Goal: Task Accomplishment & Management: Use online tool/utility

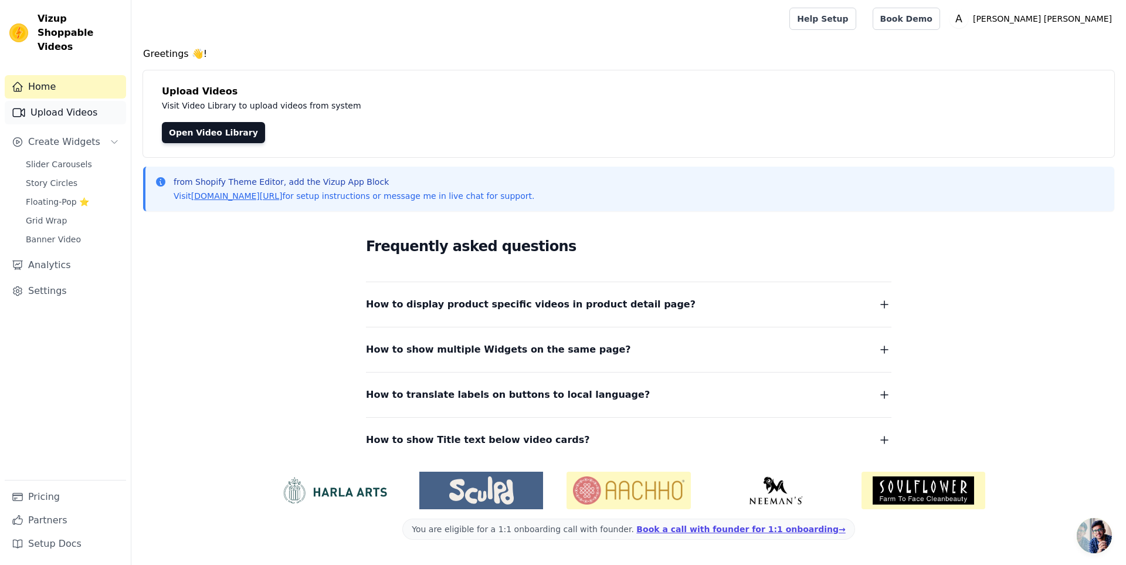
click at [62, 101] on link "Upload Videos" at bounding box center [65, 112] width 121 height 23
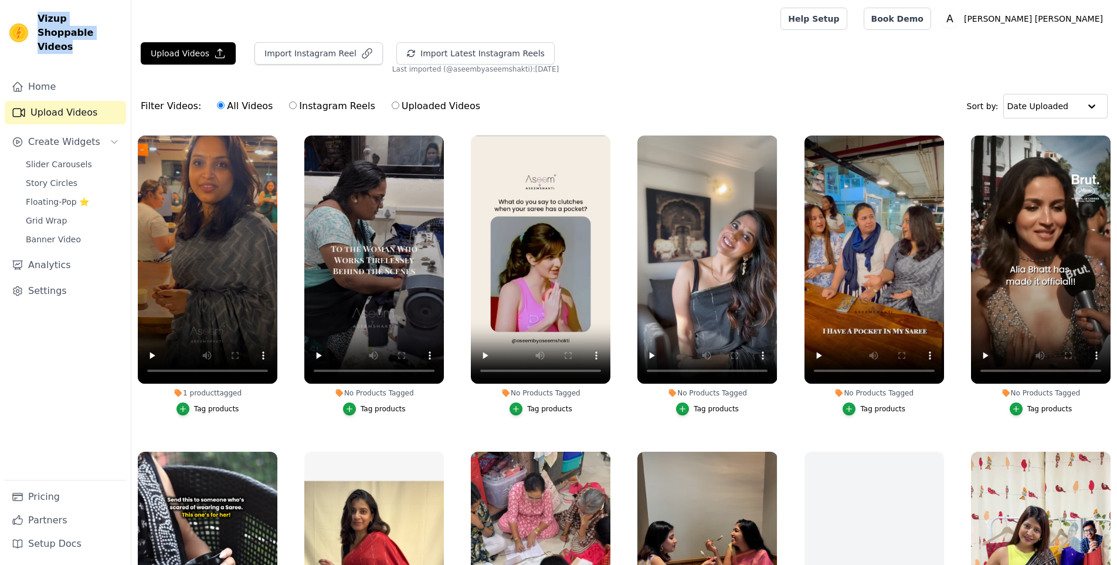
drag, startPoint x: 35, startPoint y: 18, endPoint x: 77, endPoint y: 32, distance: 44.7
click at [77, 32] on div "Vizup Shoppable Videos" at bounding box center [65, 33] width 131 height 42
copy span "Vizup Shoppable Videos"
click at [179, 56] on button "Upload Videos" at bounding box center [188, 53] width 95 height 22
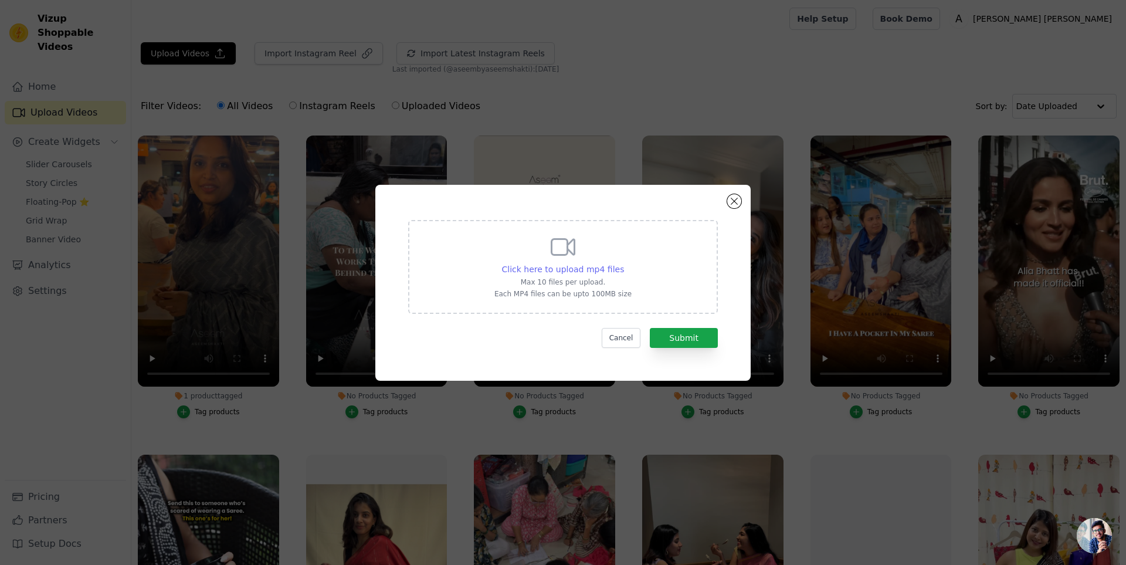
click at [551, 266] on span "Click here to upload mp4 files" at bounding box center [563, 268] width 123 height 9
click at [623, 263] on input "Click here to upload mp4 files Max 10 files per upload. Each MP4 files can be u…" at bounding box center [623, 263] width 1 height 1
type input "C:\fakepath\quinn_ybt70mysqoay5q4hr7nombof.mp4"
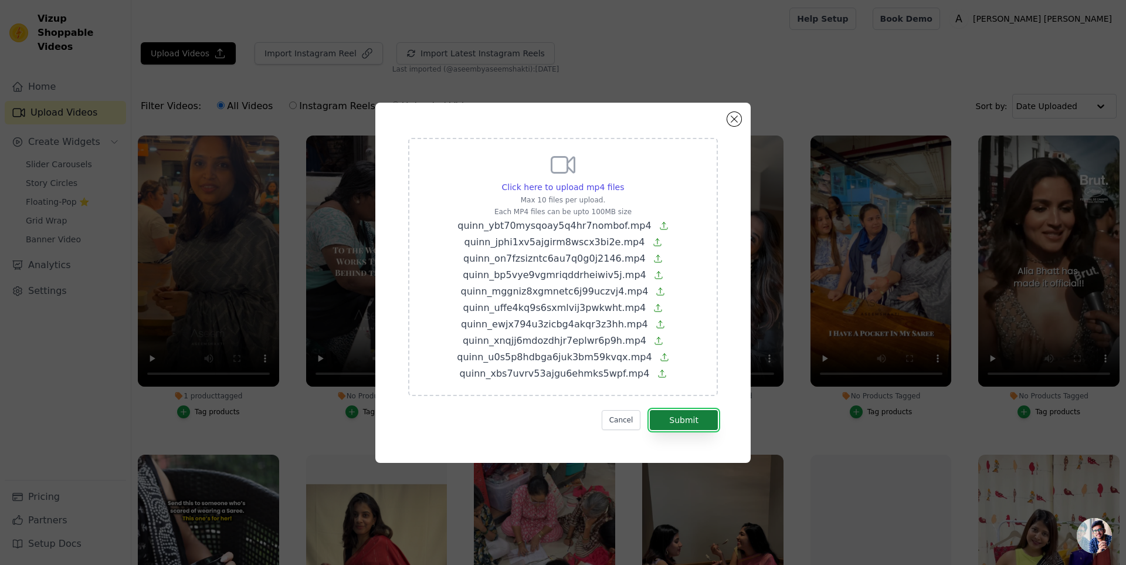
click at [679, 419] on button "Submit" at bounding box center [684, 420] width 68 height 20
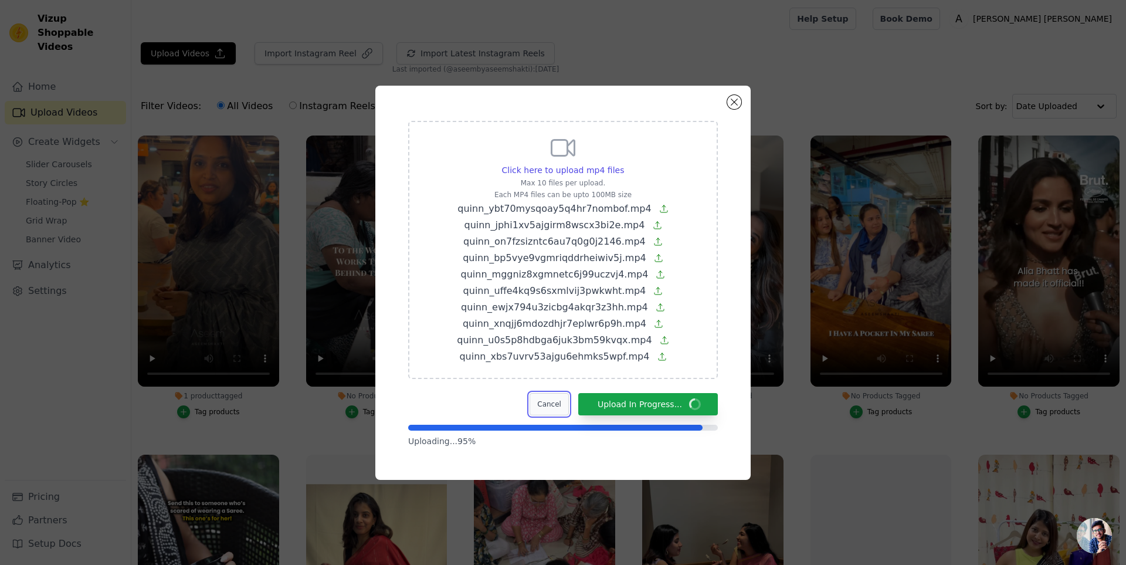
click at [552, 407] on button "Cancel" at bounding box center [548, 404] width 39 height 22
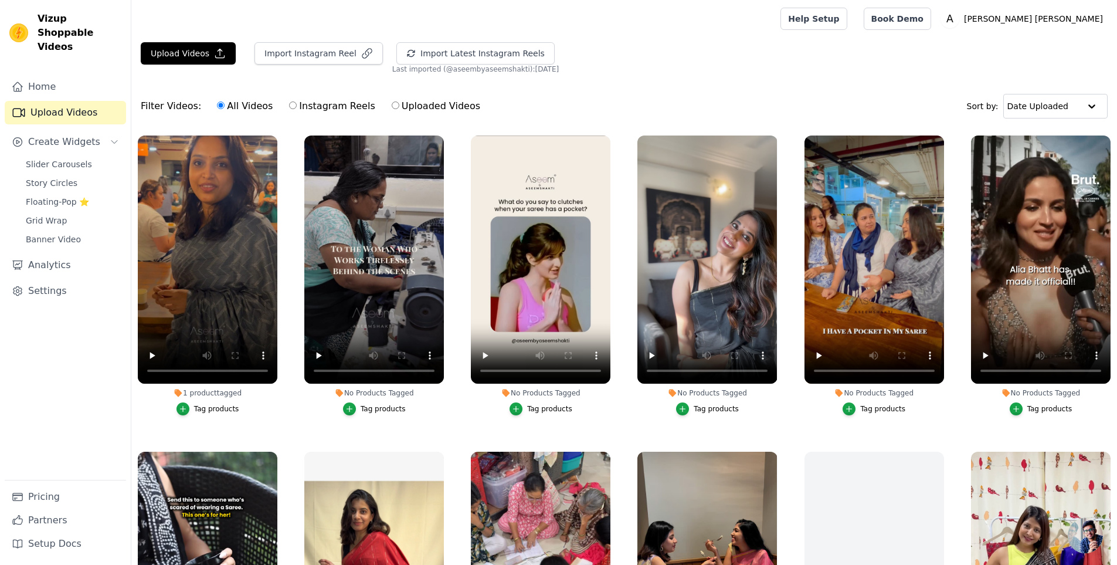
click at [399, 104] on label "Uploaded Videos" at bounding box center [436, 105] width 90 height 15
click at [399, 104] on input "Uploaded Videos" at bounding box center [396, 105] width 8 height 8
radio input "true"
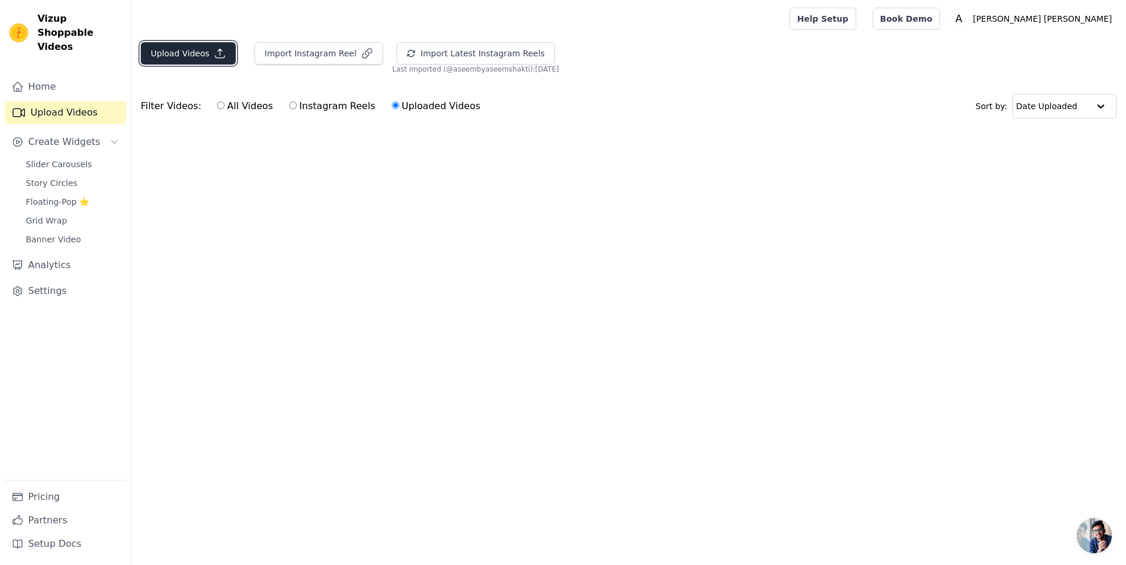
click at [201, 56] on button "Upload Videos" at bounding box center [188, 53] width 95 height 22
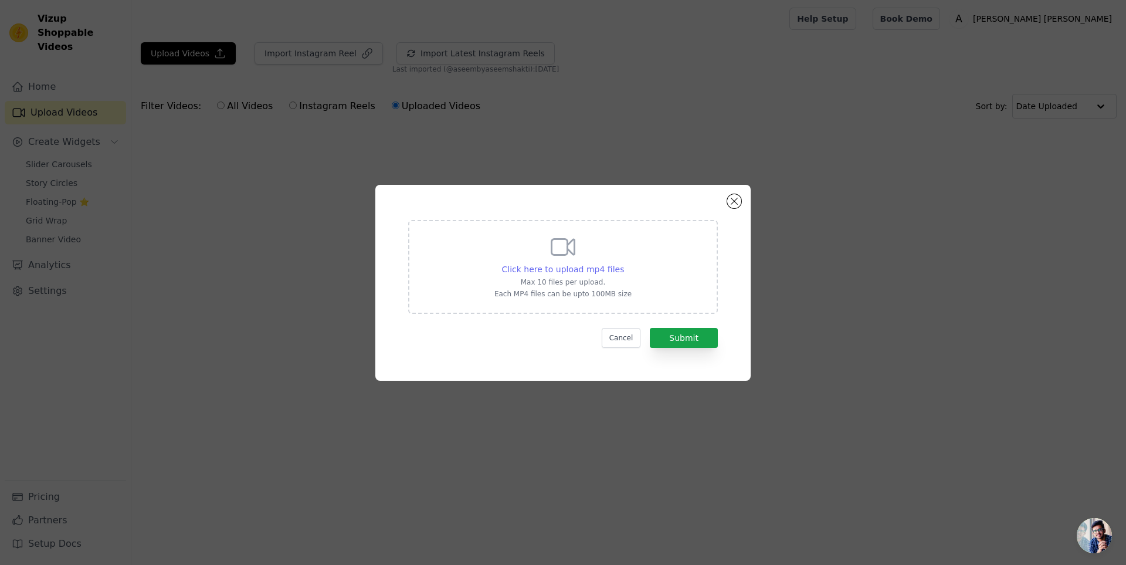
click at [554, 268] on span "Click here to upload mp4 files" at bounding box center [563, 268] width 123 height 9
click at [623, 263] on input "Click here to upload mp4 files Max 10 files per upload. Each MP4 files can be u…" at bounding box center [623, 263] width 1 height 1
type input "C:\fakepath\quinn_xbs7uvrv53ajgu6ehmks5wpf.mp4"
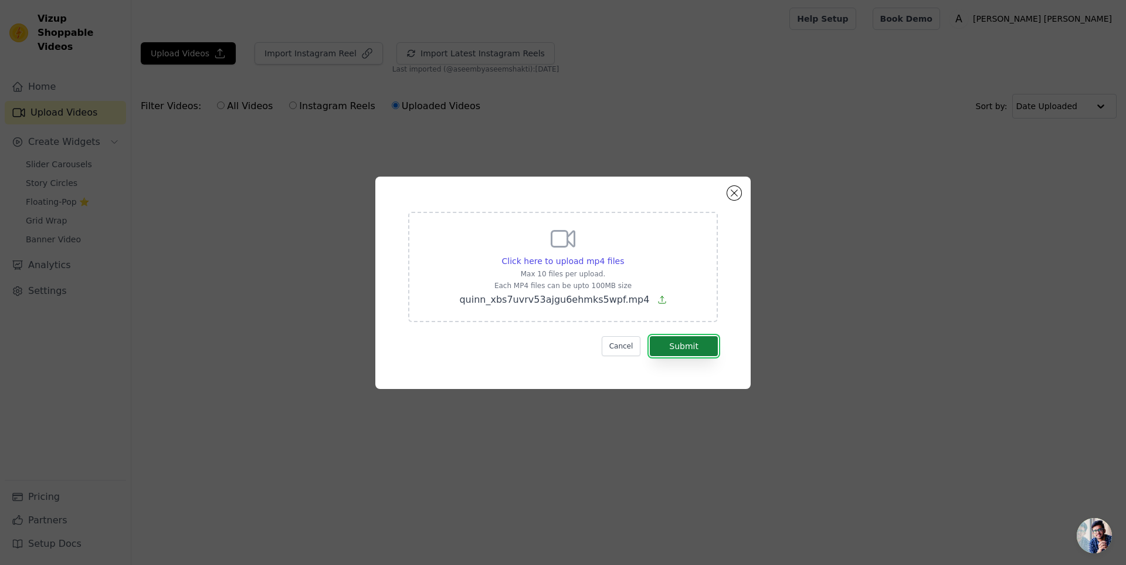
click at [704, 345] on button "Submit" at bounding box center [684, 346] width 68 height 20
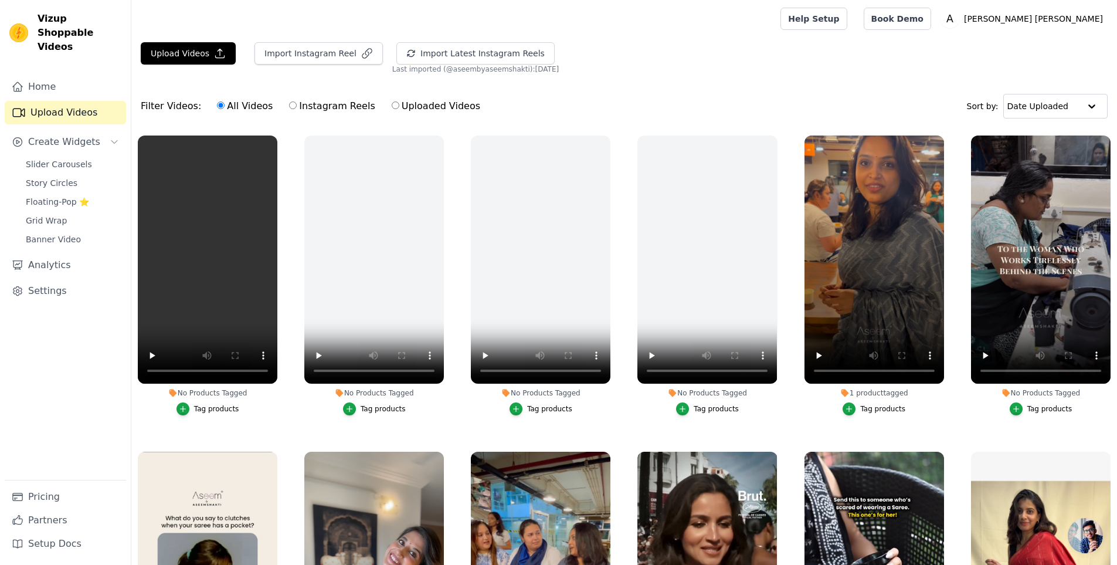
click at [423, 106] on label "Uploaded Videos" at bounding box center [436, 105] width 90 height 15
click at [399, 106] on input "Uploaded Videos" at bounding box center [396, 105] width 8 height 8
radio input "true"
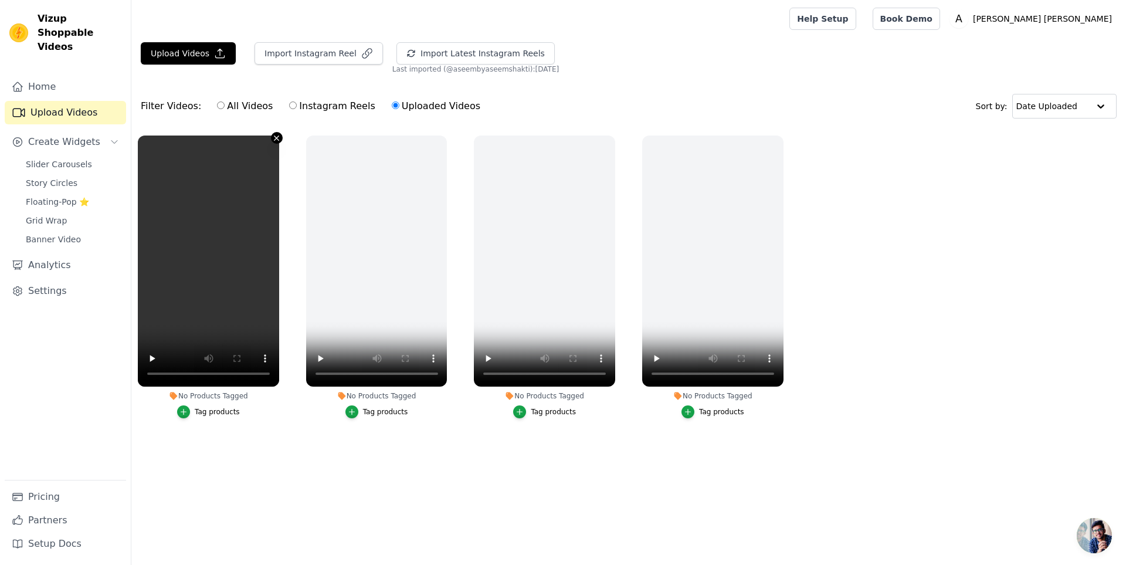
click at [278, 138] on icon "button" at bounding box center [276, 138] width 9 height 9
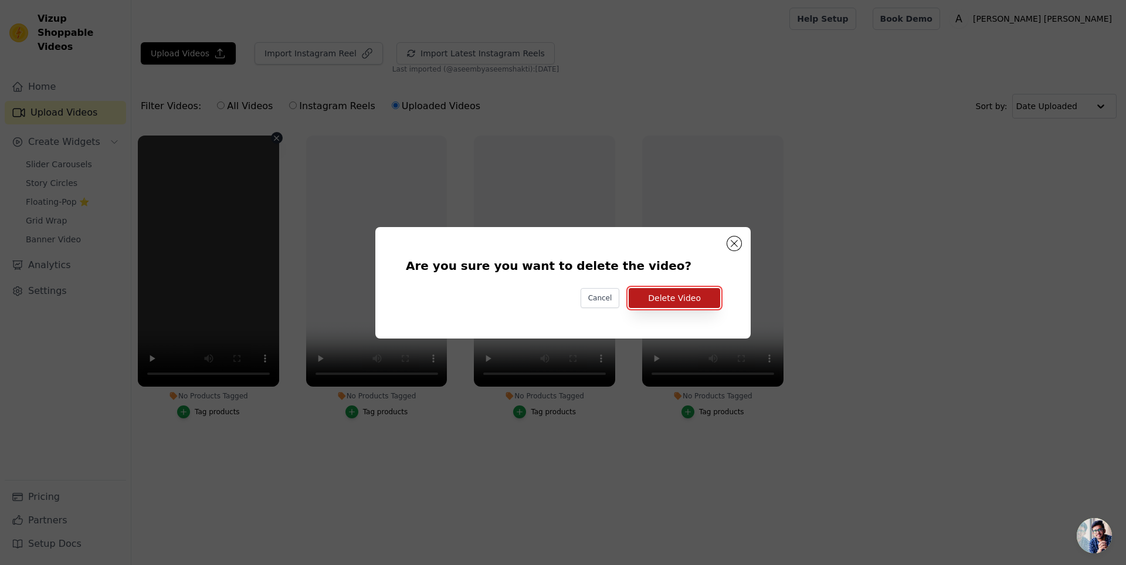
click at [670, 295] on button "Delete Video" at bounding box center [673, 298] width 91 height 20
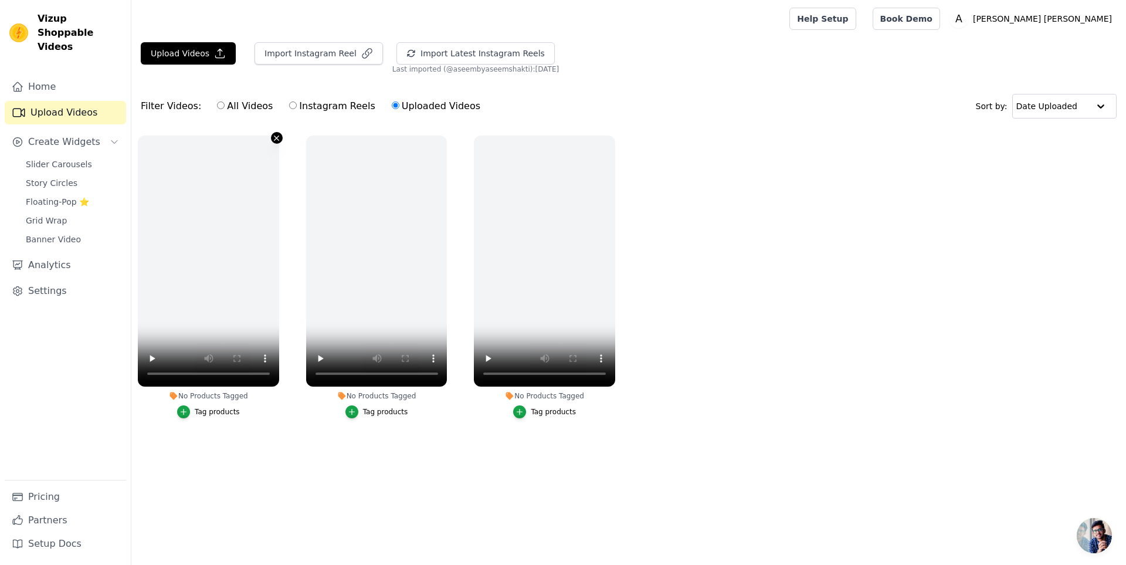
click at [275, 141] on icon "button" at bounding box center [276, 138] width 9 height 9
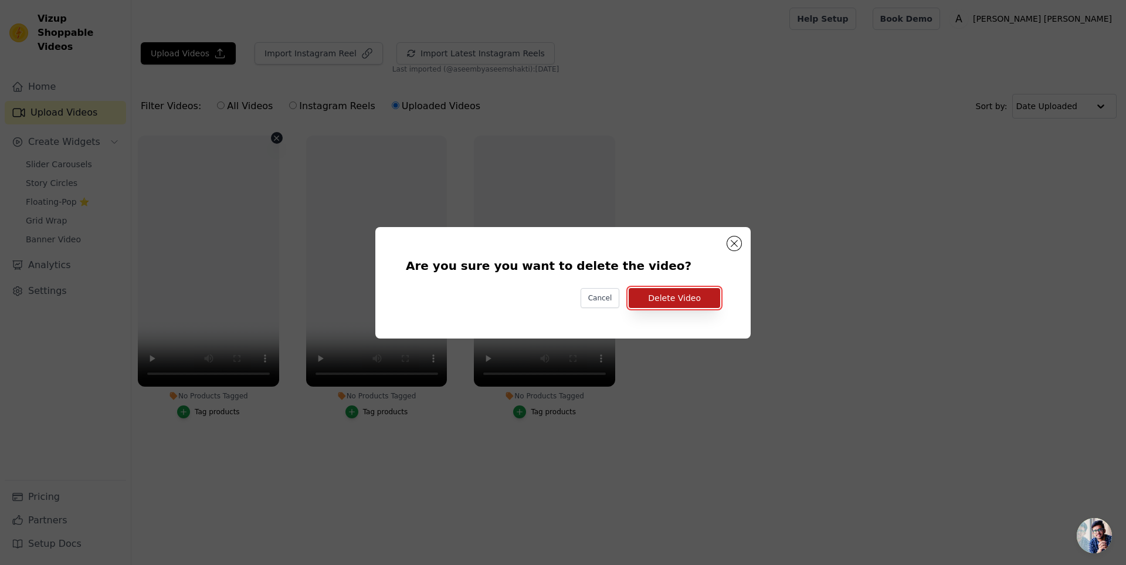
click at [655, 298] on button "Delete Video" at bounding box center [673, 298] width 91 height 20
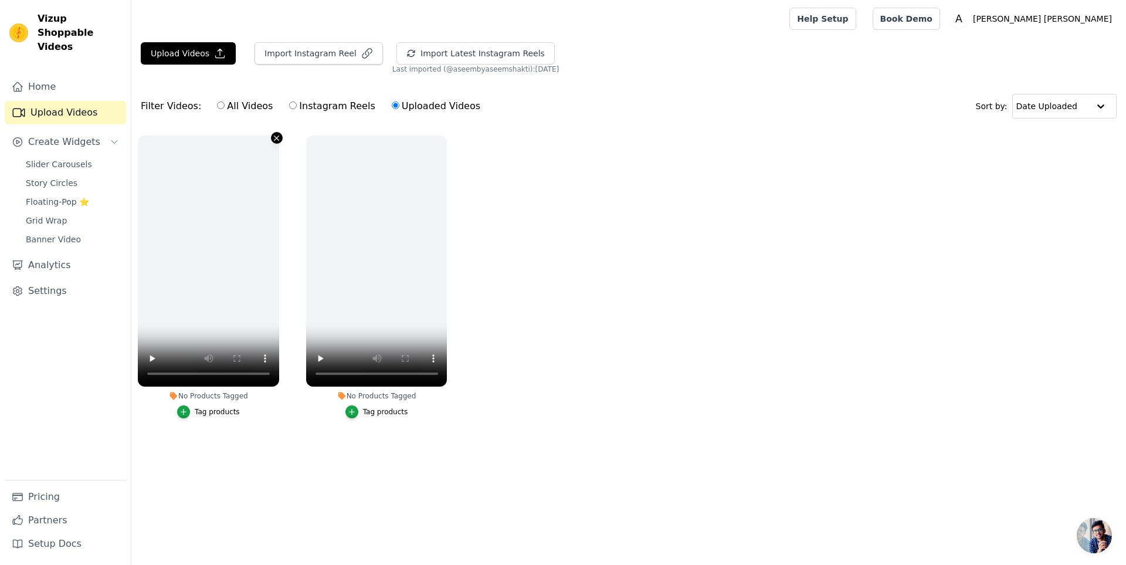
click at [274, 136] on icon "button" at bounding box center [276, 137] width 5 height 5
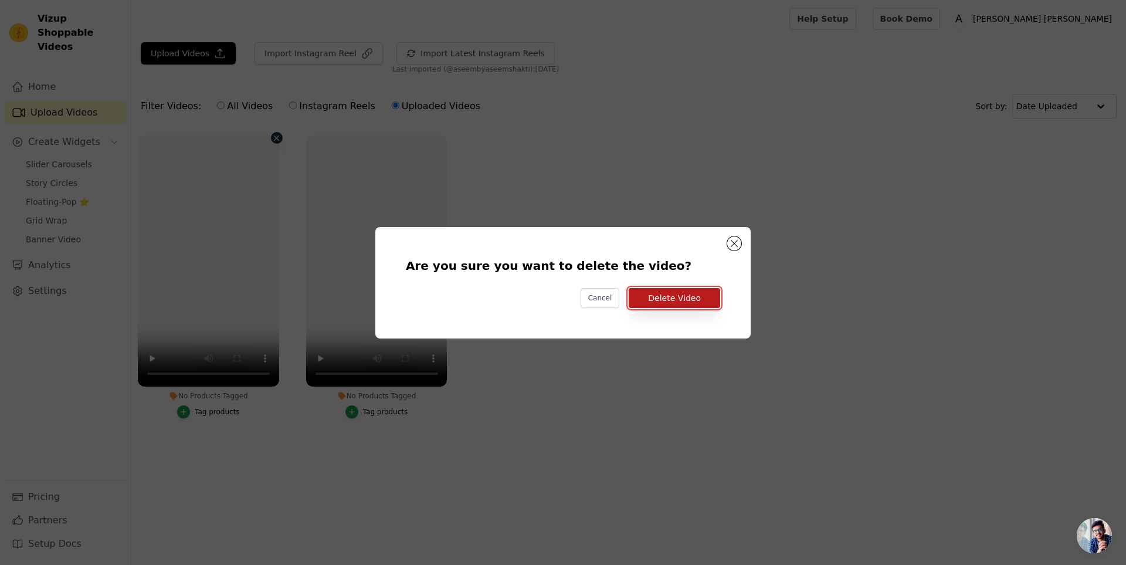
click at [675, 298] on button "Delete Video" at bounding box center [673, 298] width 91 height 20
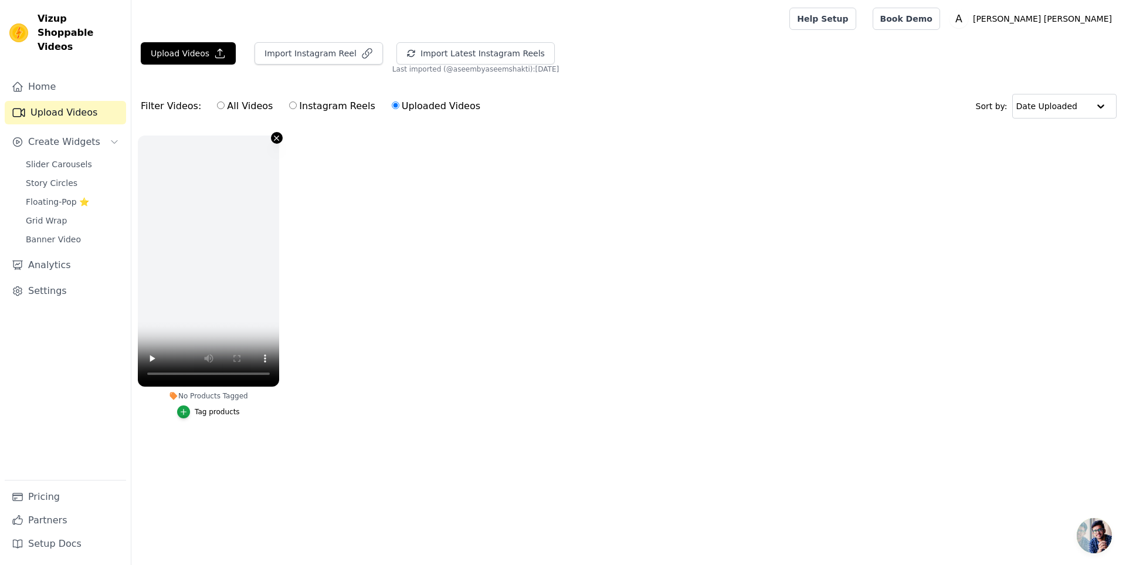
click at [279, 137] on icon "button" at bounding box center [276, 138] width 9 height 9
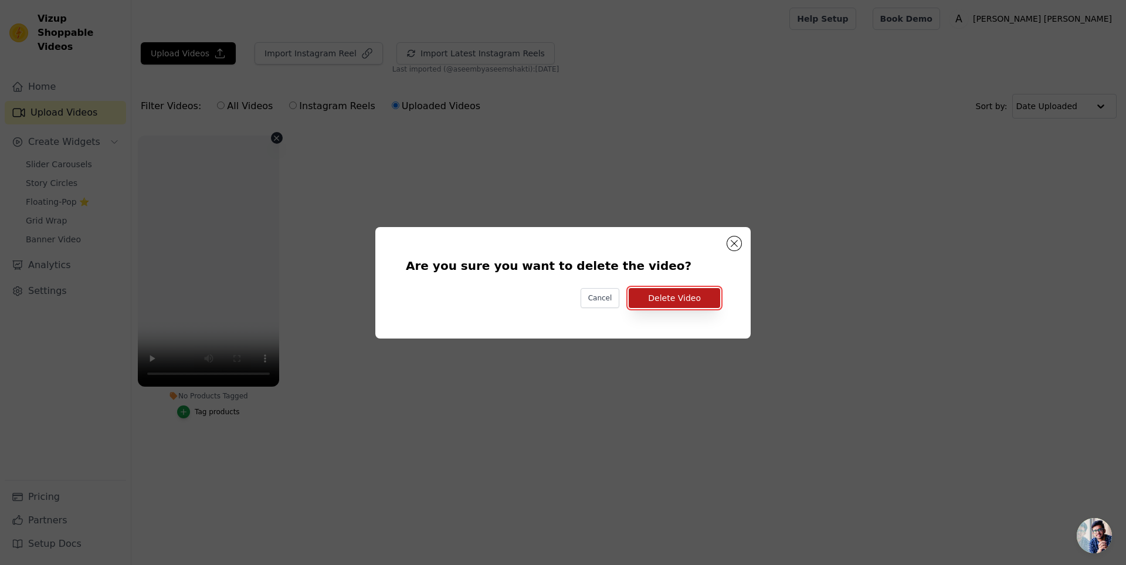
click at [650, 294] on button "Delete Video" at bounding box center [673, 298] width 91 height 20
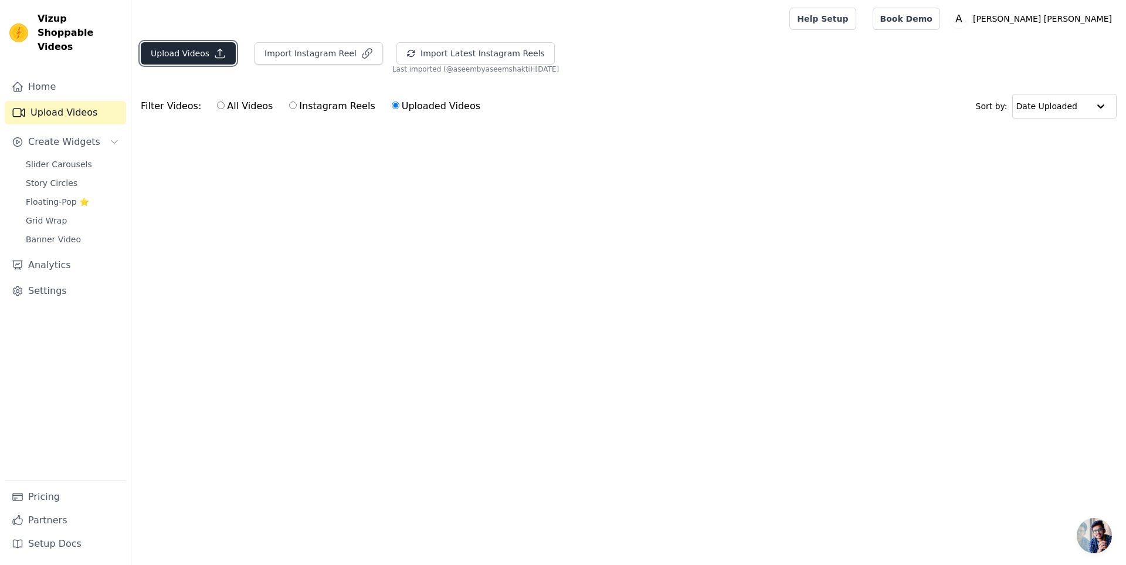
click at [165, 50] on button "Upload Videos" at bounding box center [188, 53] width 95 height 22
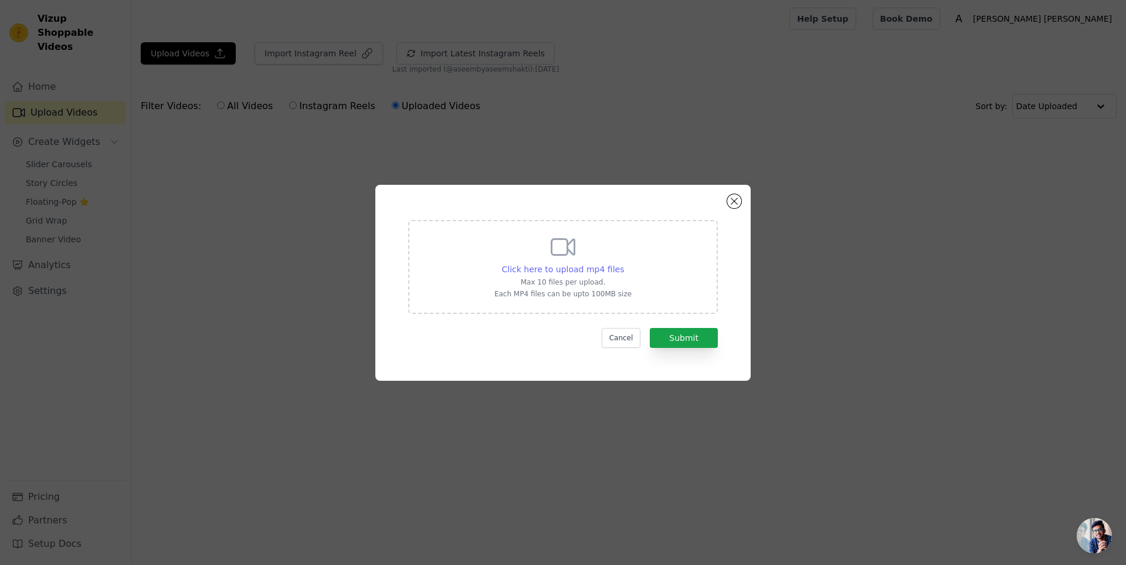
click at [562, 272] on span "Click here to upload mp4 files" at bounding box center [563, 268] width 123 height 9
click at [623, 263] on input "Click here to upload mp4 files Max 10 files per upload. Each MP4 files can be u…" at bounding box center [623, 263] width 1 height 1
type input "C:\fakepath\quinn_ybt70mysqoay5q4hr7nombof.mp4"
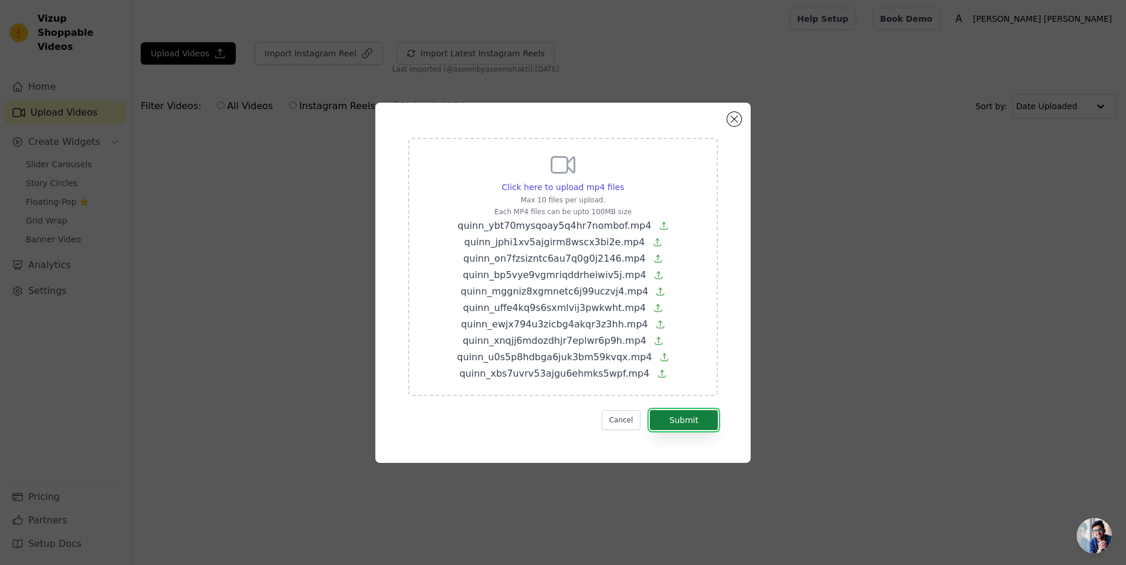
click at [678, 417] on button "Submit" at bounding box center [684, 420] width 68 height 20
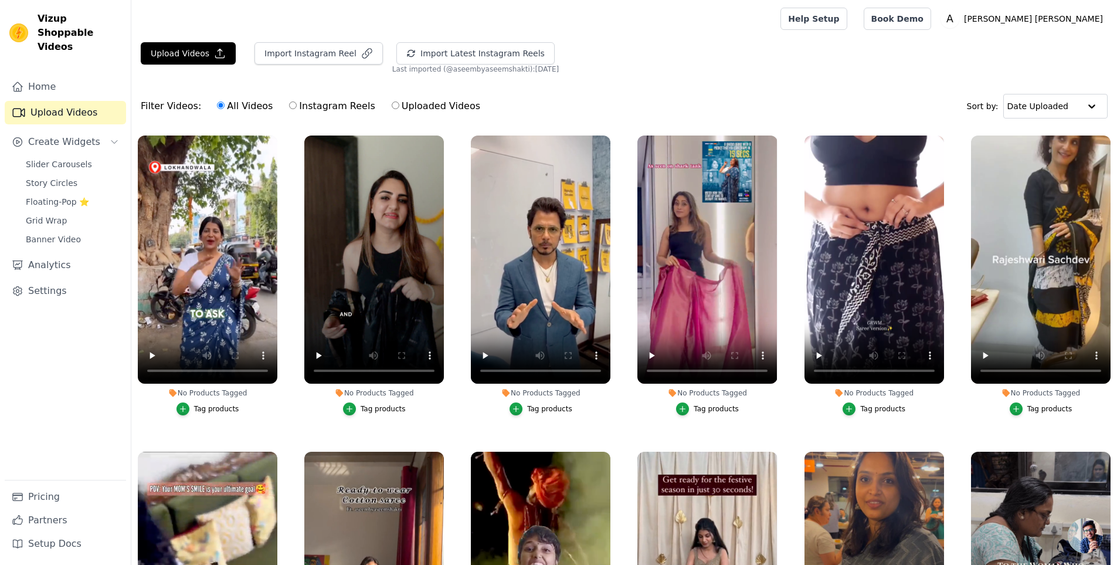
click at [412, 104] on label "Uploaded Videos" at bounding box center [436, 105] width 90 height 15
click at [399, 104] on input "Uploaded Videos" at bounding box center [396, 105] width 8 height 8
radio input "true"
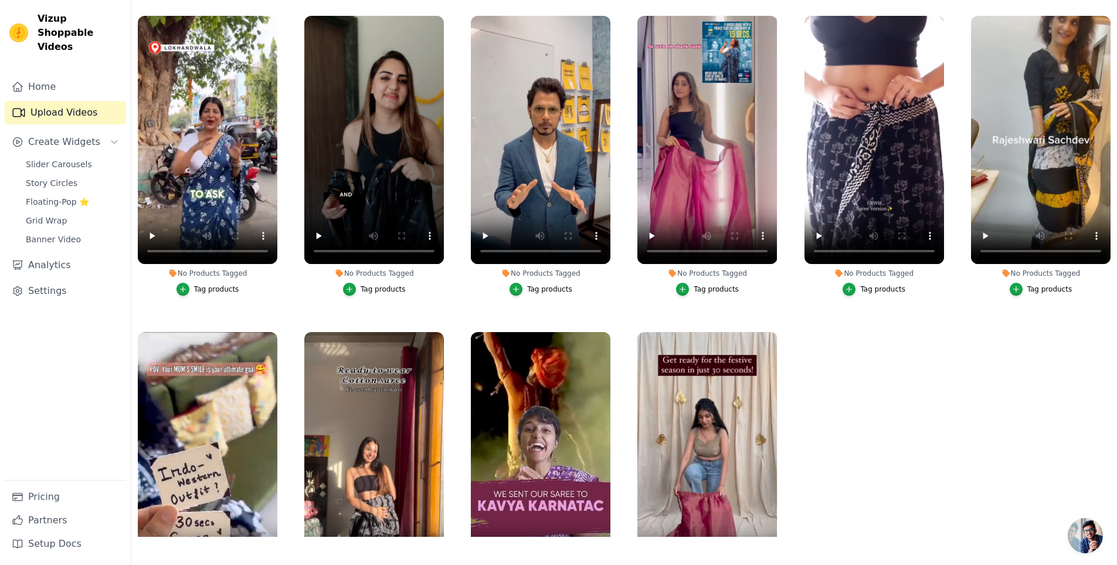
click at [379, 288] on div "Tag products" at bounding box center [383, 288] width 45 height 9
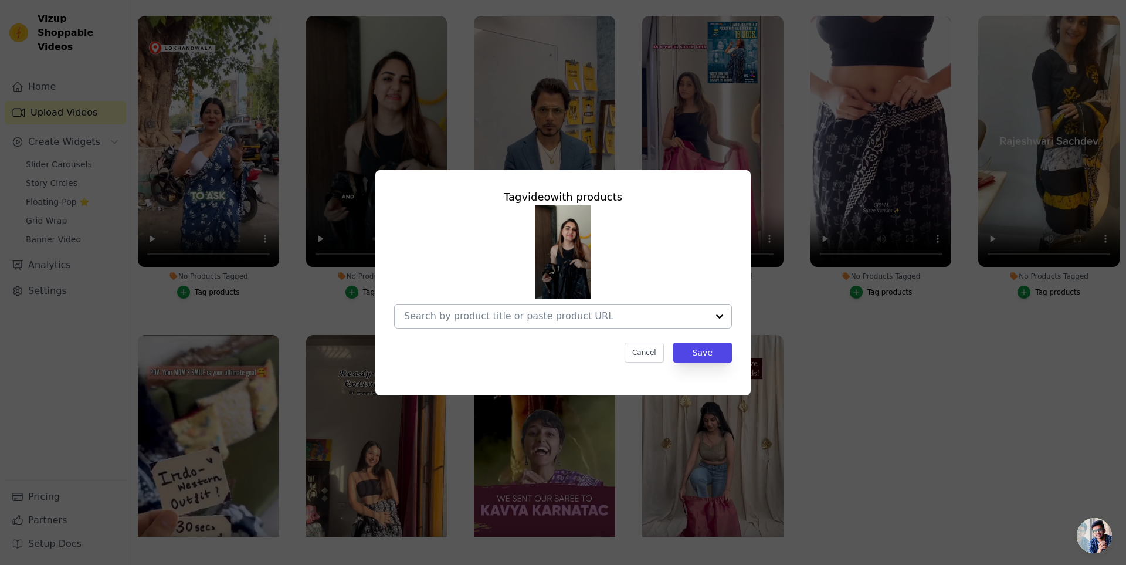
click at [485, 316] on input "No Products Tagged Tag video with products Cancel Save Tag products" at bounding box center [556, 315] width 304 height 11
click at [411, 317] on input "Starlift" at bounding box center [556, 315] width 304 height 11
type input "starlift"
click at [857, 355] on div "Tag video with products Cancel Save" at bounding box center [563, 282] width 1088 height 263
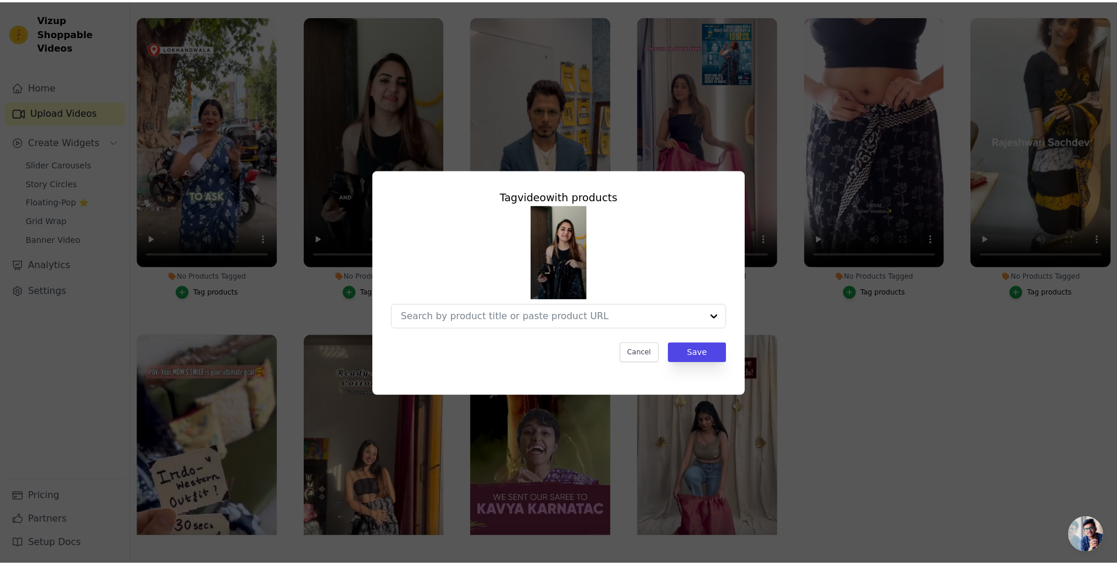
scroll to position [120, 0]
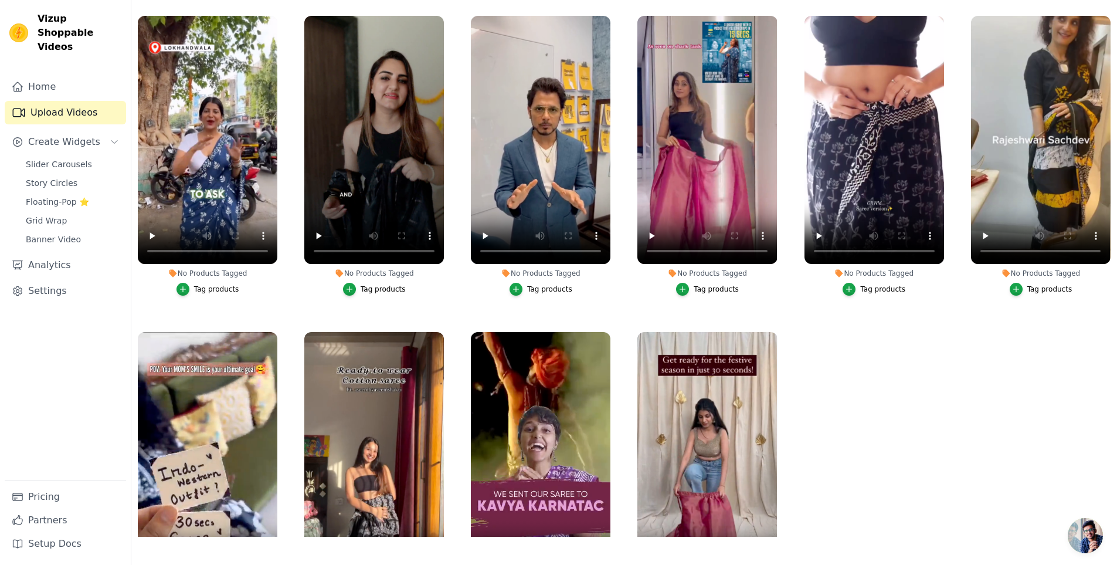
click at [376, 292] on div "Tag products" at bounding box center [383, 288] width 45 height 9
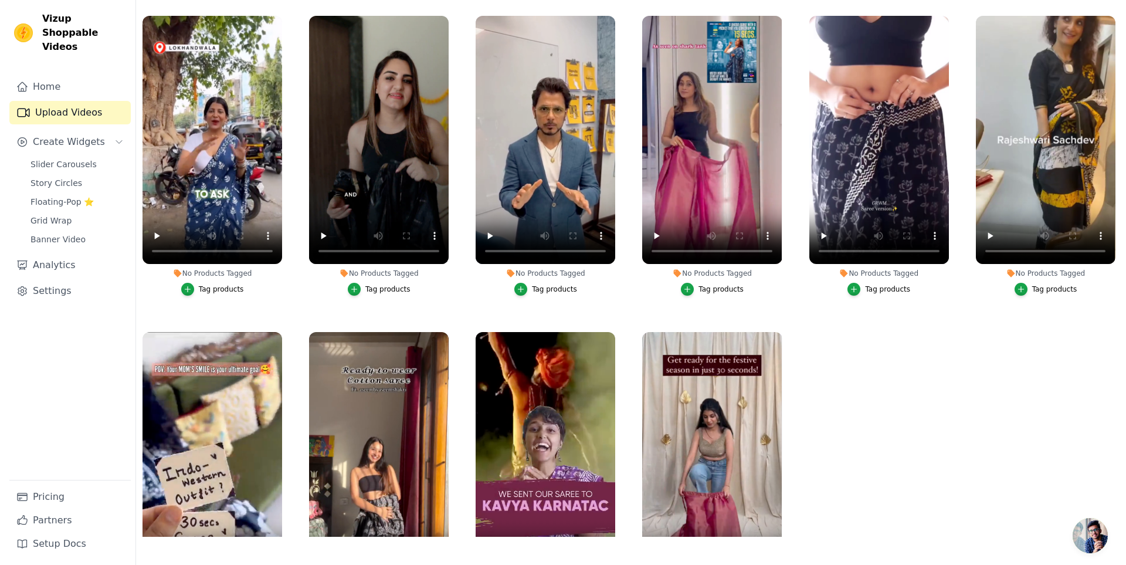
scroll to position [0, 0]
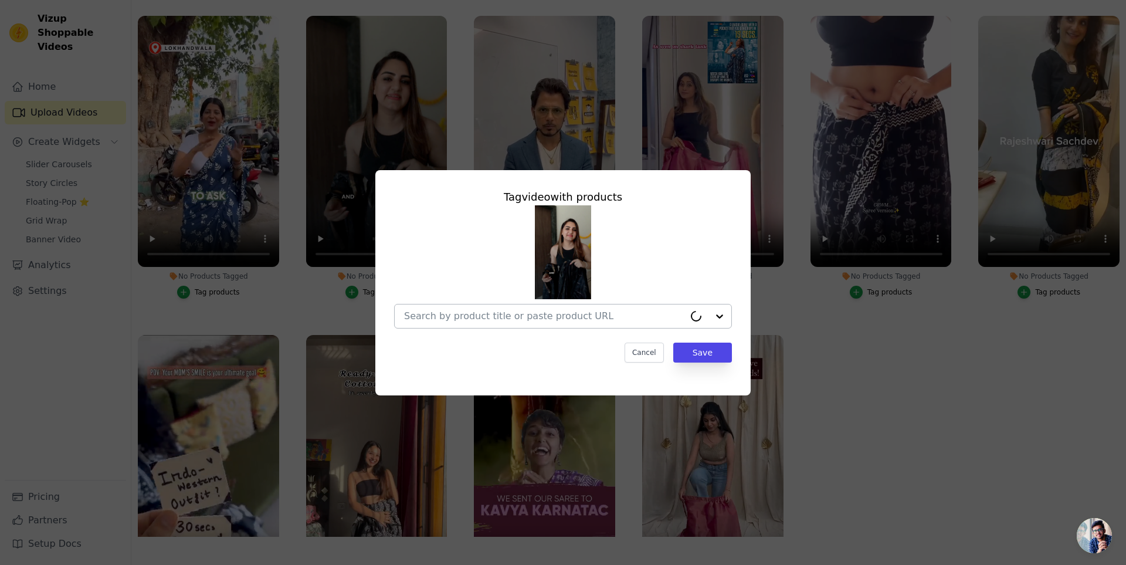
click at [443, 315] on input "No Products Tagged Tag video with products Cancel Save Tag products" at bounding box center [544, 315] width 280 height 11
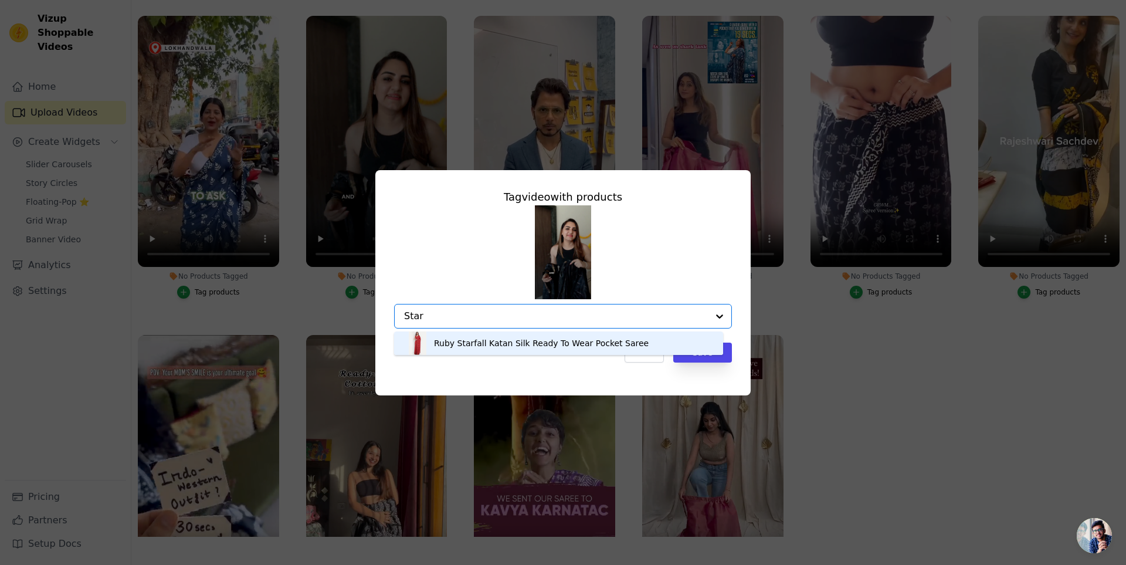
type input "Star"
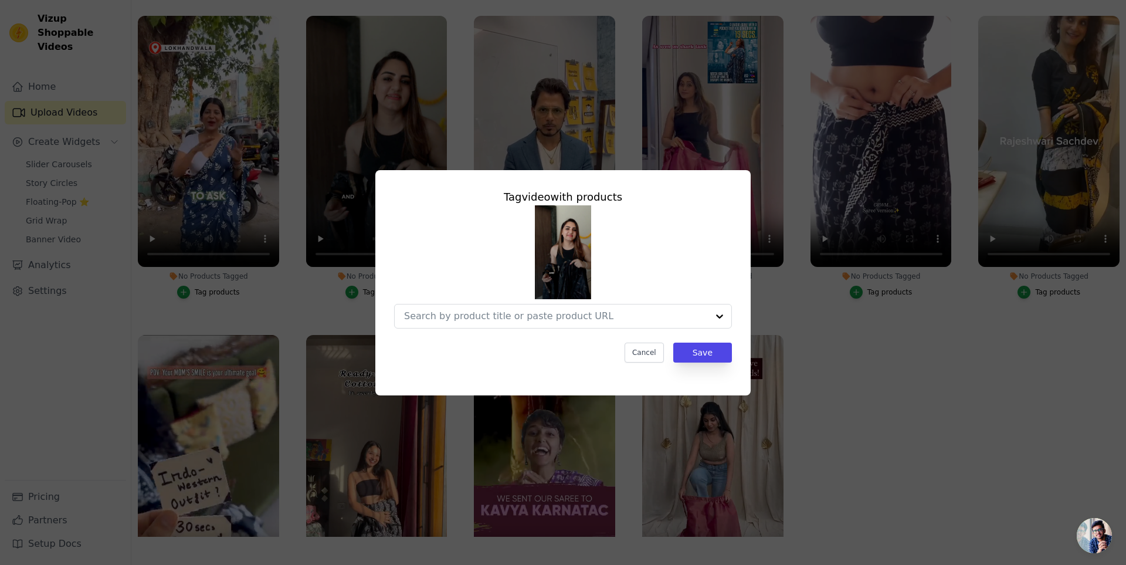
click at [847, 354] on div "Tag video with products Cancel Save" at bounding box center [563, 282] width 1088 height 263
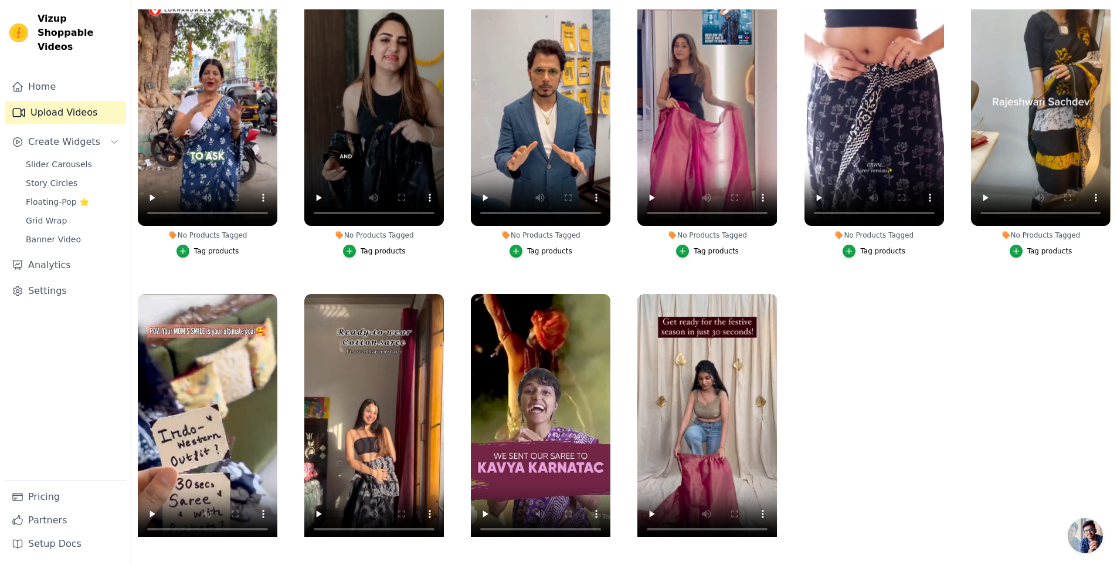
scroll to position [108, 0]
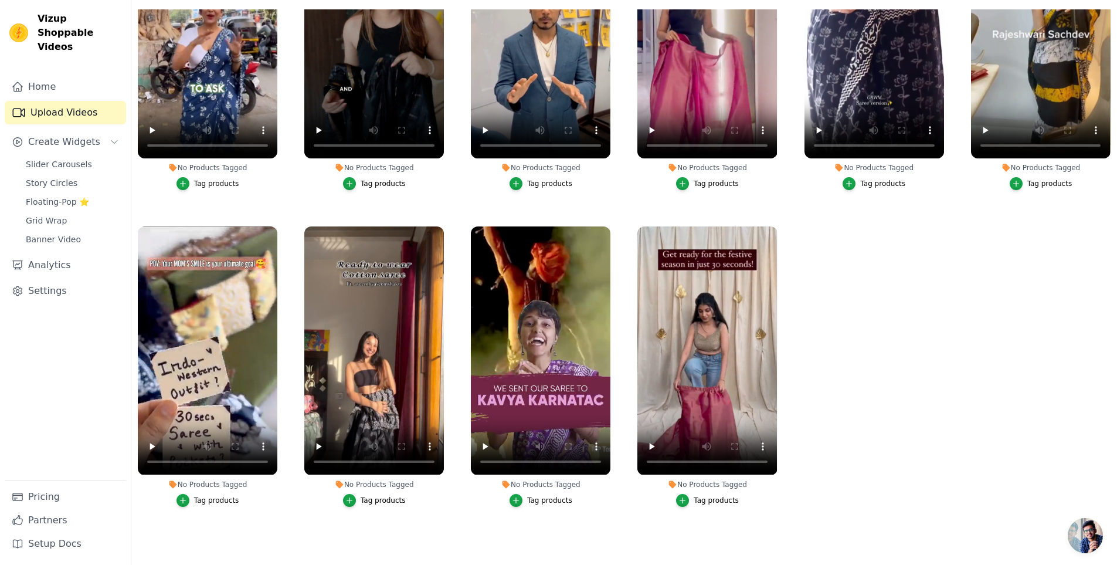
click at [376, 495] on div "Tag products" at bounding box center [383, 499] width 45 height 9
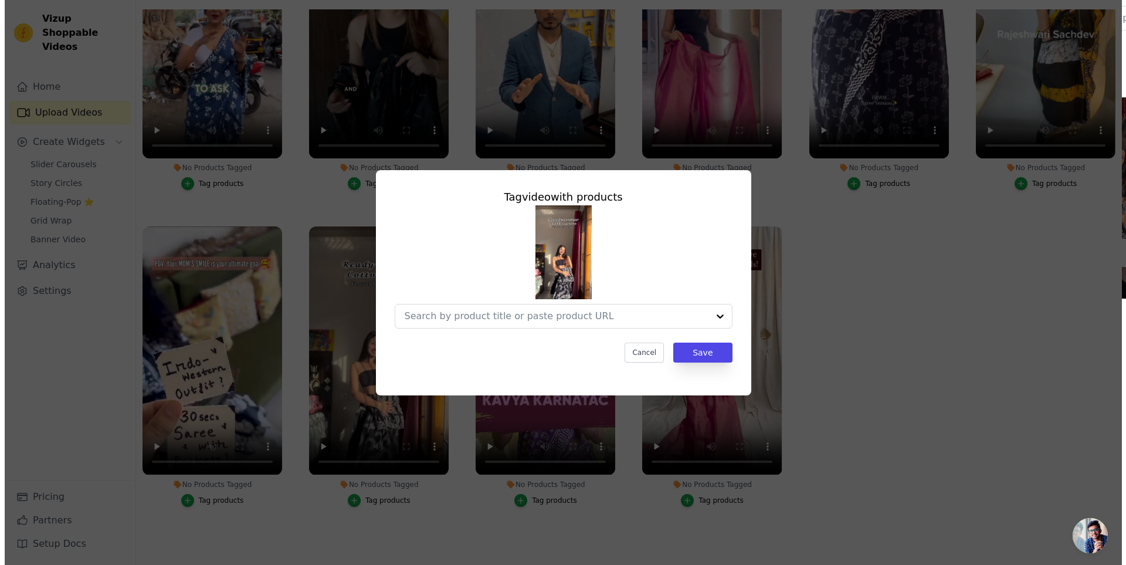
scroll to position [0, 0]
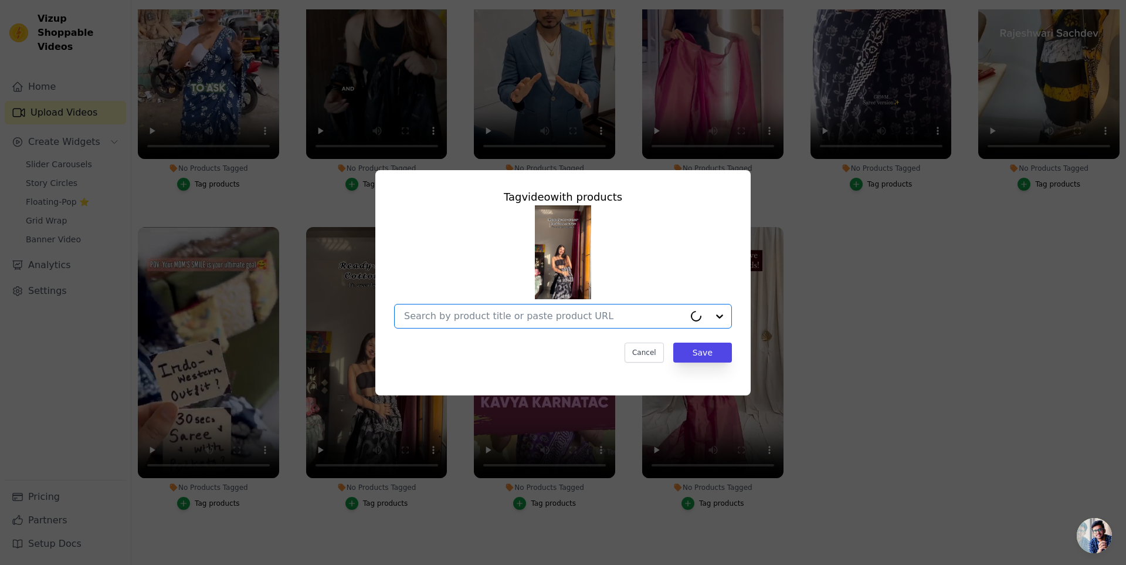
click at [469, 320] on input "No Products Tagged Tag video with products Option undefined, selected. Select i…" at bounding box center [544, 315] width 280 height 11
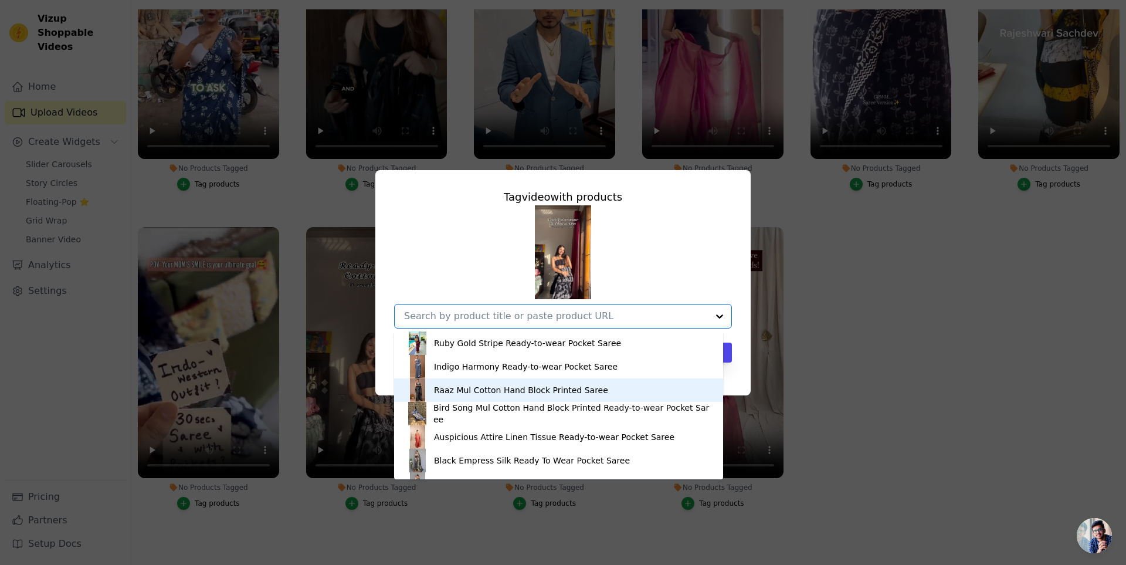
click at [492, 391] on div "Raaz Mul Cotton Hand Block Printed Saree" at bounding box center [521, 390] width 174 height 12
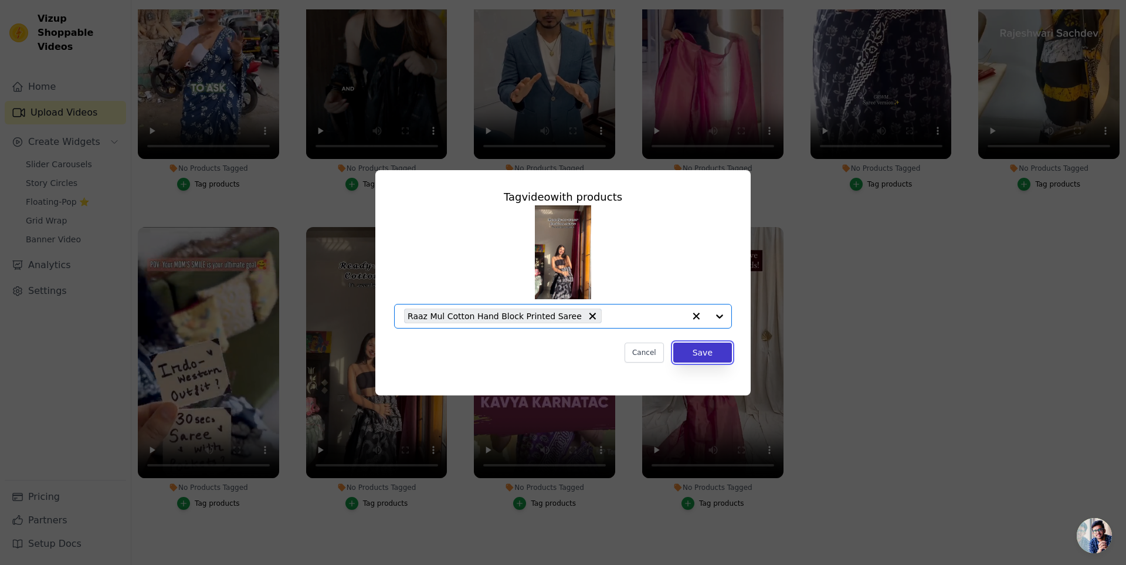
click at [721, 354] on button "Save" at bounding box center [702, 352] width 59 height 20
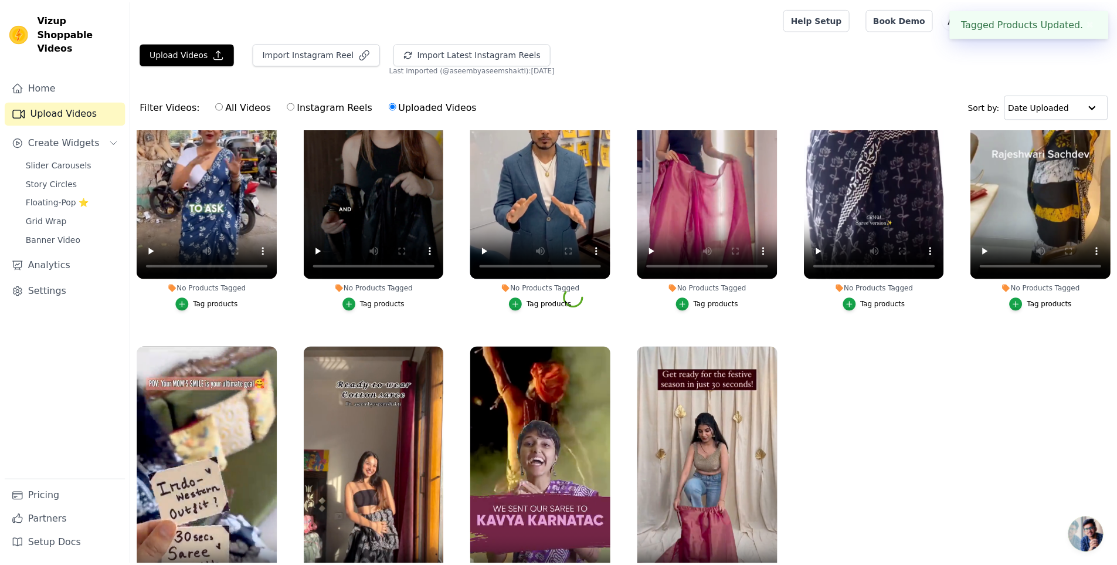
scroll to position [120, 0]
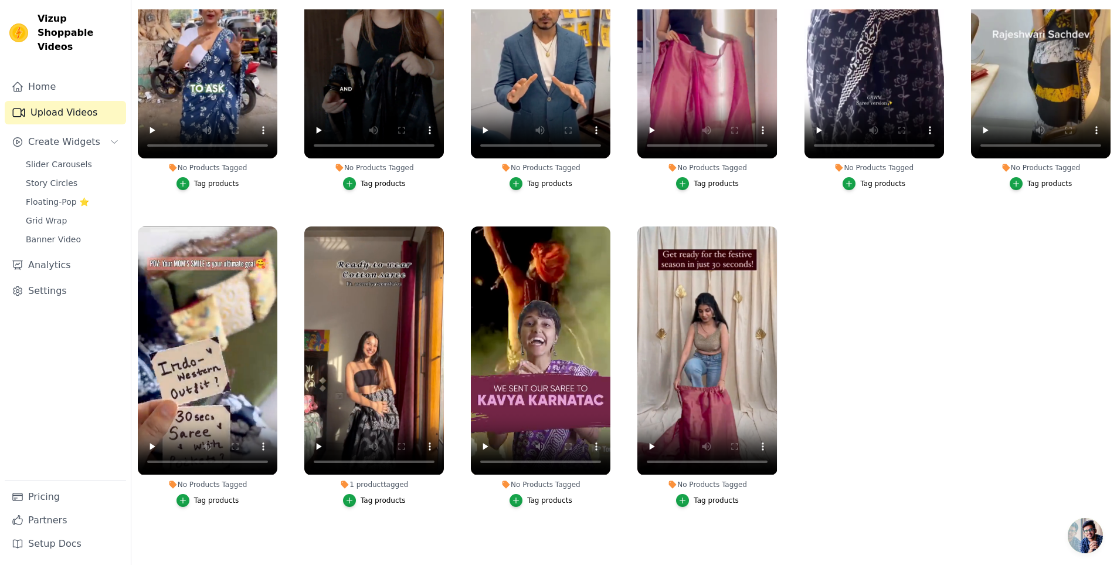
click at [549, 495] on div "Tag products" at bounding box center [549, 499] width 45 height 9
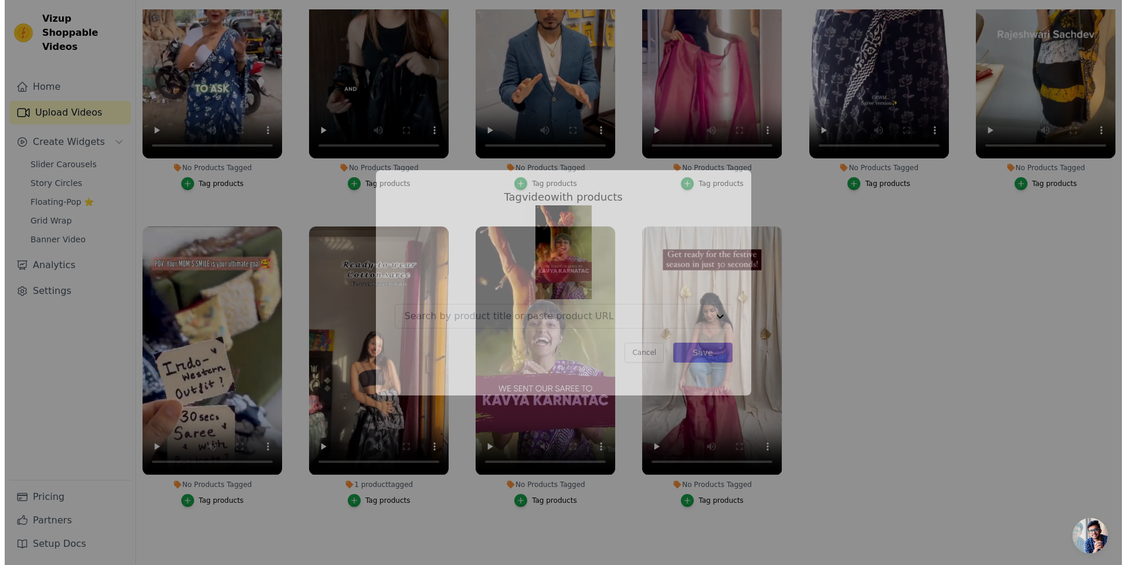
scroll to position [0, 0]
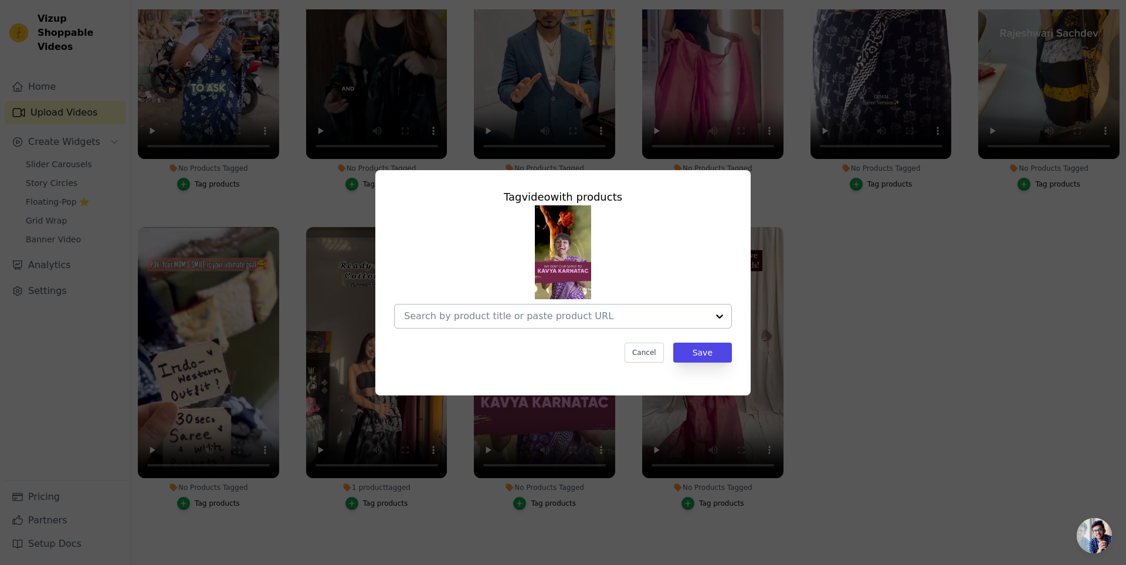
click at [553, 316] on input "No Products Tagged Tag video with products Cancel Save Tag products" at bounding box center [556, 315] width 304 height 11
type input "K"
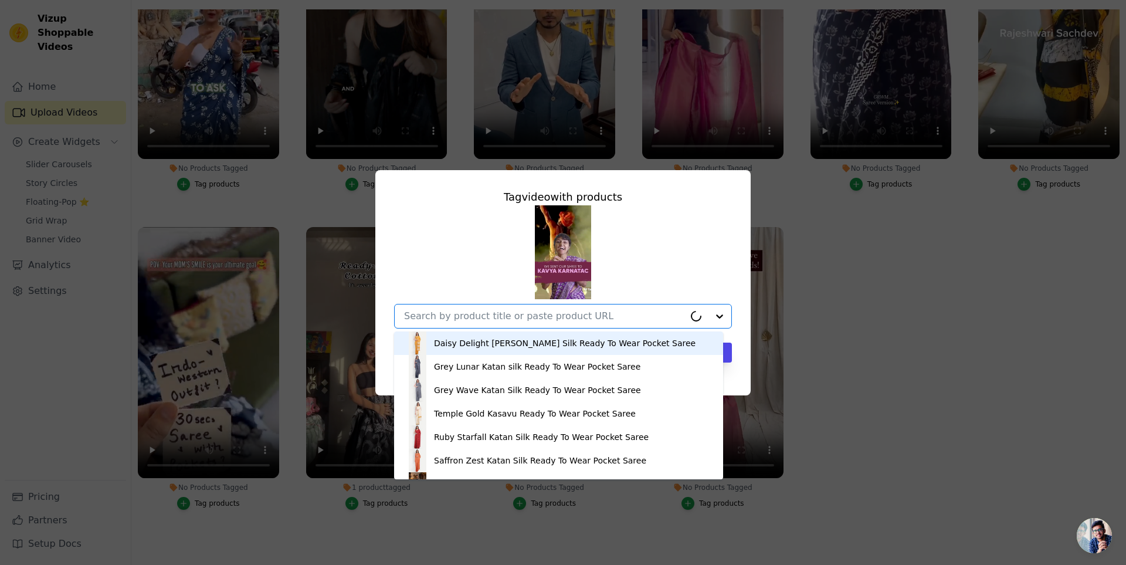
click at [982, 257] on div "Tag video with products Daisy Delight [PERSON_NAME] Silk Ready To Wear Pocket S…" at bounding box center [563, 282] width 1088 height 263
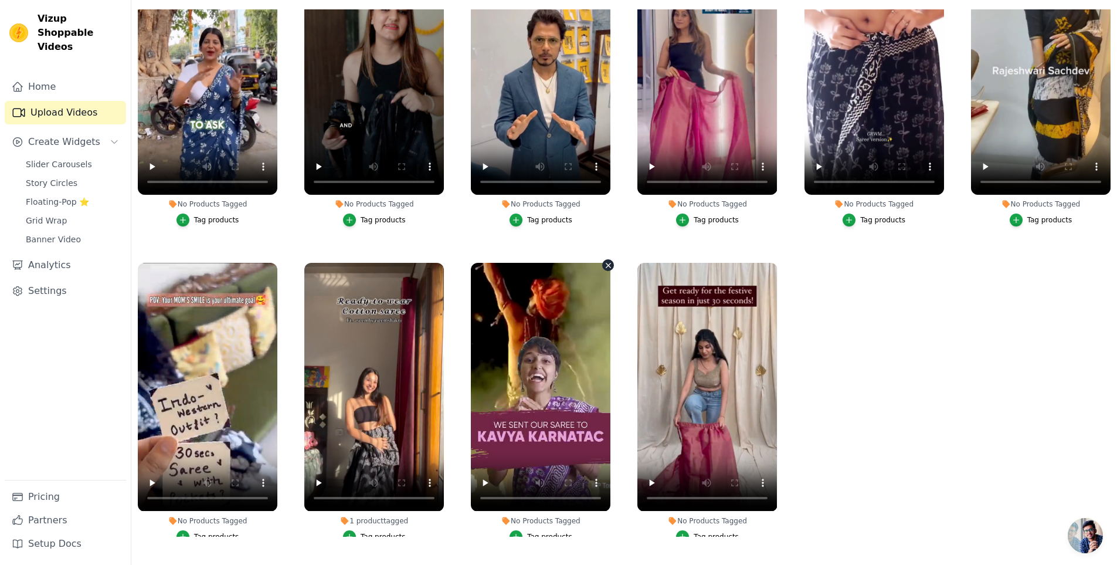
scroll to position [49, 0]
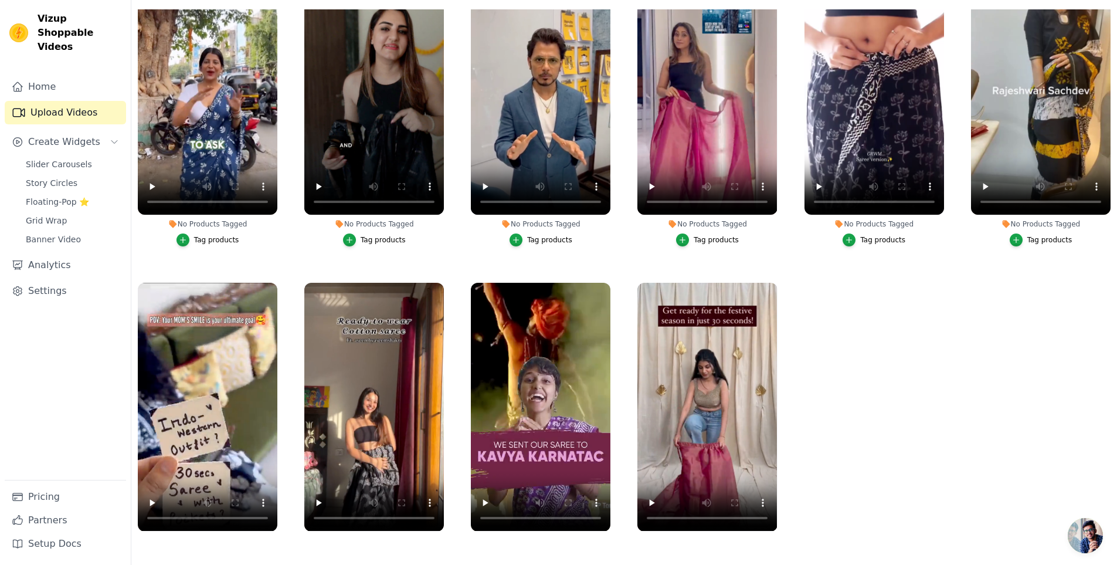
click at [201, 239] on div "Tag products" at bounding box center [216, 239] width 45 height 9
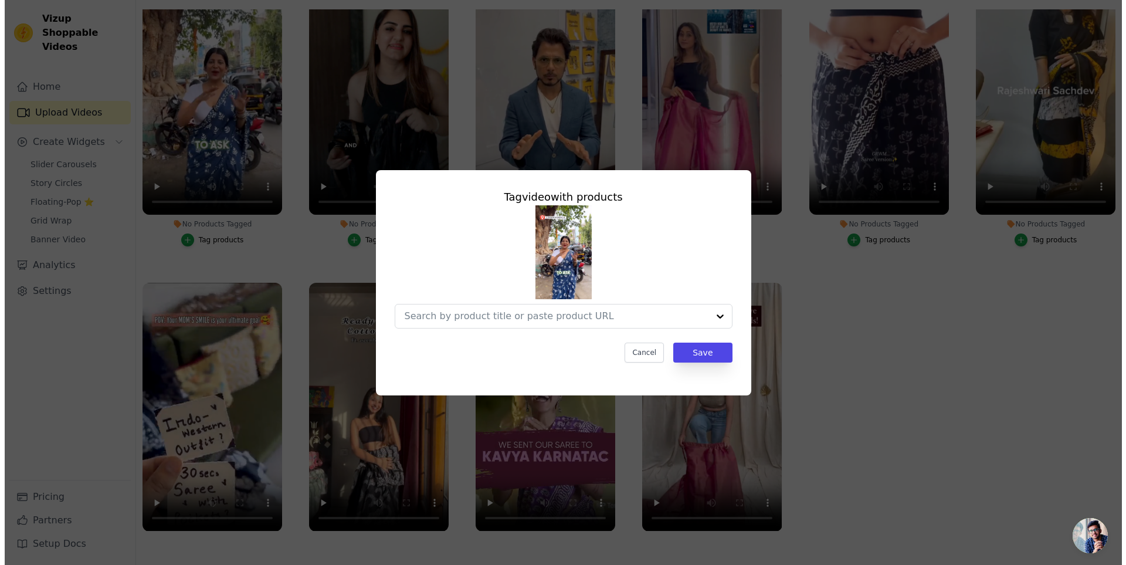
scroll to position [0, 0]
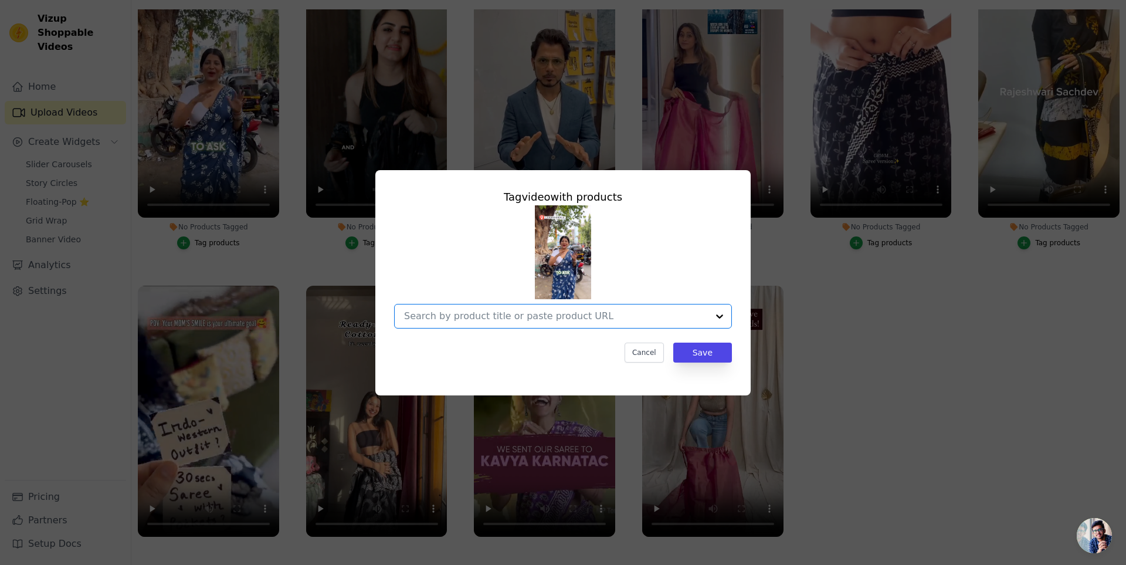
click at [465, 318] on input "No Products Tagged Tag video with products Option undefined, selected. Select i…" at bounding box center [556, 315] width 304 height 11
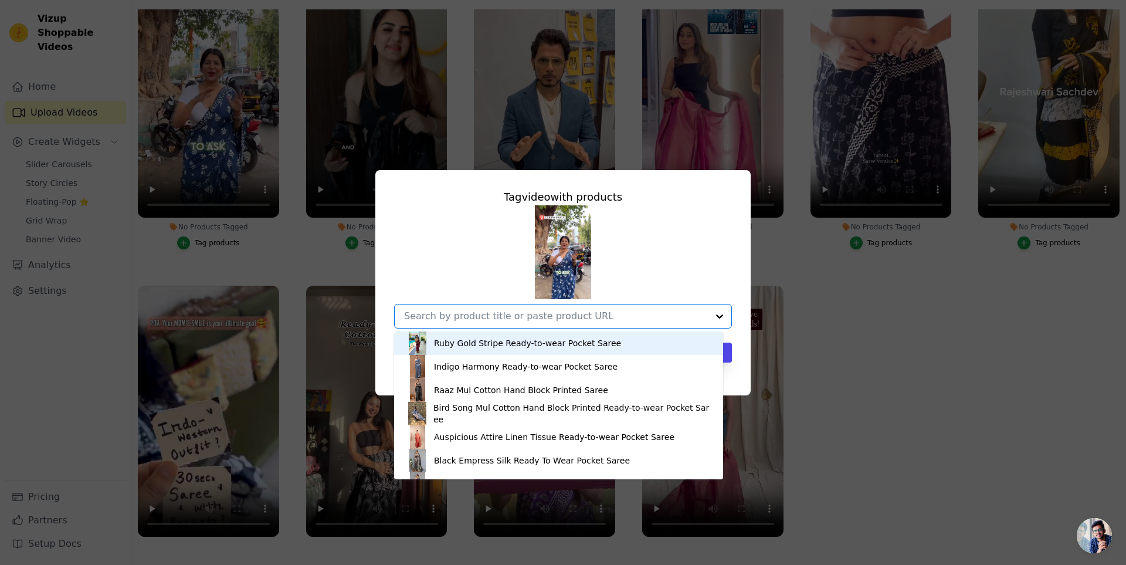
type input "n"
type input "Indi"
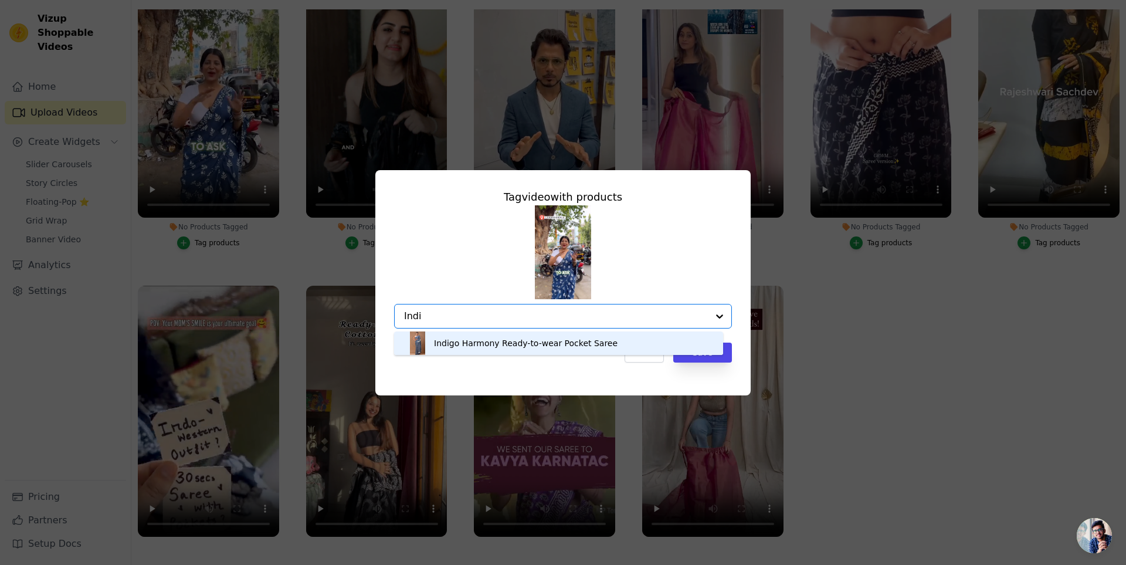
click at [504, 337] on div "Indigo Harmony Ready-to-wear Pocket Saree" at bounding box center [558, 342] width 305 height 23
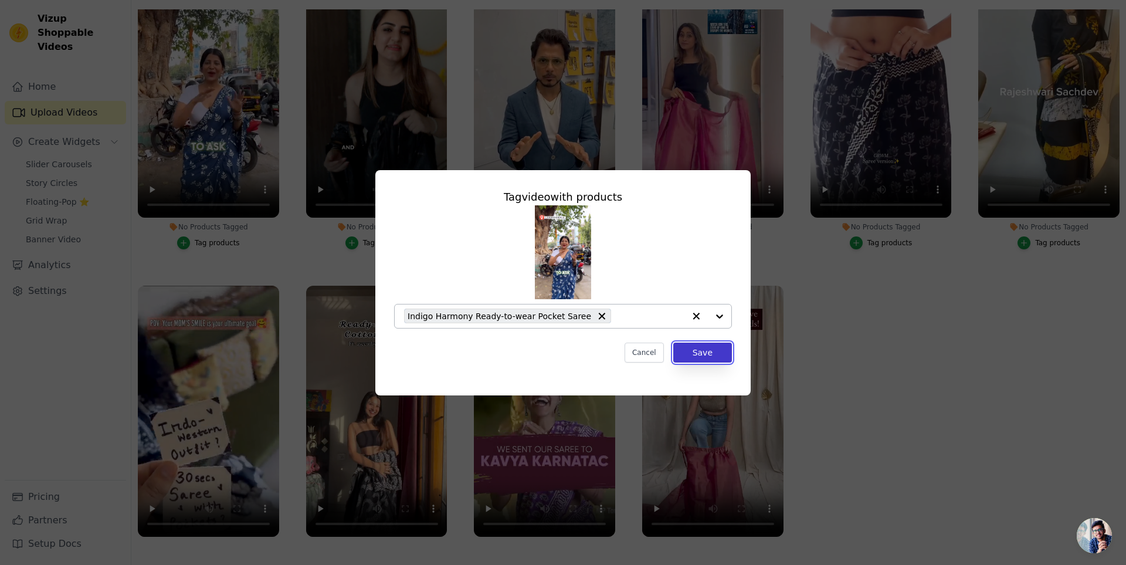
click at [701, 355] on button "Save" at bounding box center [702, 352] width 59 height 20
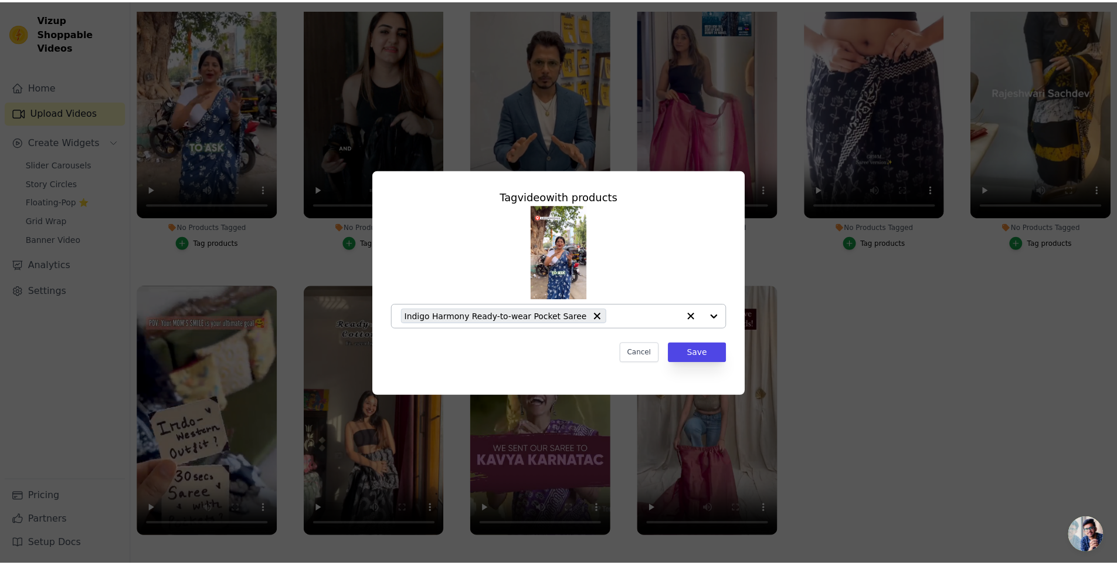
scroll to position [120, 0]
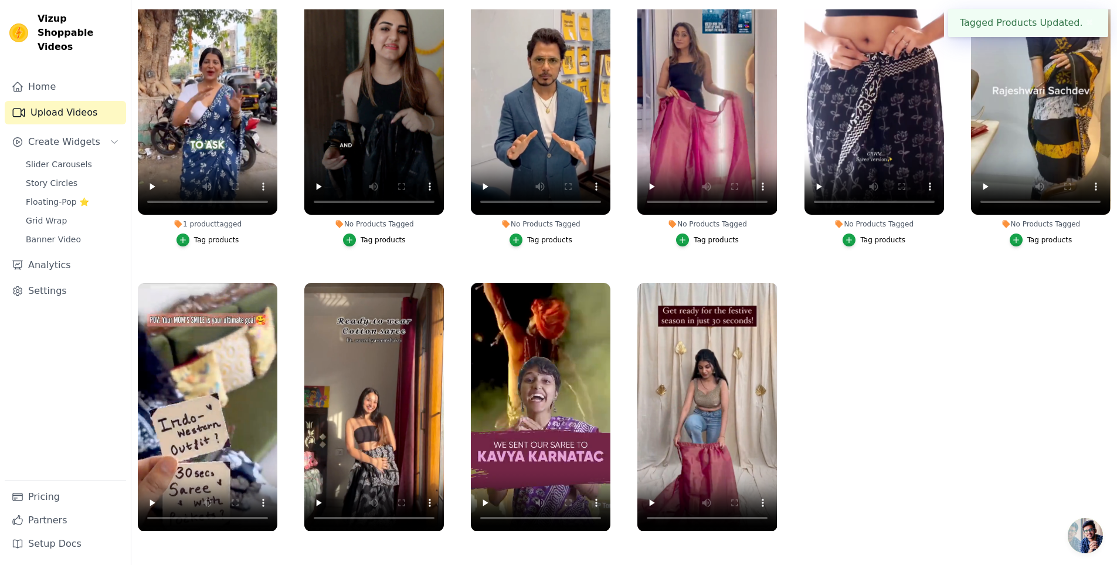
click at [856, 240] on button "Tag products" at bounding box center [873, 239] width 63 height 13
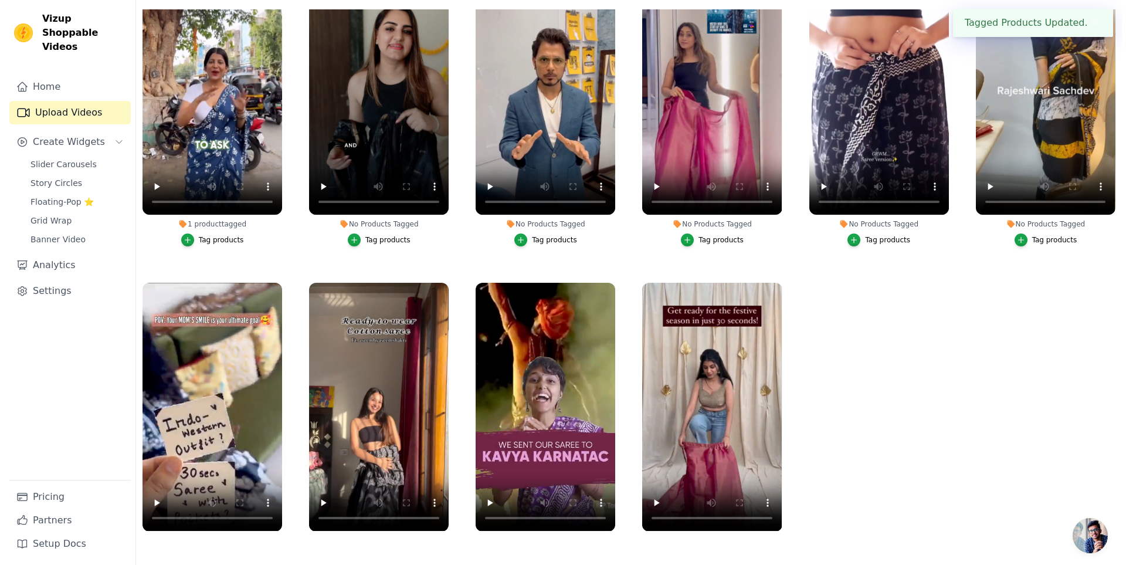
scroll to position [0, 0]
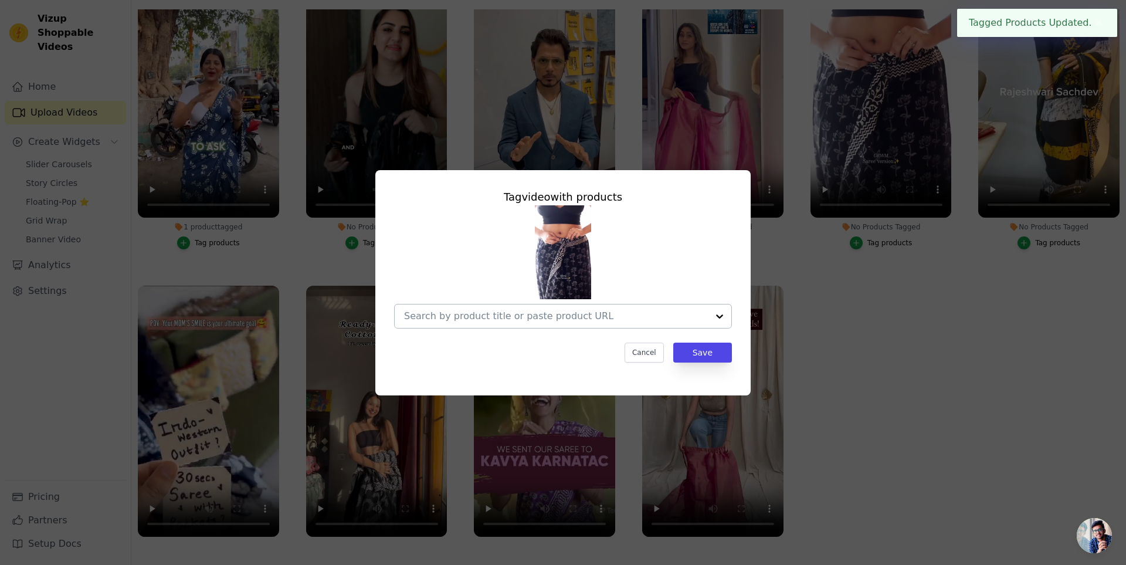
click at [485, 318] on input "No Products Tagged Tag video with products Cancel Save Tag products" at bounding box center [556, 315] width 304 height 11
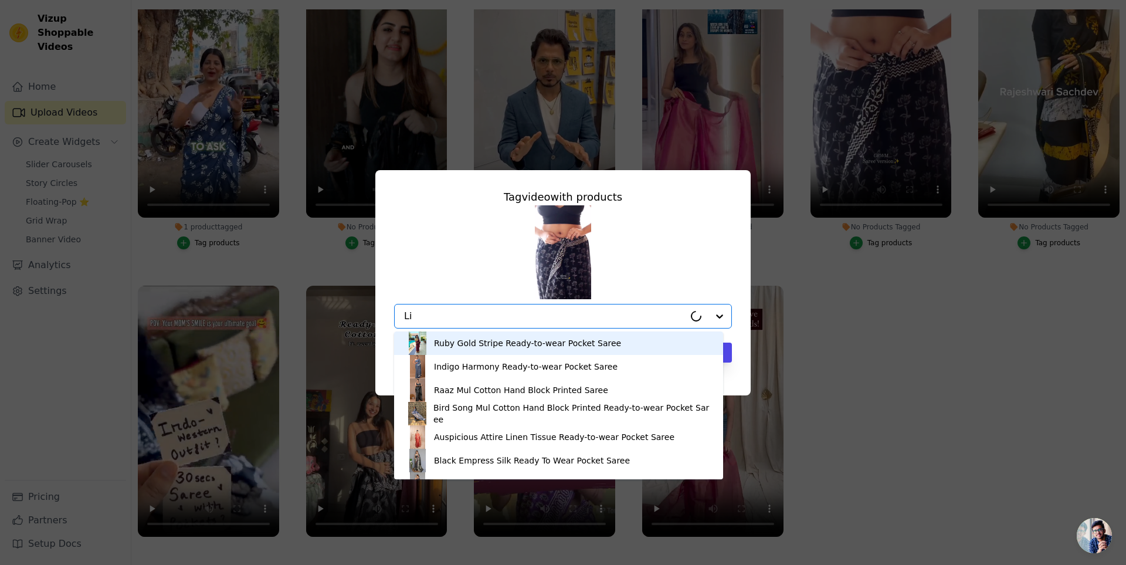
type input "Lic"
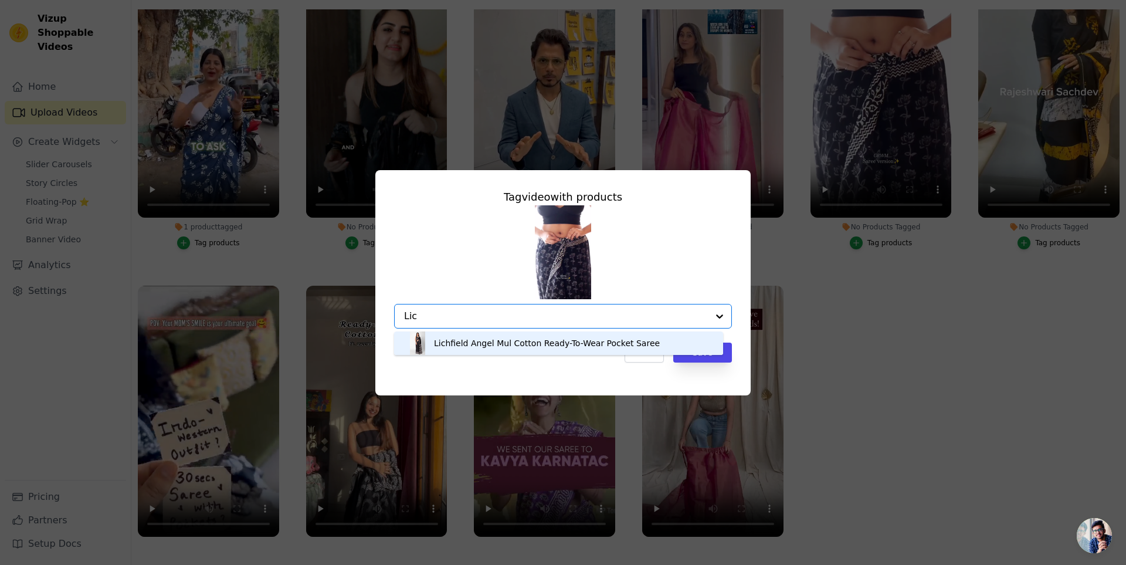
click at [477, 346] on div "Lichfield Angel Mul Cotton Ready-To-Wear Pocket Saree" at bounding box center [547, 343] width 226 height 12
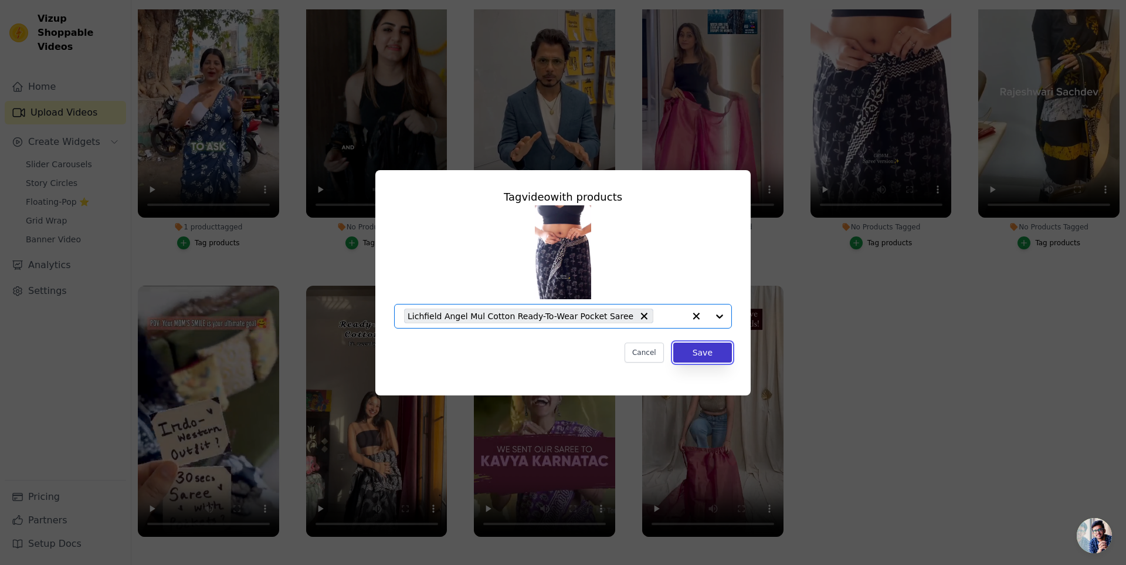
click at [708, 347] on button "Save" at bounding box center [702, 352] width 59 height 20
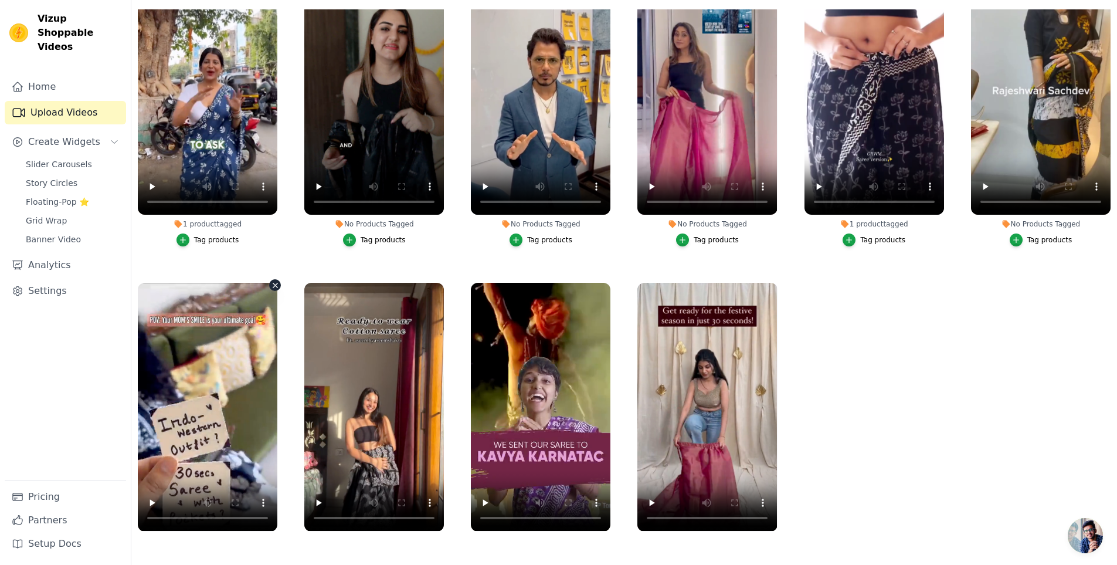
scroll to position [108, 0]
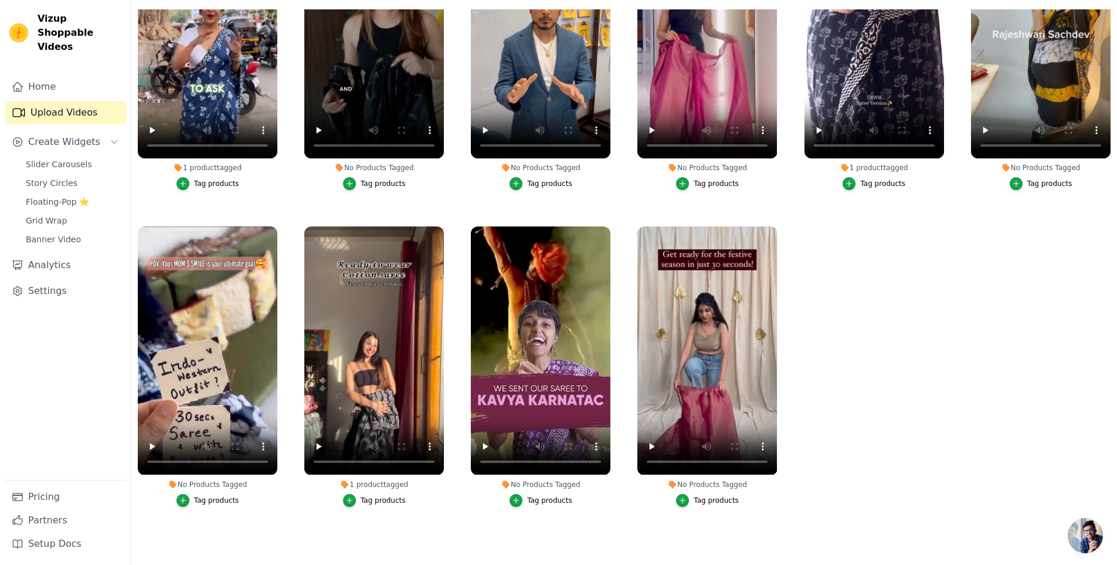
click at [205, 495] on div "Tag products" at bounding box center [216, 499] width 45 height 9
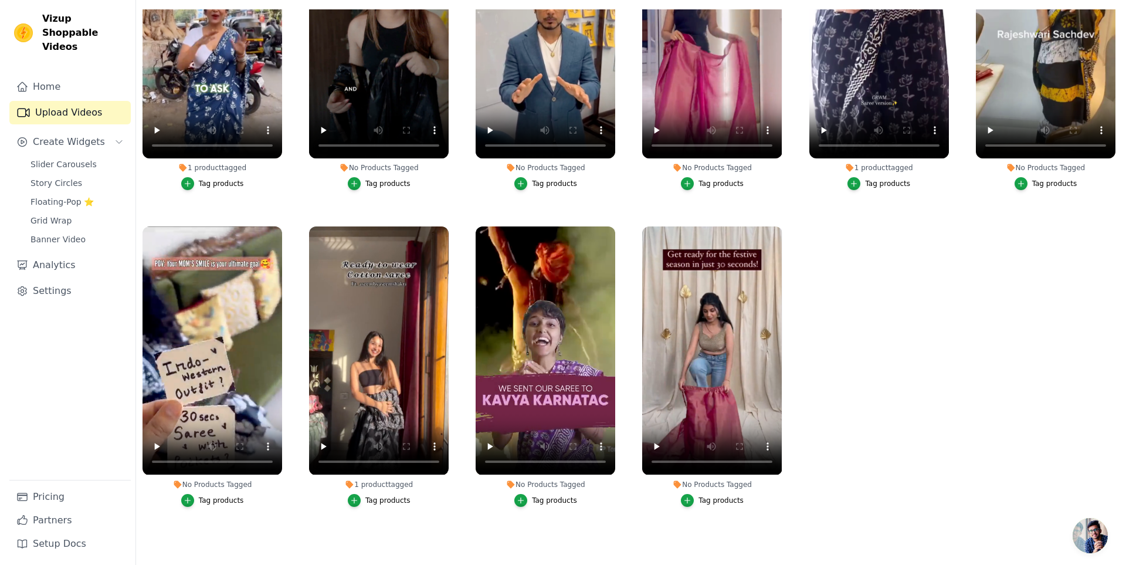
scroll to position [0, 0]
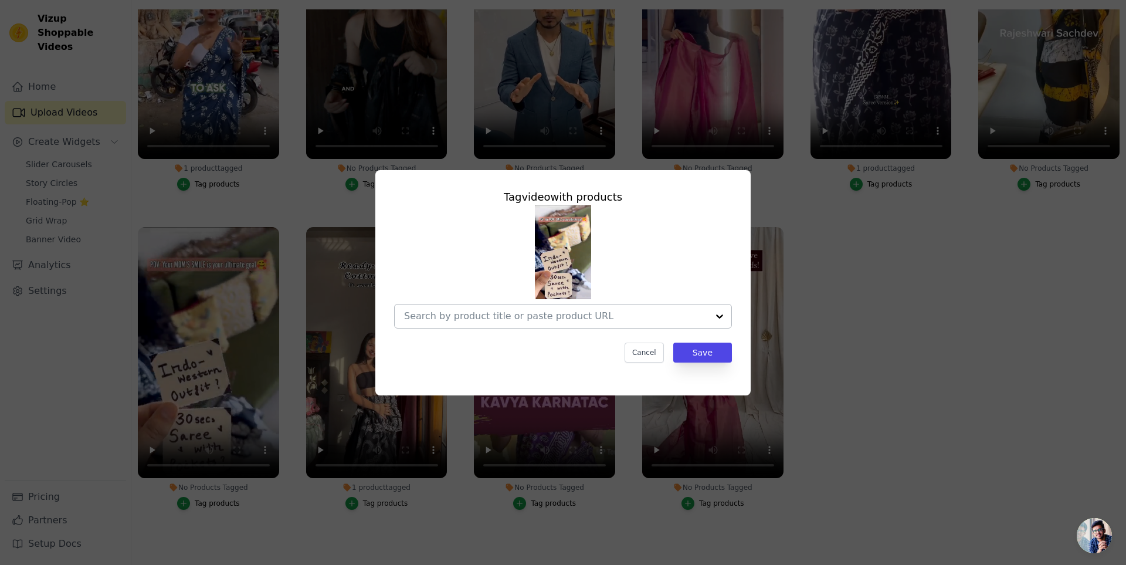
click at [447, 326] on div at bounding box center [556, 315] width 304 height 23
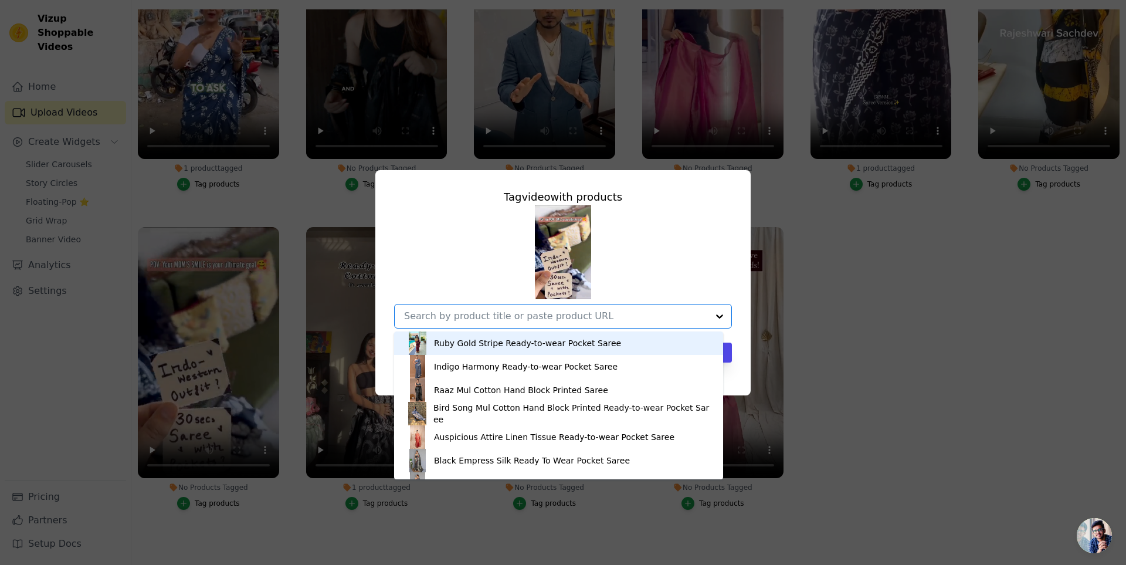
click at [447, 320] on input "No Products Tagged Tag video with products Ruby Gold Stripe Ready-to-wear Pocke…" at bounding box center [556, 315] width 304 height 11
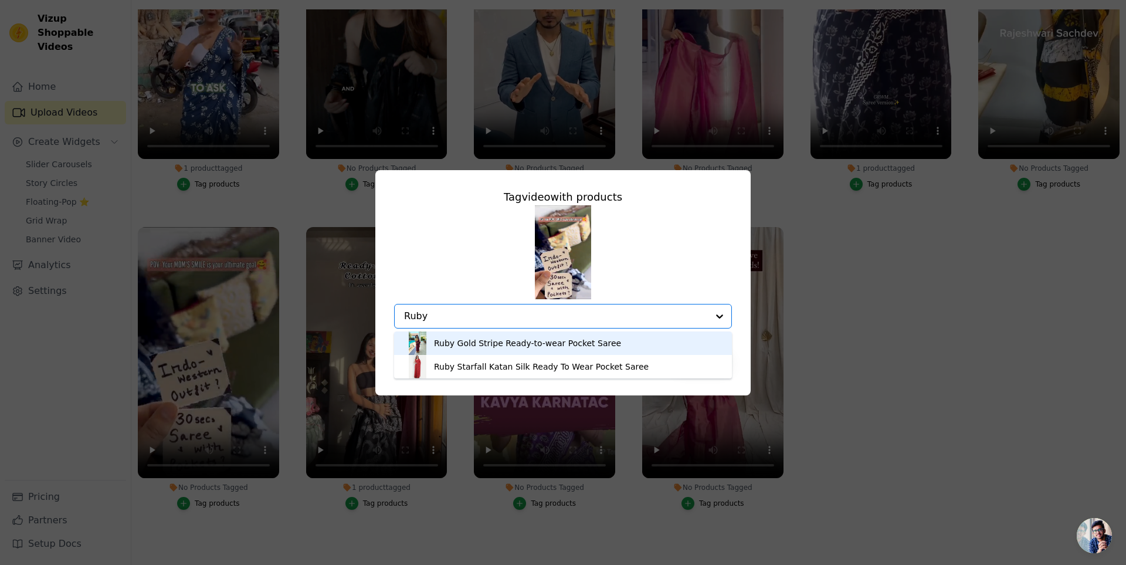
type input "Ruby"
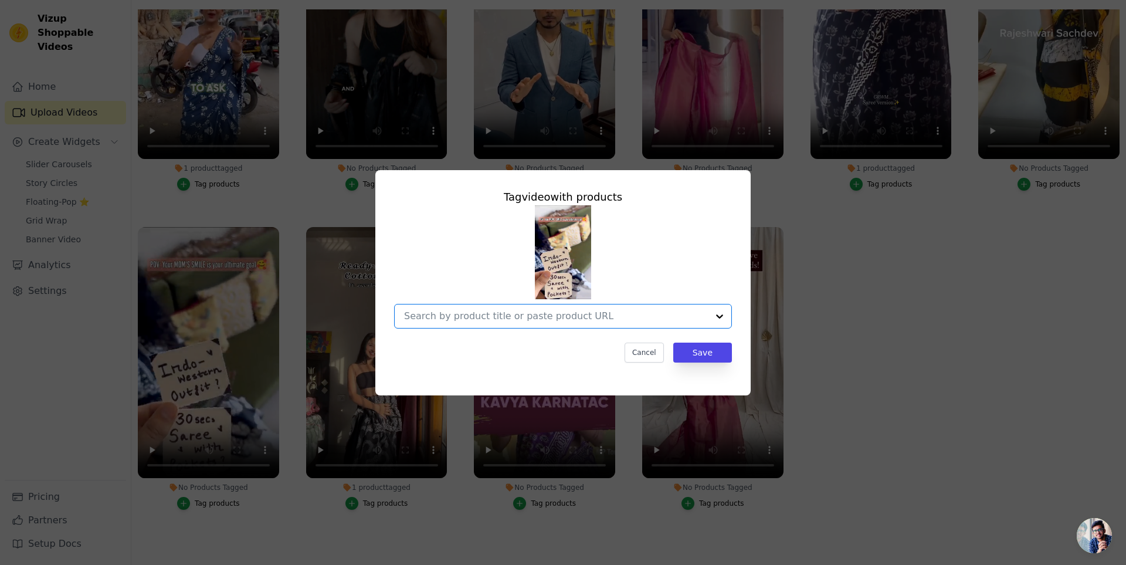
click at [535, 314] on input "No Products Tagged Tag video with products Option undefined, selected. Select i…" at bounding box center [556, 315] width 304 height 11
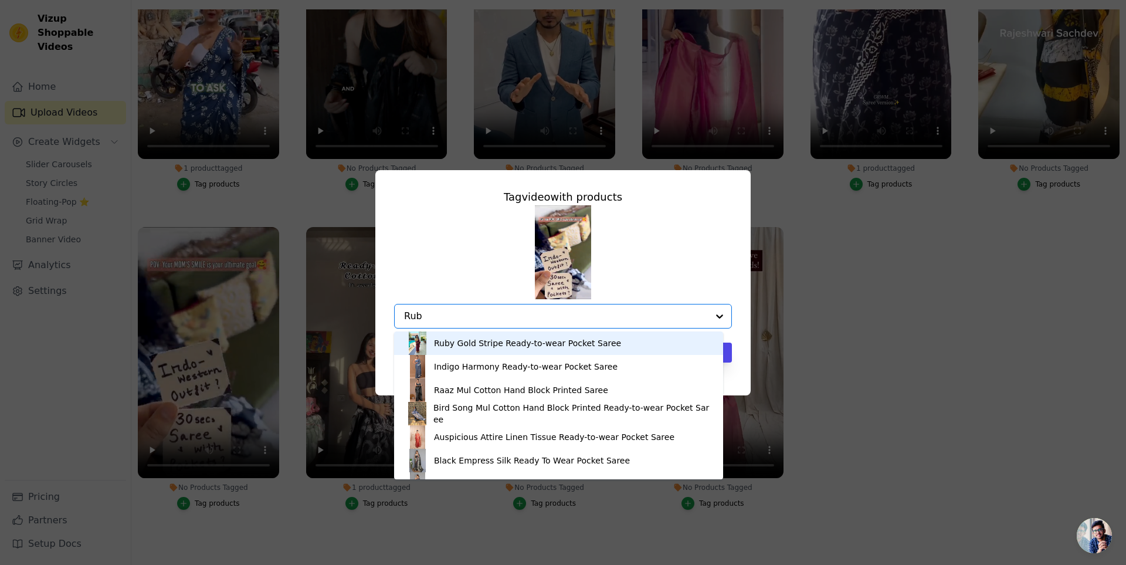
type input "Ruby"
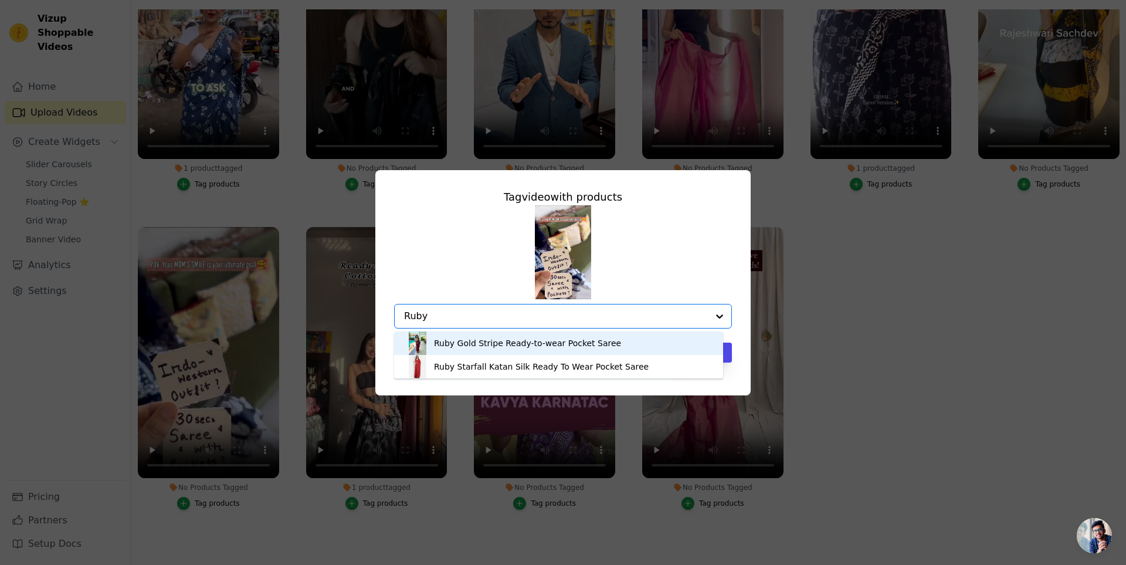
click at [514, 345] on div "Ruby Gold Stripe Ready-to-wear Pocket Saree" at bounding box center [527, 343] width 187 height 12
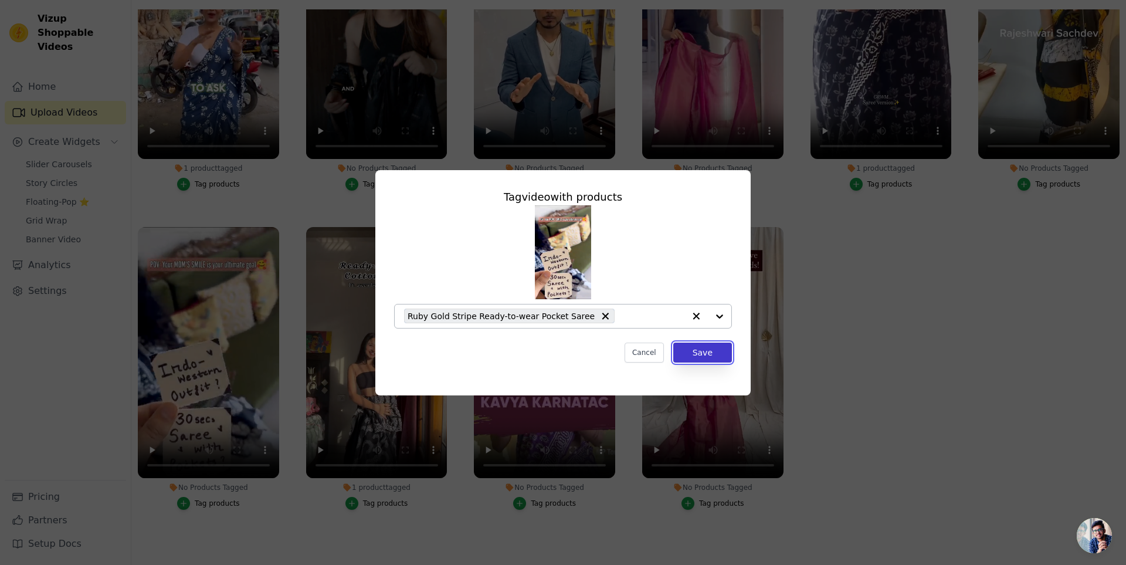
click at [700, 358] on button "Save" at bounding box center [702, 352] width 59 height 20
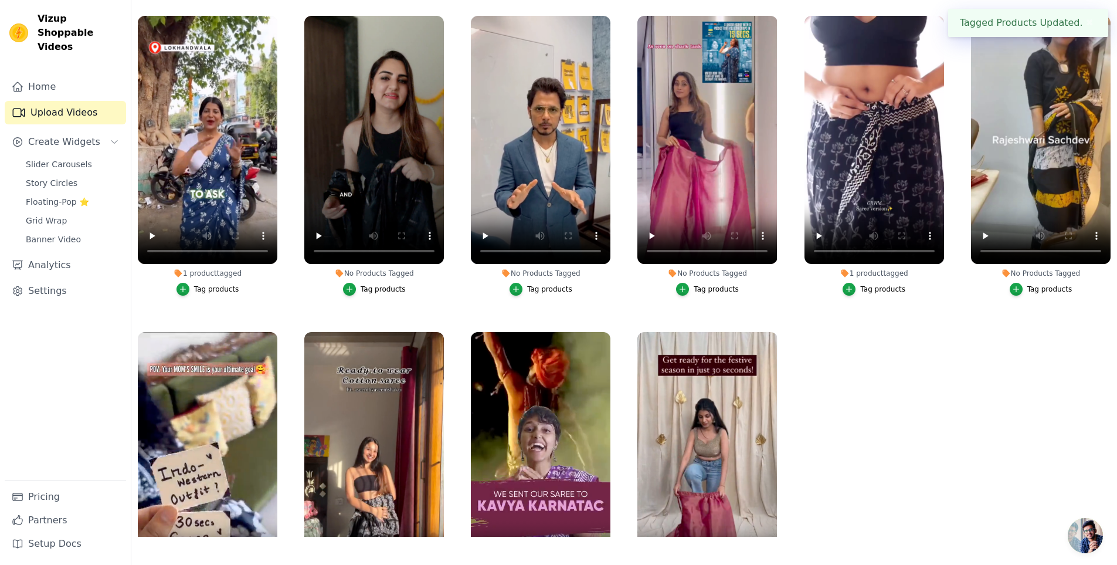
scroll to position [61, 0]
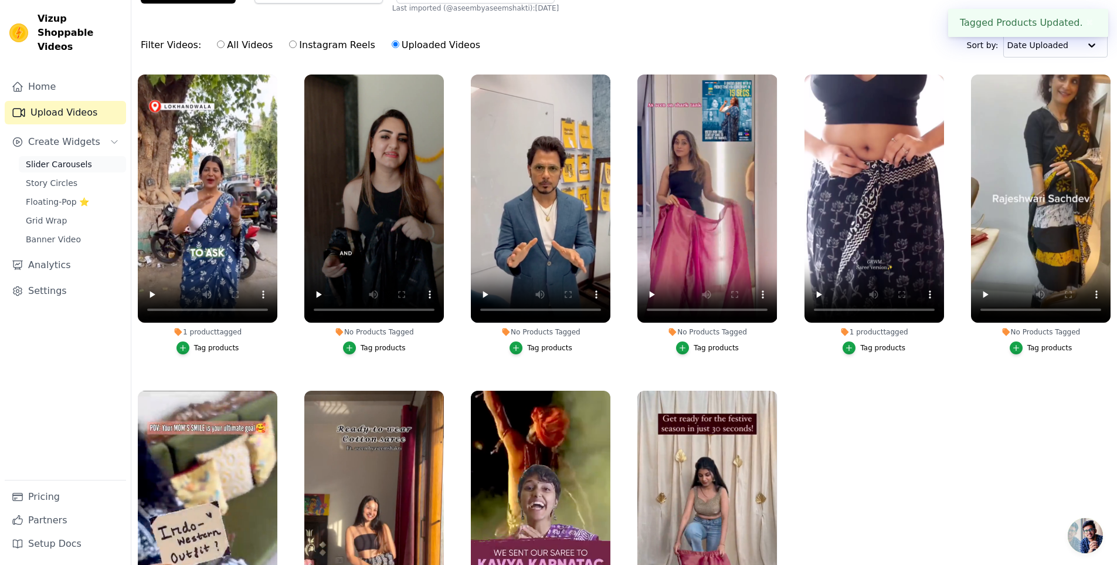
click at [53, 156] on link "Slider Carousels" at bounding box center [72, 164] width 107 height 16
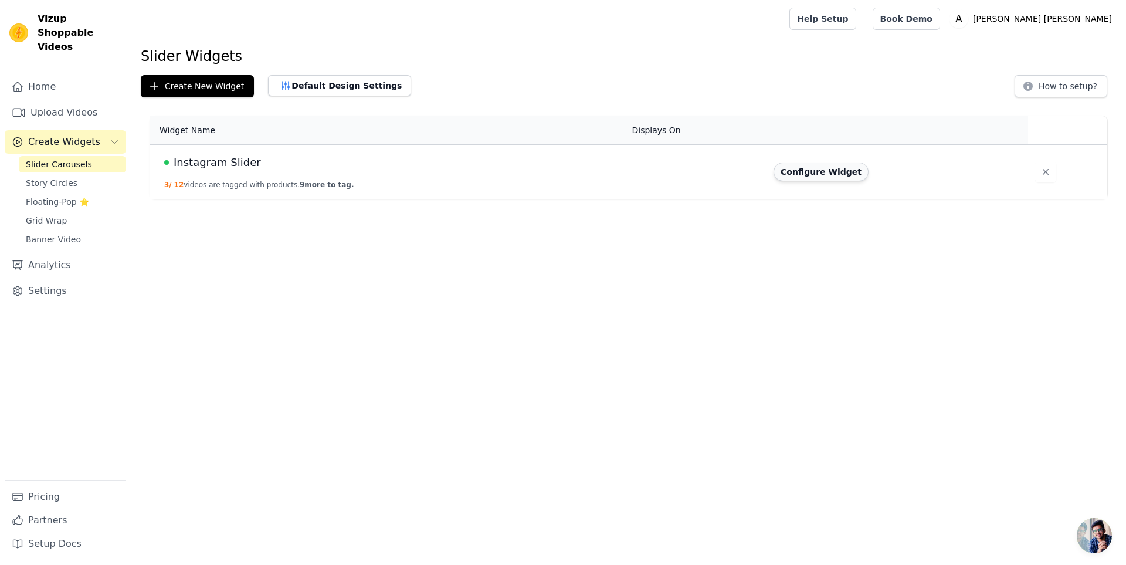
click at [824, 175] on button "Configure Widget" at bounding box center [820, 171] width 95 height 19
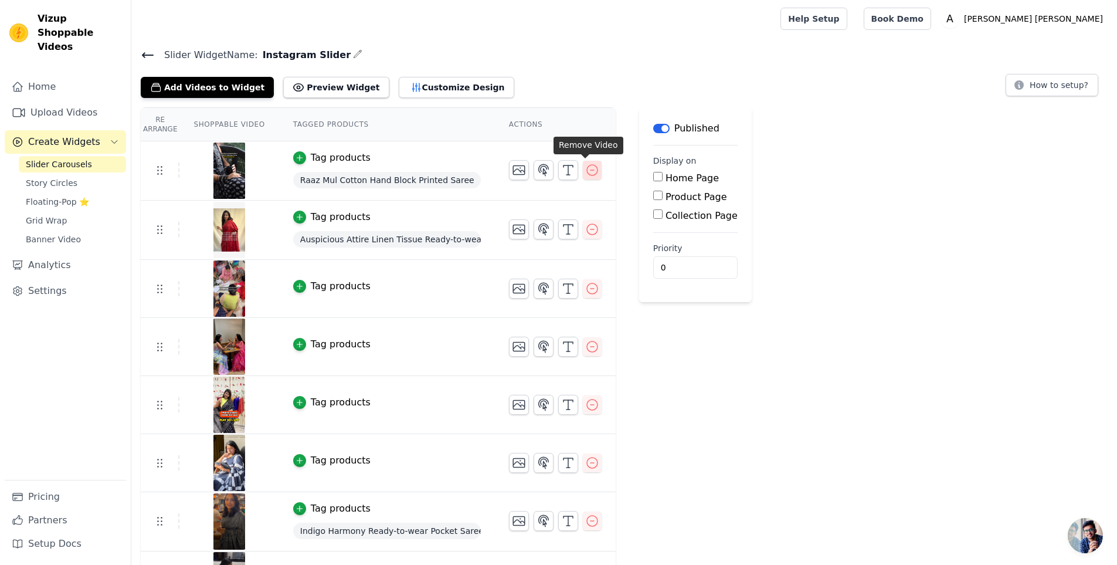
click at [586, 172] on icon "button" at bounding box center [592, 170] width 14 height 14
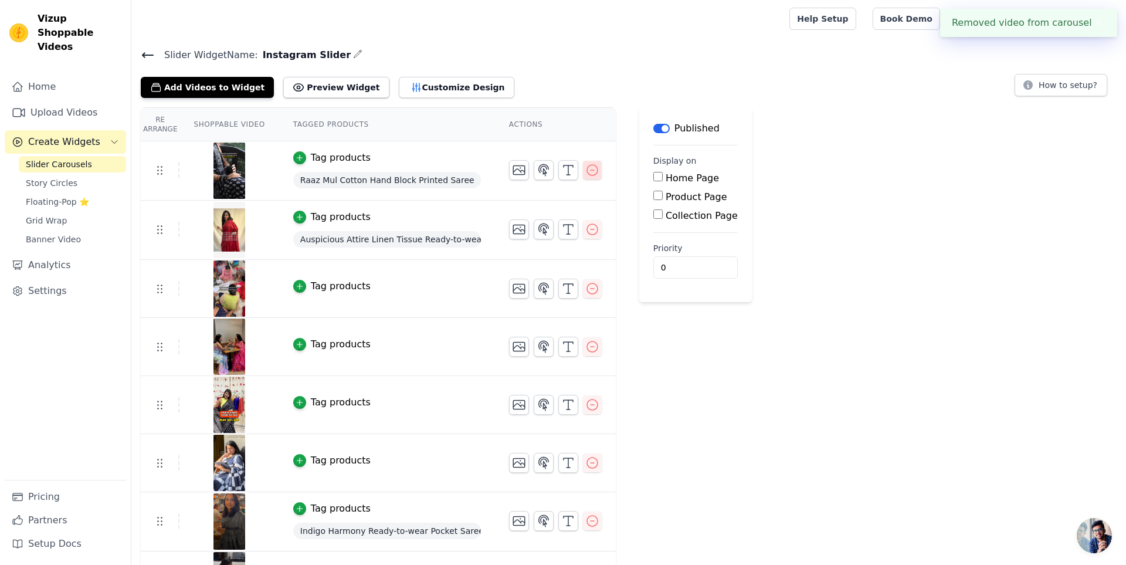
click at [586, 172] on div "Re Arrange Shoppable Video Tagged Products Actions Tag products Raaz Mul Cotton…" at bounding box center [628, 474] width 994 height 734
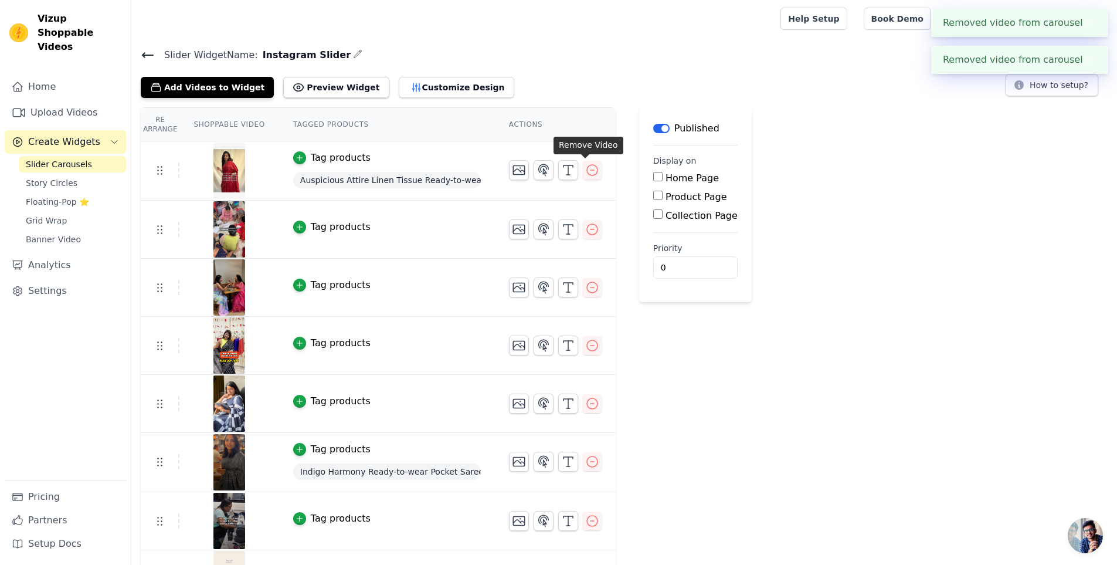
click at [586, 172] on icon "button" at bounding box center [592, 170] width 14 height 14
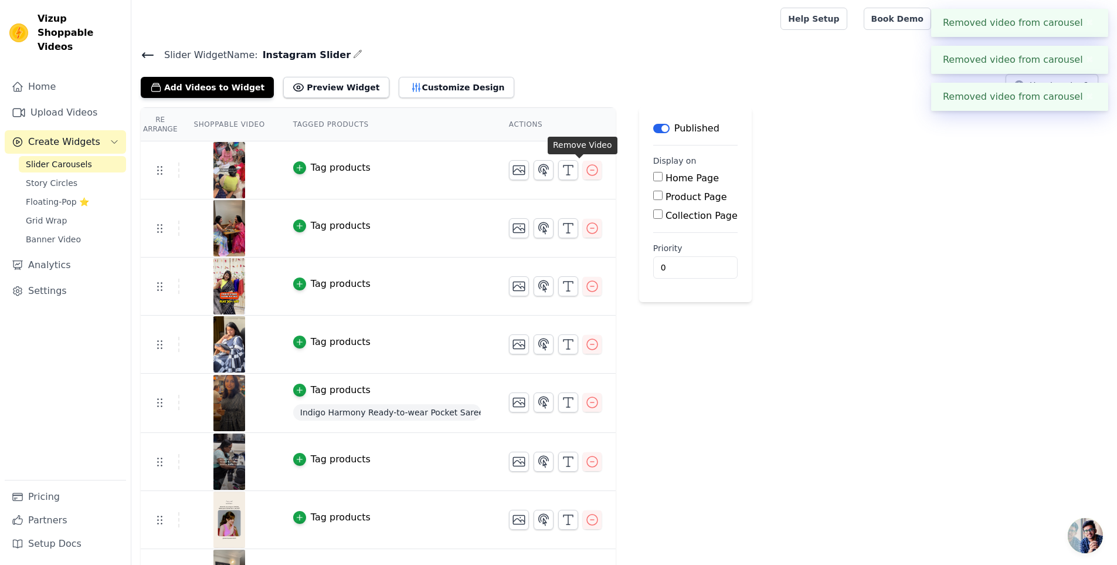
click at [586, 172] on button "button" at bounding box center [592, 170] width 19 height 19
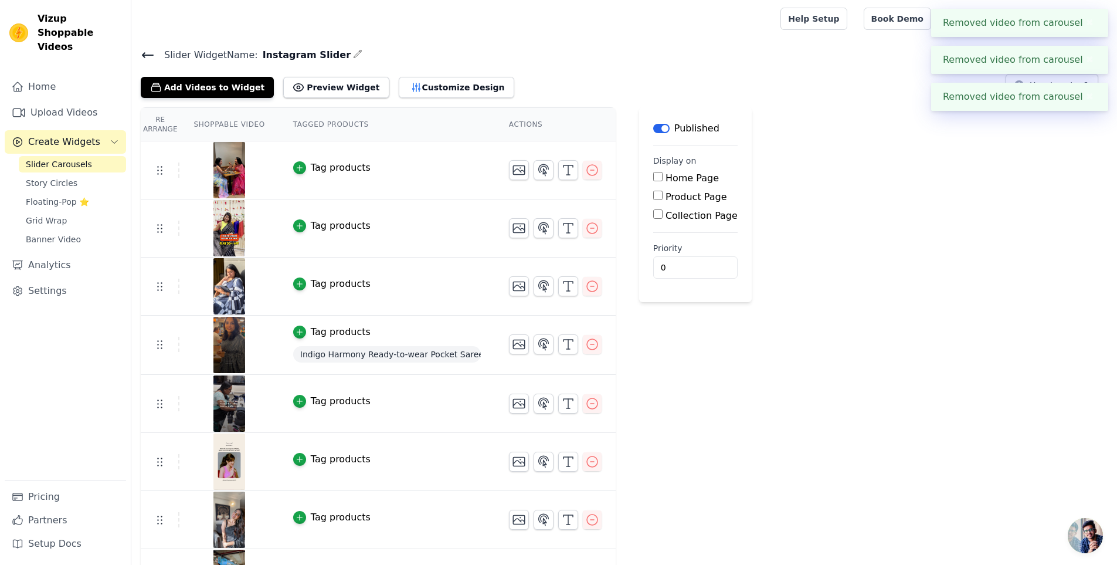
click at [586, 172] on button "button" at bounding box center [592, 170] width 19 height 19
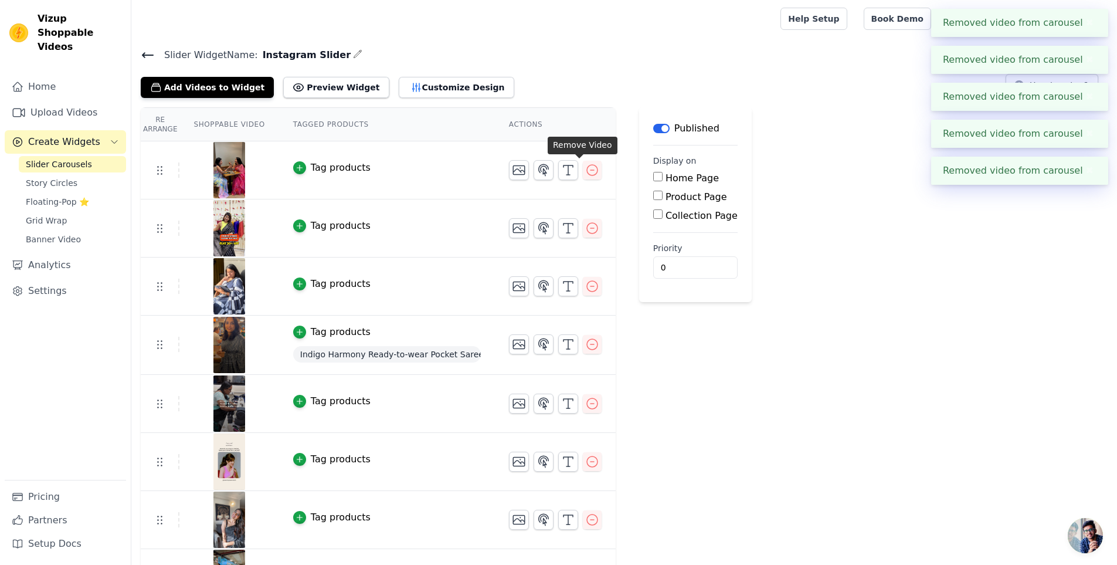
click at [586, 172] on button "button" at bounding box center [592, 170] width 19 height 19
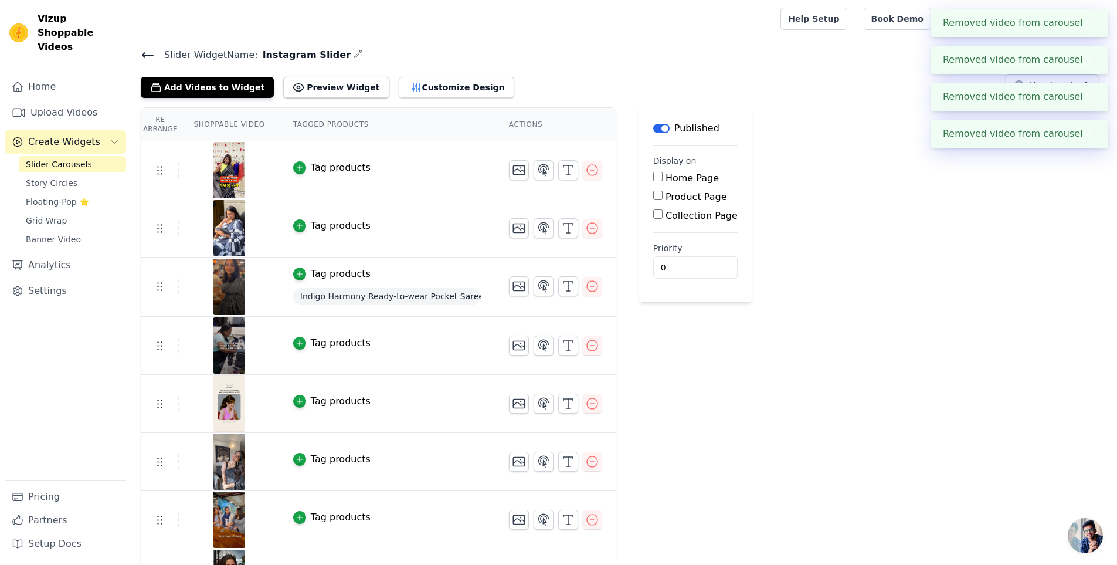
click at [586, 172] on button "button" at bounding box center [592, 170] width 19 height 19
click at [586, 172] on div "Re Arrange Shoppable Video Tagged Products Actions Tag products Tag products Ta…" at bounding box center [624, 356] width 986 height 499
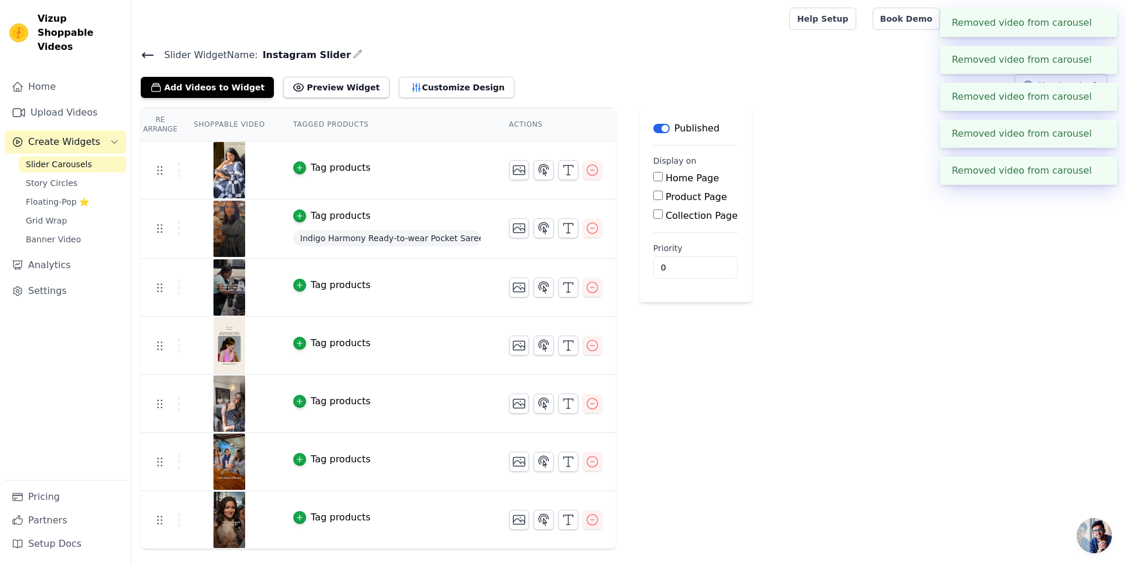
click at [586, 172] on button "button" at bounding box center [592, 170] width 19 height 19
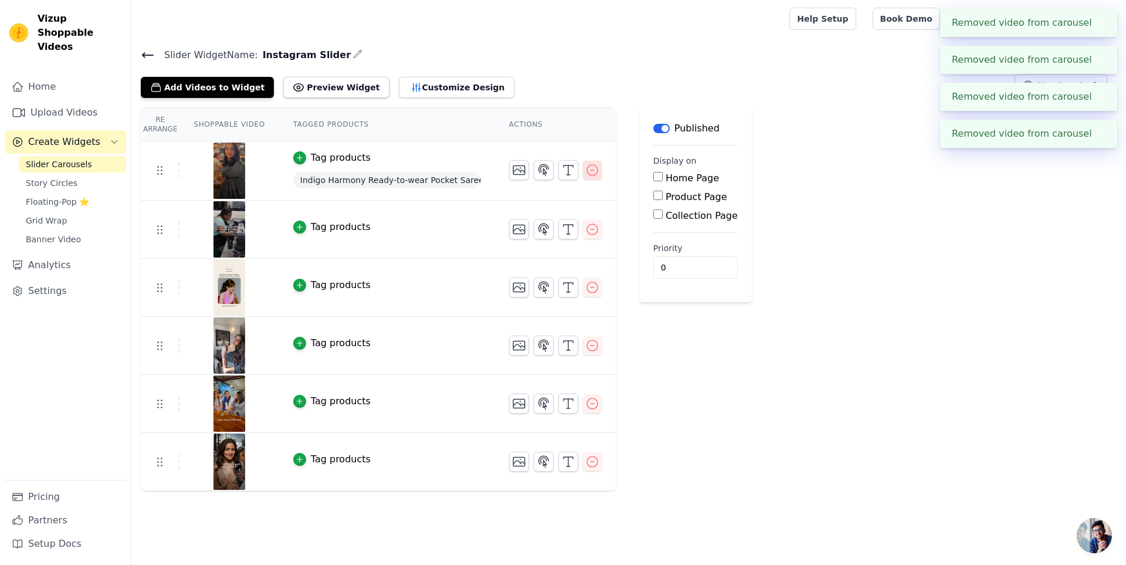
click at [587, 173] on icon "button" at bounding box center [592, 170] width 11 height 11
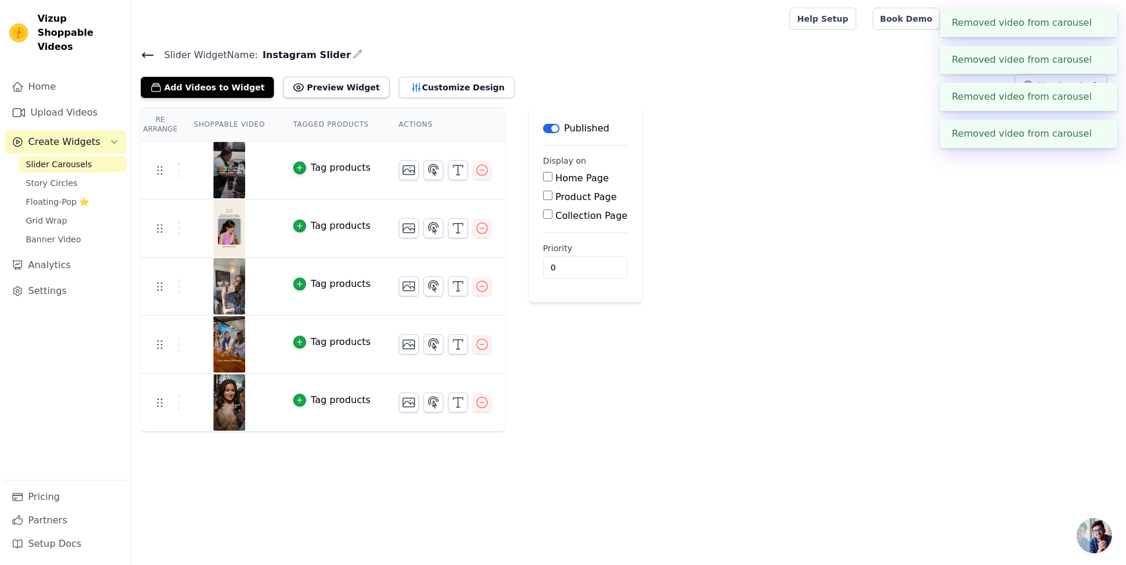
click at [583, 173] on label "Home Page" at bounding box center [581, 177] width 53 height 11
click at [552, 173] on input "Home Page" at bounding box center [547, 176] width 9 height 9
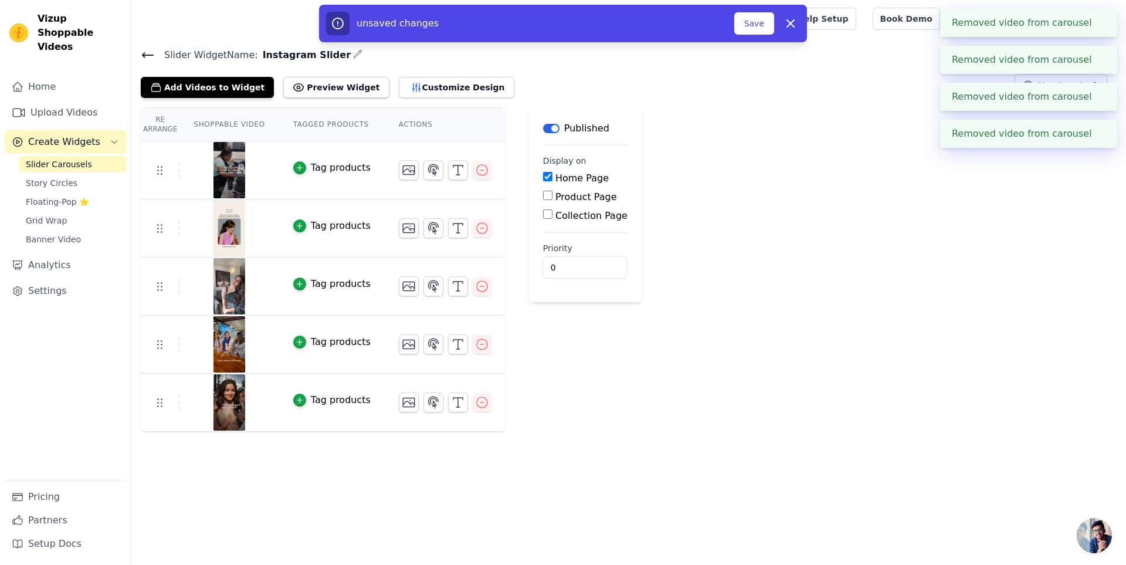
click at [568, 178] on label "Home Page" at bounding box center [581, 177] width 53 height 11
click at [552, 178] on input "Home Page" at bounding box center [547, 176] width 9 height 9
checkbox input "false"
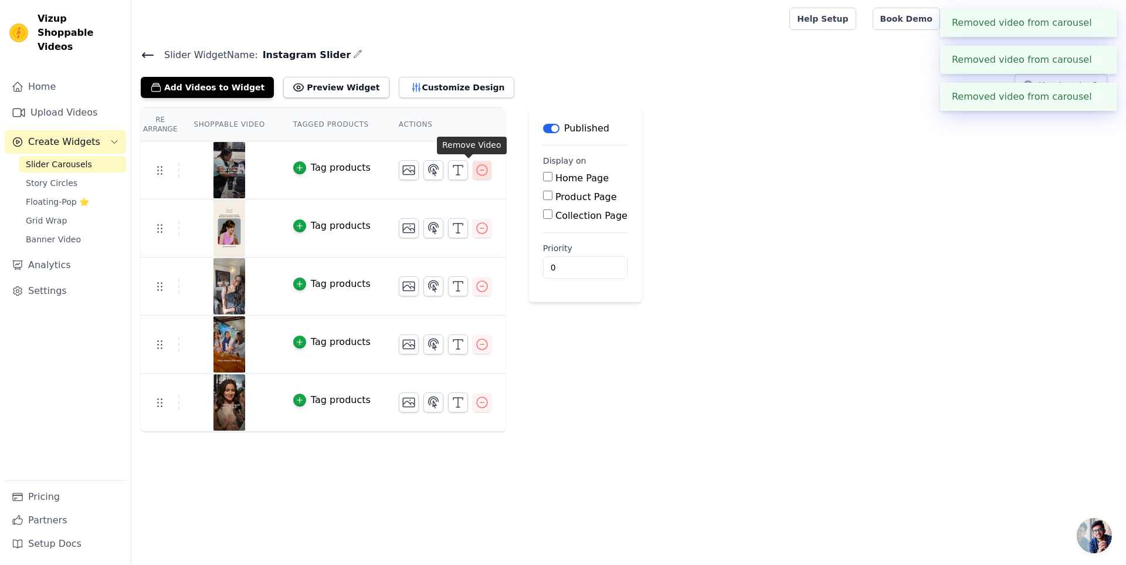
click at [473, 177] on button "button" at bounding box center [482, 170] width 19 height 19
click at [477, 174] on icon "button" at bounding box center [482, 170] width 11 height 11
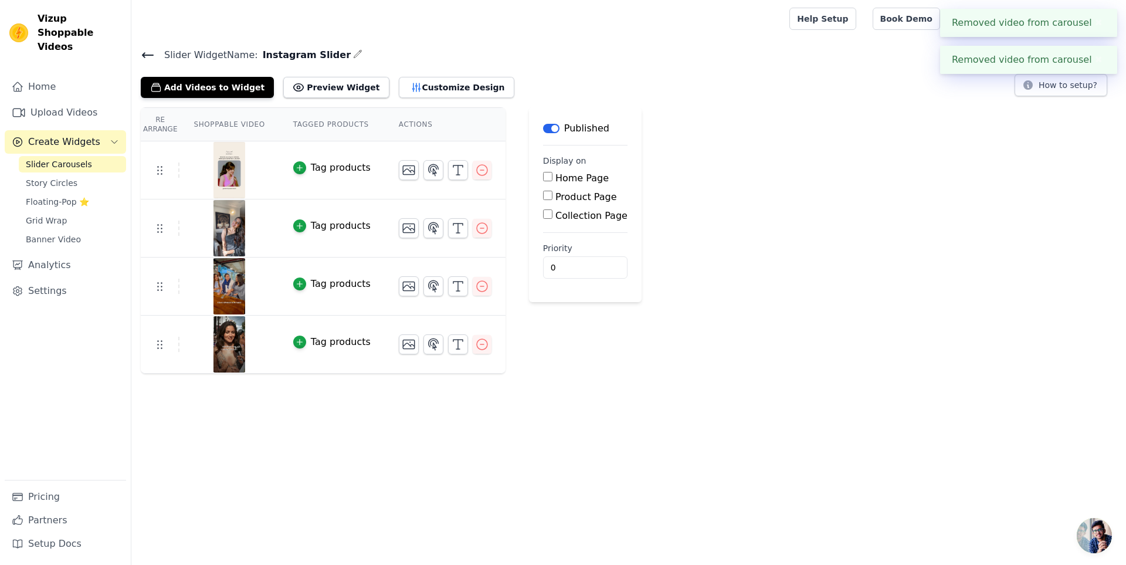
click at [477, 174] on icon "button" at bounding box center [482, 170] width 11 height 11
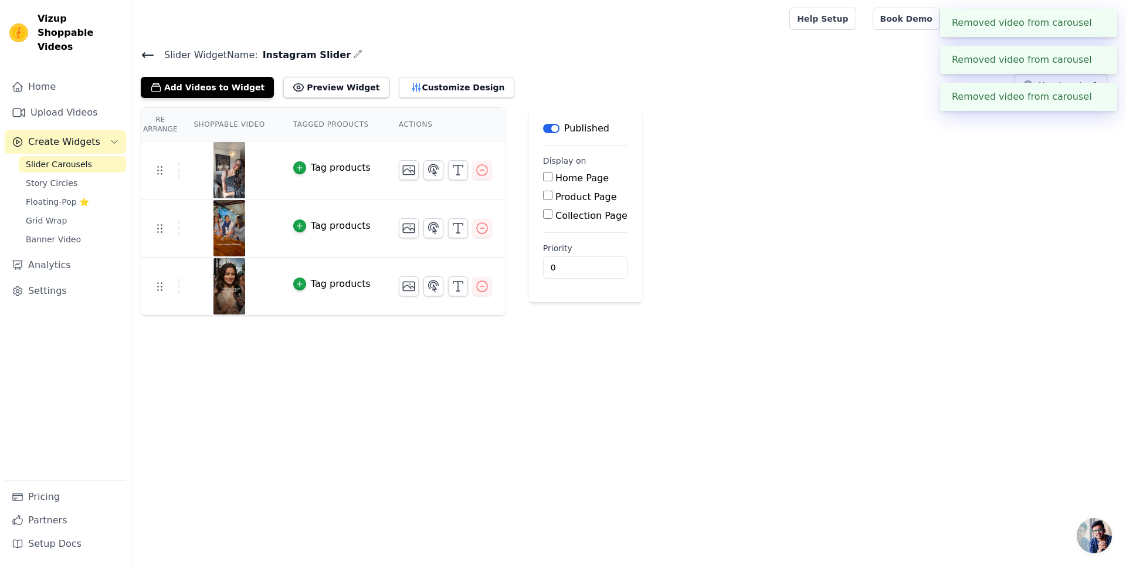
click at [477, 174] on icon "button" at bounding box center [482, 170] width 11 height 11
click at [475, 174] on icon "button" at bounding box center [482, 170] width 14 height 14
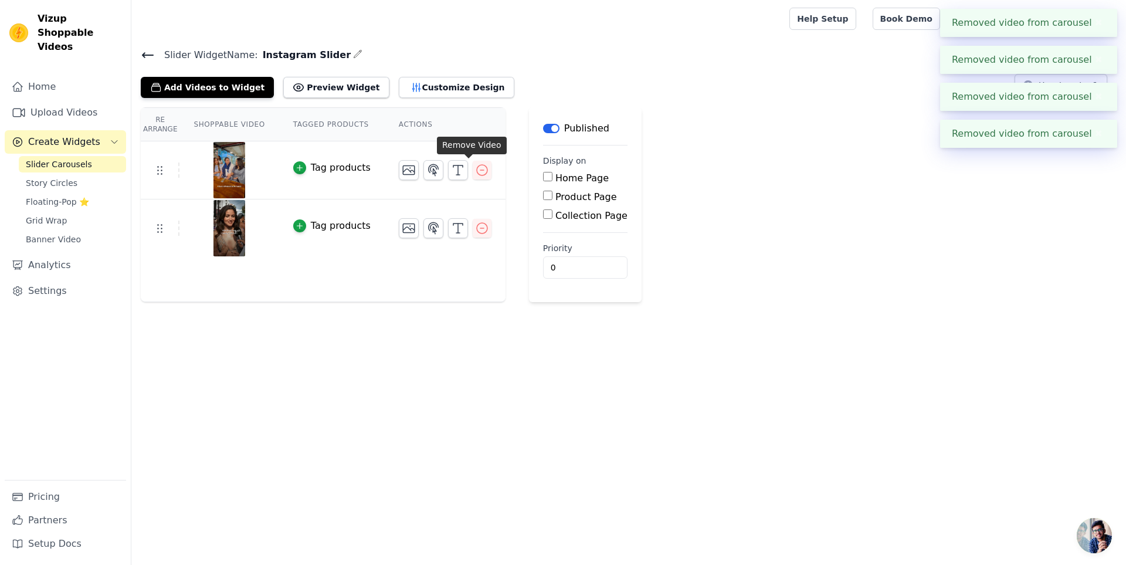
click at [475, 174] on icon "button" at bounding box center [482, 170] width 14 height 14
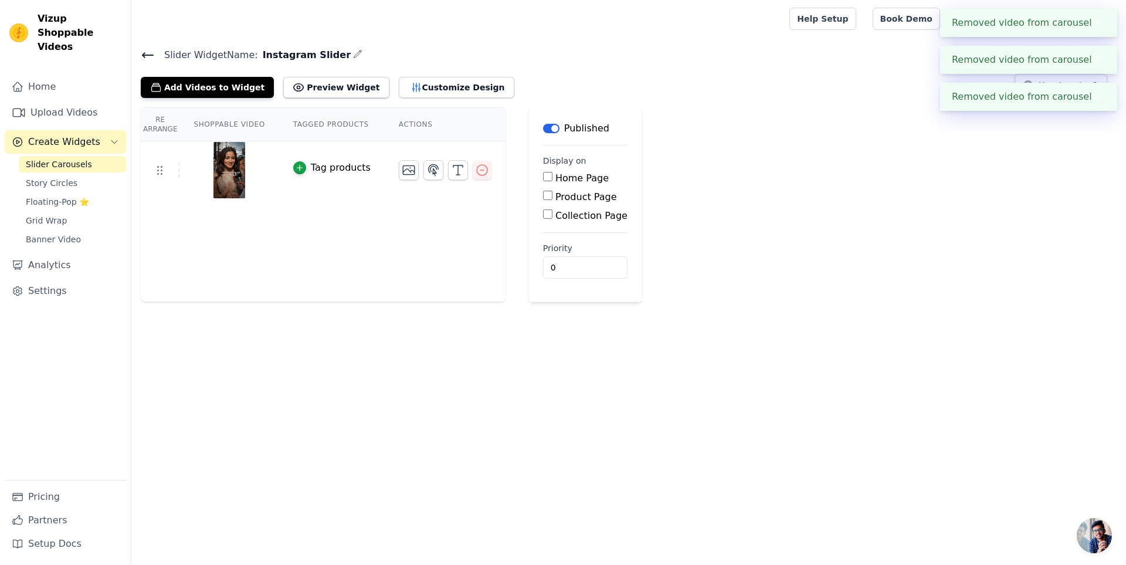
click at [477, 175] on icon "button" at bounding box center [482, 170] width 11 height 11
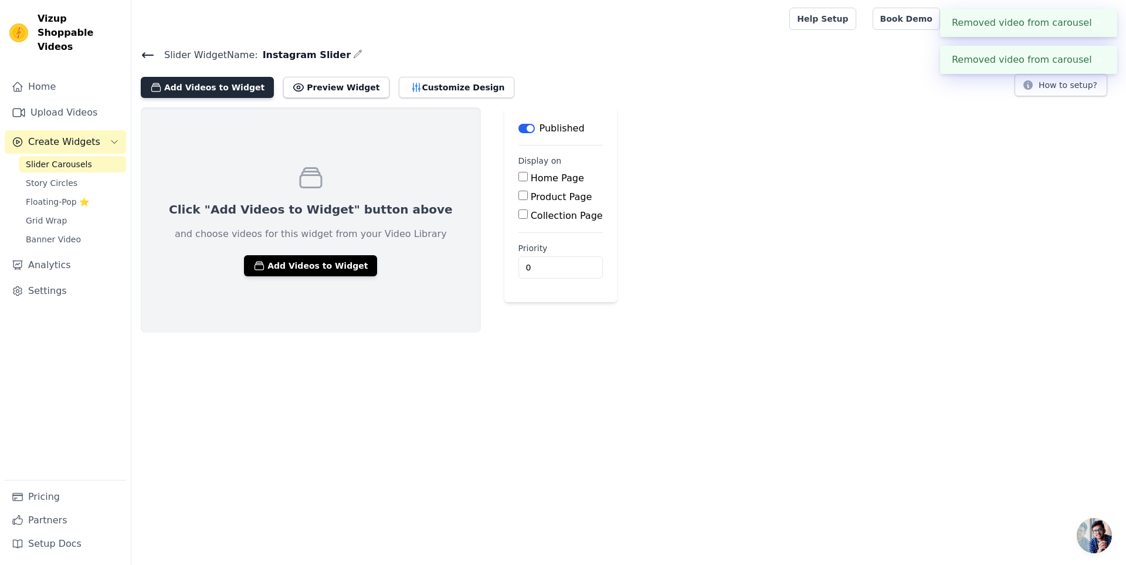
click at [220, 88] on button "Add Videos to Widget" at bounding box center [207, 87] width 133 height 21
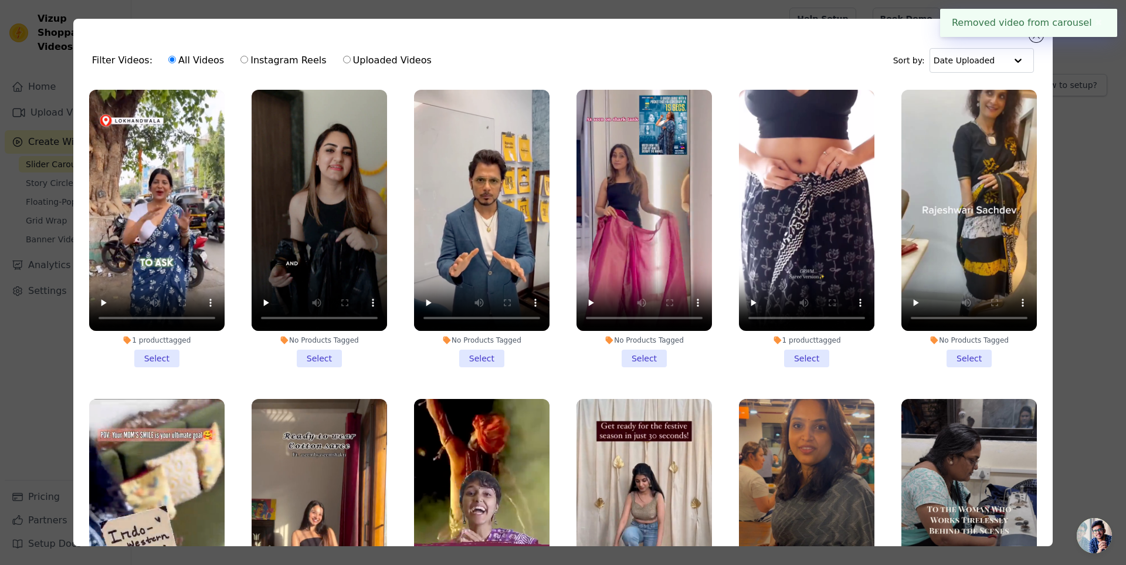
click at [343, 63] on input "Uploaded Videos" at bounding box center [347, 60] width 8 height 8
radio input "true"
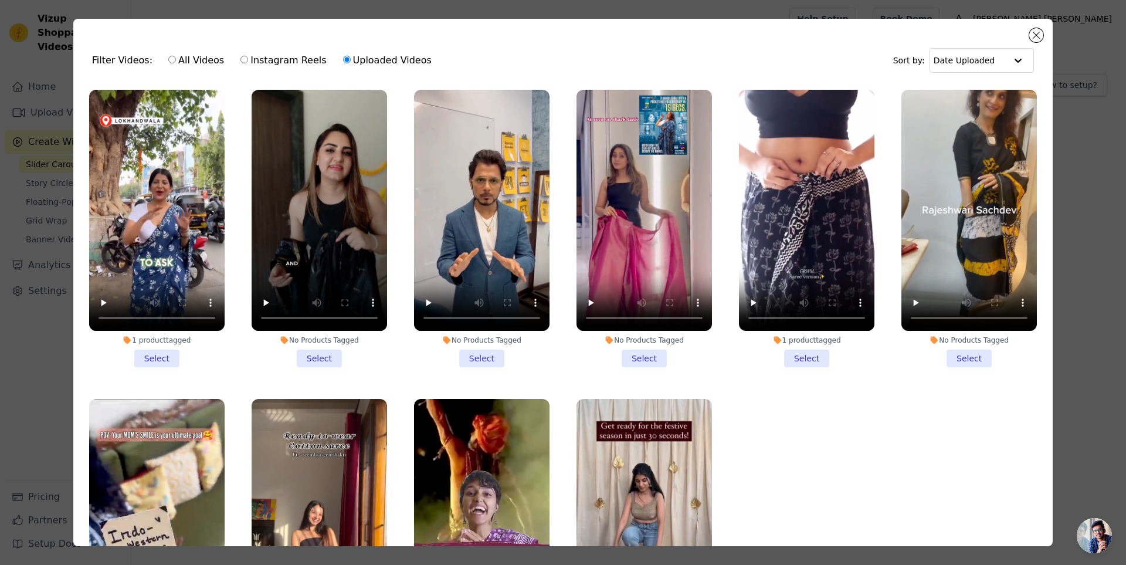
click at [157, 354] on li "1 product tagged Select" at bounding box center [156, 228] width 135 height 277
click at [0, 0] on input "1 product tagged Select" at bounding box center [0, 0] width 0 height 0
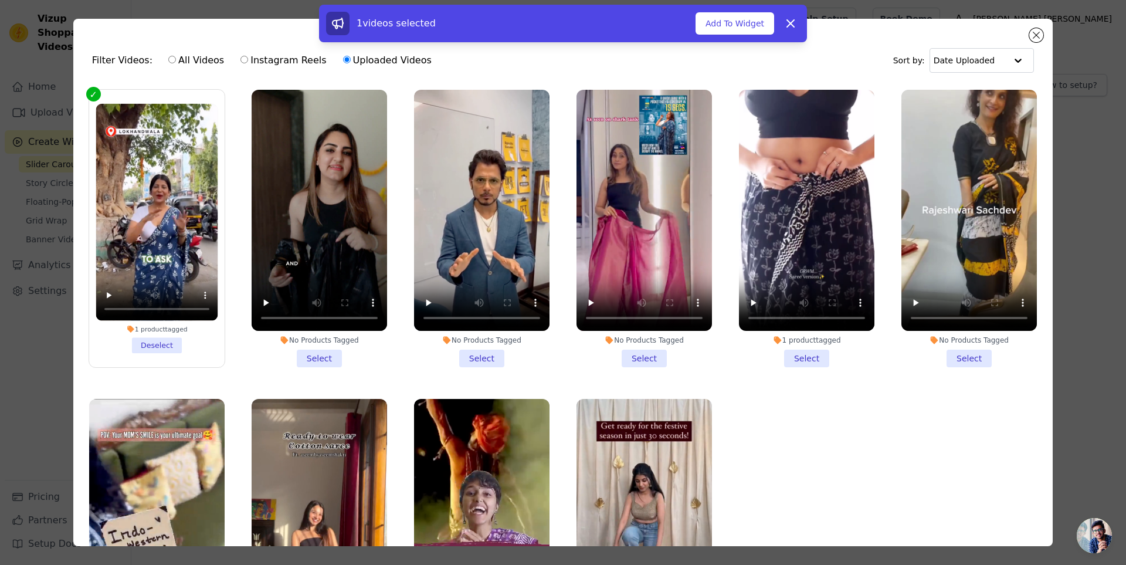
click at [305, 350] on li "No Products Tagged Select" at bounding box center [319, 228] width 135 height 277
click at [0, 0] on input "No Products Tagged Select" at bounding box center [0, 0] width 0 height 0
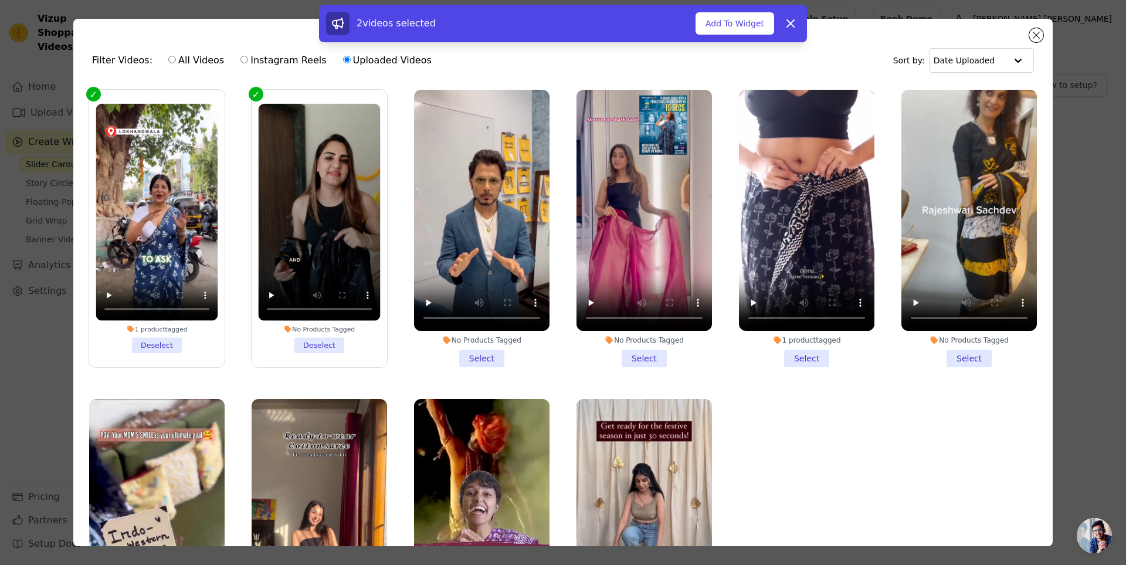
click at [477, 356] on li "No Products Tagged Select" at bounding box center [481, 228] width 135 height 277
click at [0, 0] on input "No Products Tagged Select" at bounding box center [0, 0] width 0 height 0
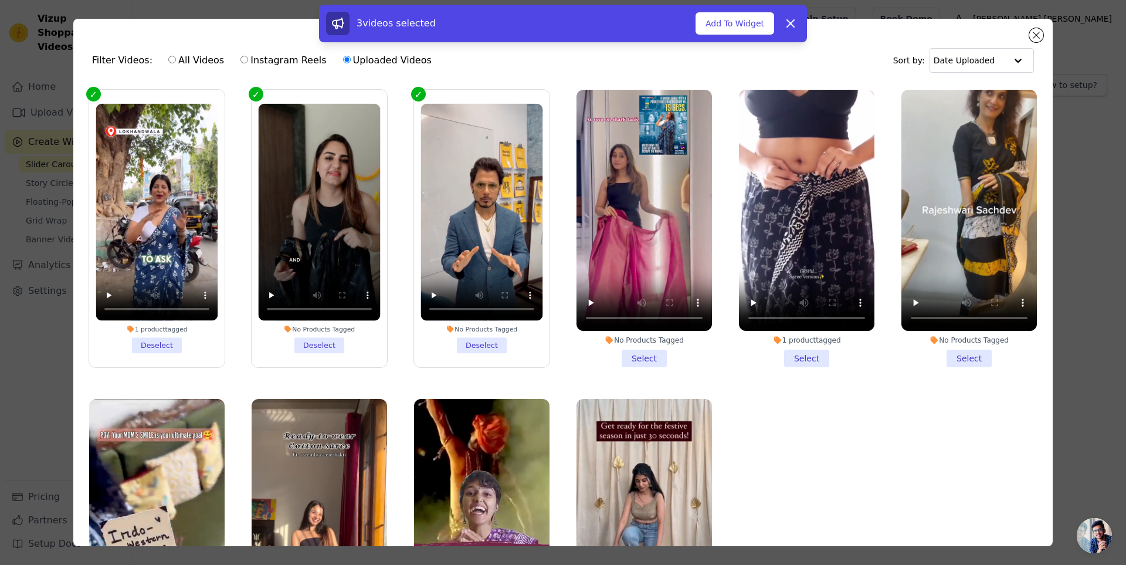
drag, startPoint x: 628, startPoint y: 350, endPoint x: 657, endPoint y: 350, distance: 28.1
click at [630, 350] on li "No Products Tagged Select" at bounding box center [643, 228] width 135 height 277
click at [0, 0] on input "No Products Tagged Select" at bounding box center [0, 0] width 0 height 0
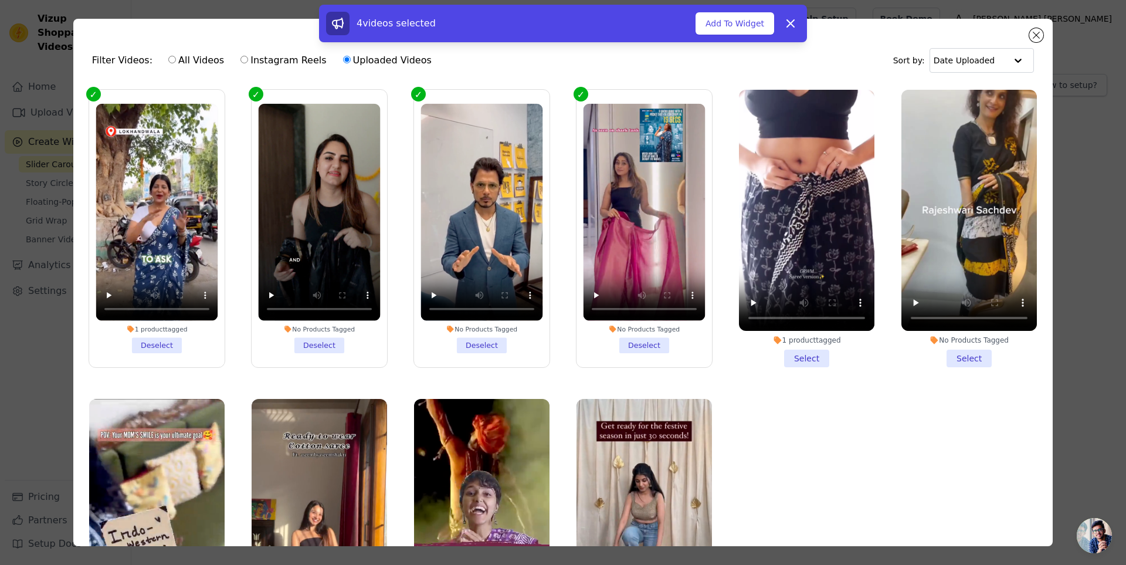
click at [814, 358] on li "1 product tagged Select" at bounding box center [806, 228] width 135 height 277
click at [0, 0] on input "1 product tagged Select" at bounding box center [0, 0] width 0 height 0
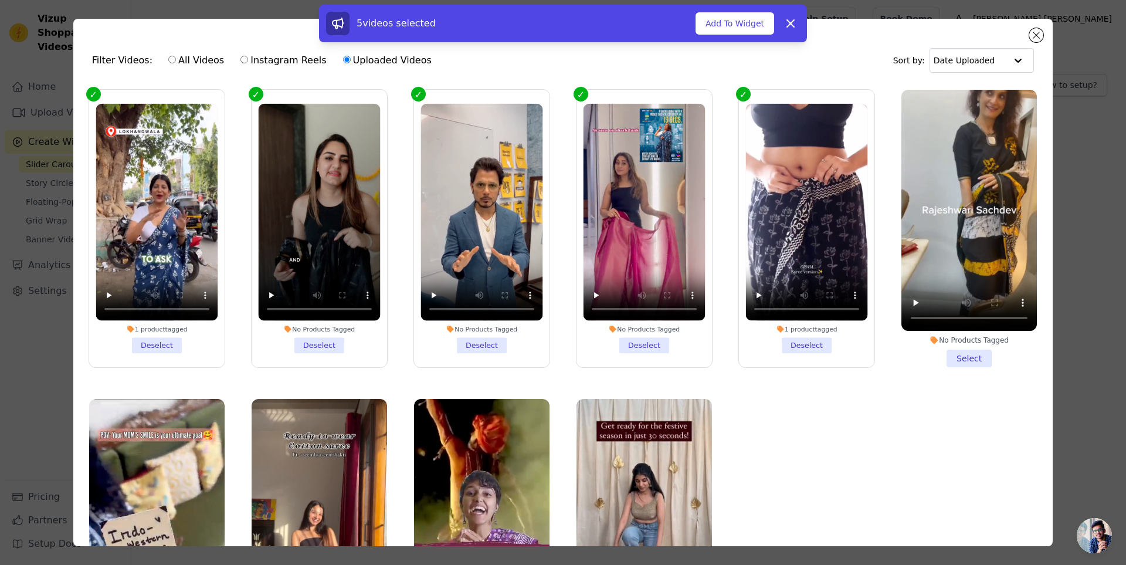
click at [954, 357] on li "No Products Tagged Select" at bounding box center [968, 228] width 135 height 277
click at [0, 0] on input "No Products Tagged Select" at bounding box center [0, 0] width 0 height 0
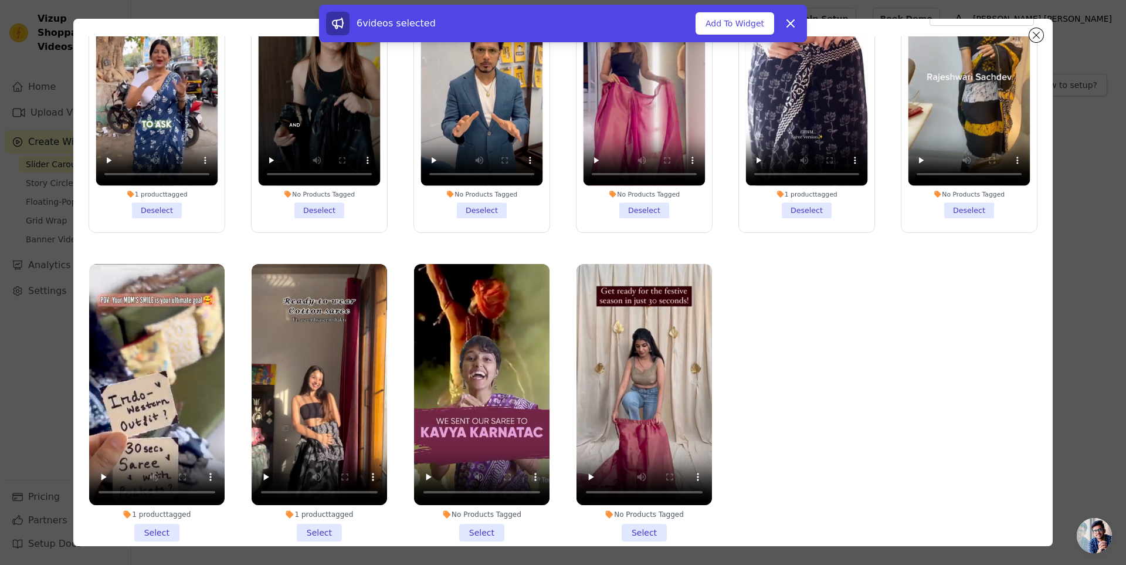
scroll to position [102, 0]
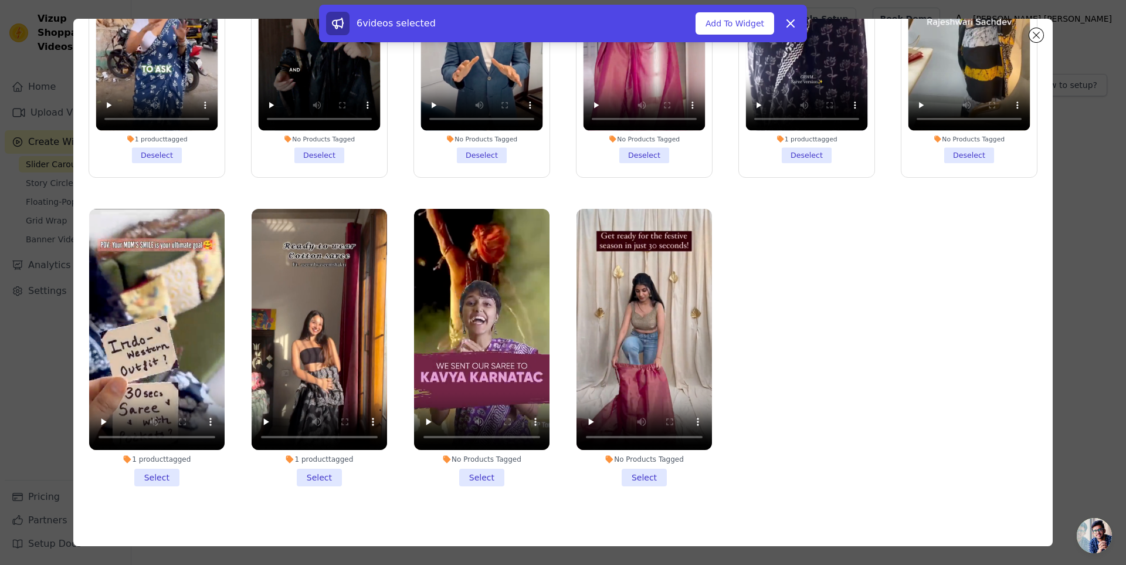
click at [156, 470] on li "1 product tagged Select" at bounding box center [156, 347] width 135 height 277
click at [0, 0] on input "1 product tagged Select" at bounding box center [0, 0] width 0 height 0
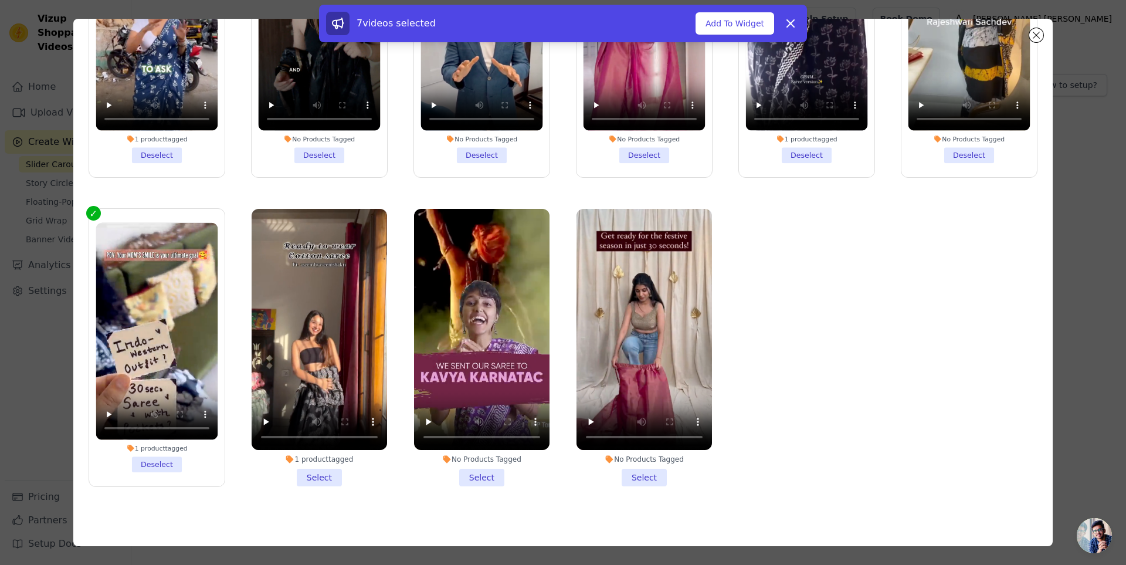
drag, startPoint x: 310, startPoint y: 470, endPoint x: 397, endPoint y: 470, distance: 87.9
click at [310, 470] on li "1 product tagged Select" at bounding box center [319, 347] width 135 height 277
click at [0, 0] on input "1 product tagged Select" at bounding box center [0, 0] width 0 height 0
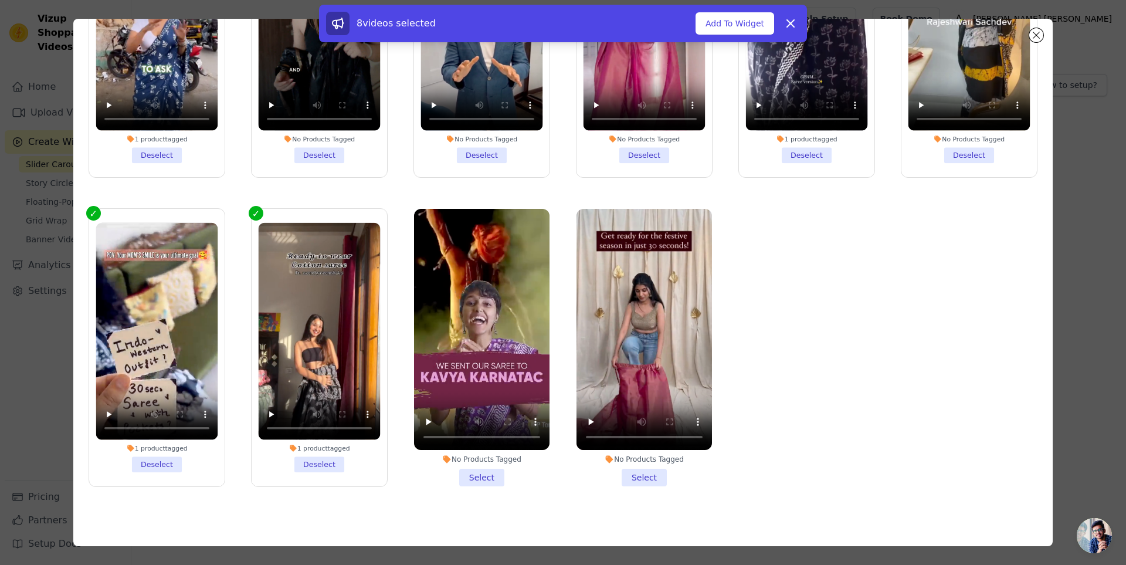
drag, startPoint x: 465, startPoint y: 470, endPoint x: 493, endPoint y: 470, distance: 27.6
click at [467, 470] on li "No Products Tagged Select" at bounding box center [481, 347] width 135 height 277
drag, startPoint x: 634, startPoint y: 472, endPoint x: 648, endPoint y: 463, distance: 16.6
click at [635, 471] on li "No Products Tagged Select" at bounding box center [643, 347] width 135 height 277
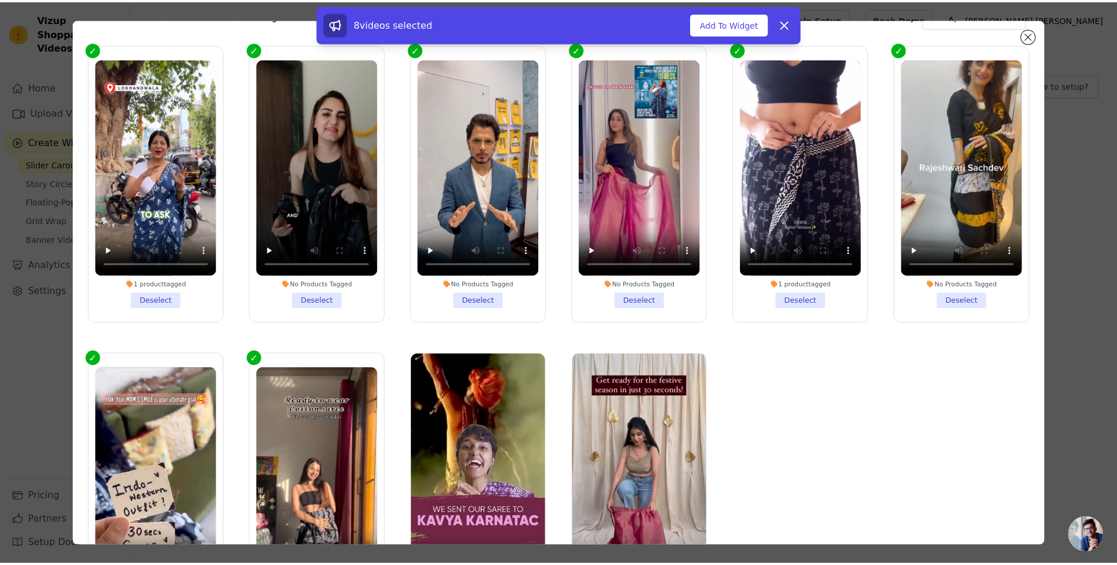
scroll to position [0, 0]
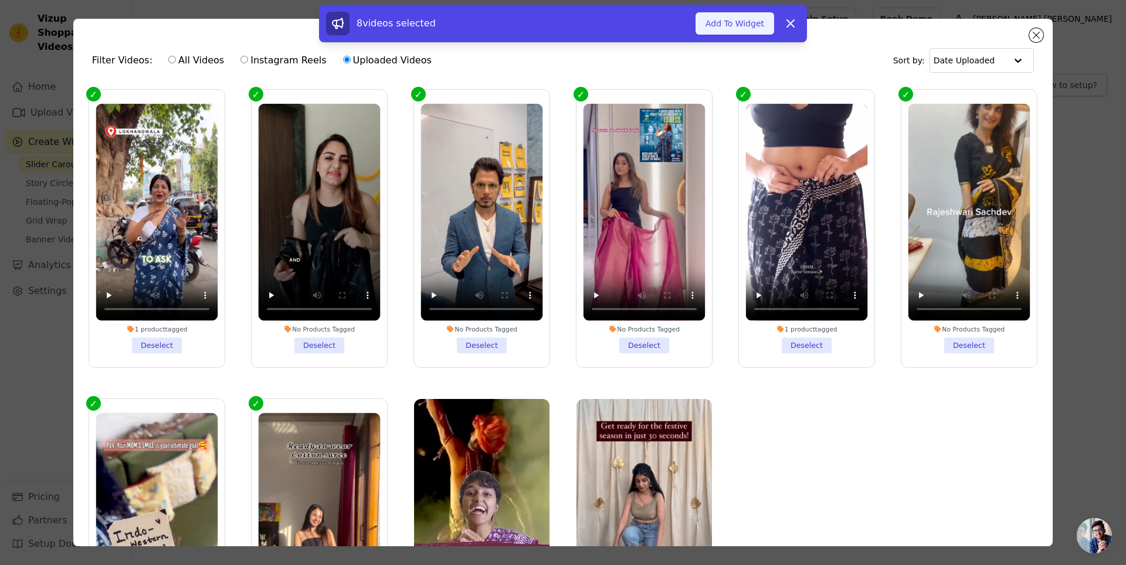
click at [736, 22] on button "Add To Widget" at bounding box center [734, 23] width 79 height 22
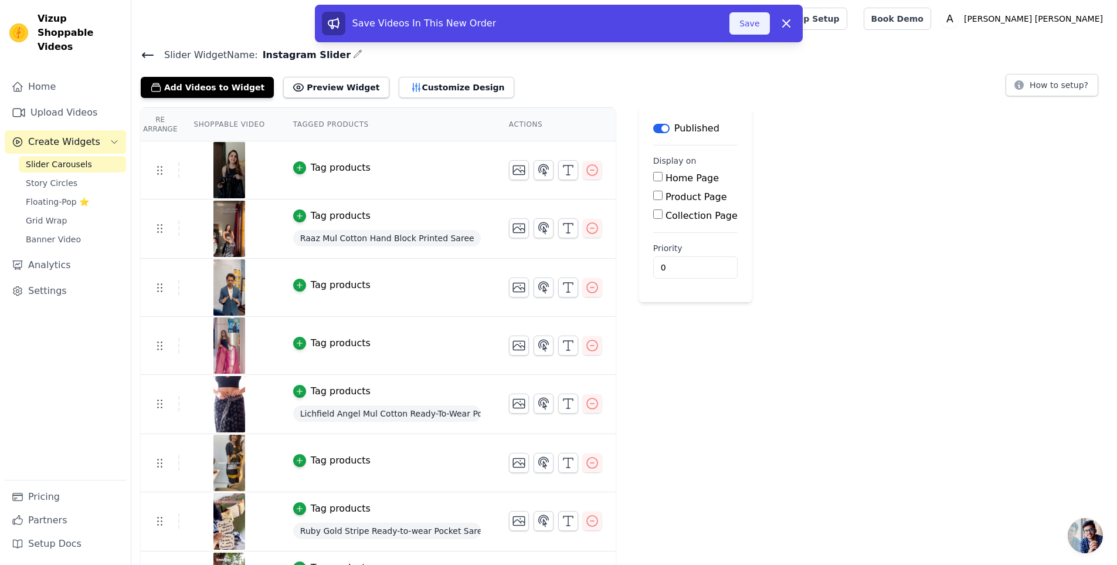
click at [743, 22] on button "Save" at bounding box center [749, 23] width 40 height 22
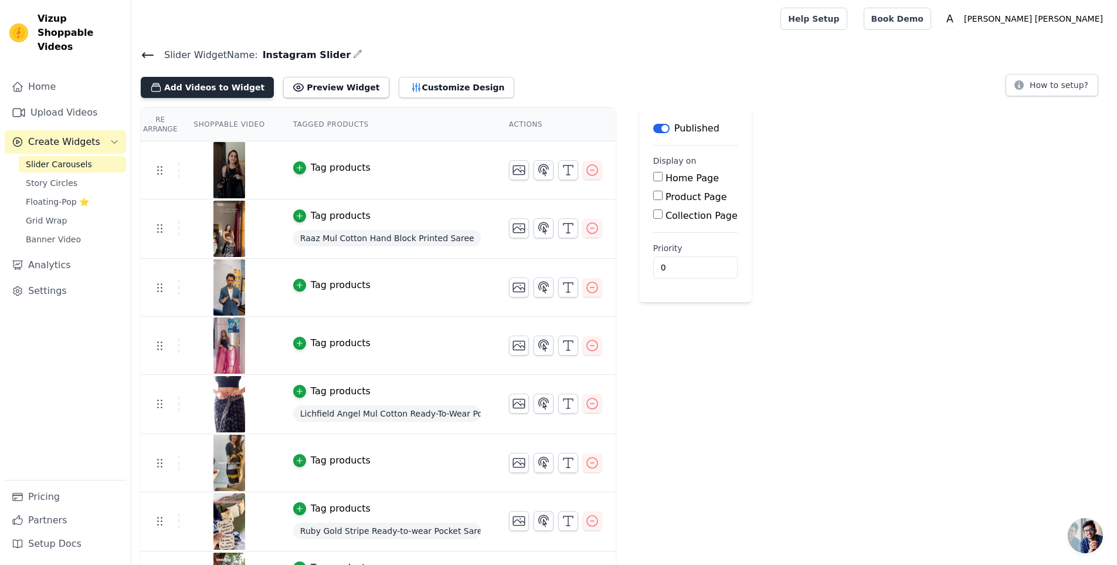
click at [220, 91] on button "Add Videos to Widget" at bounding box center [207, 87] width 133 height 21
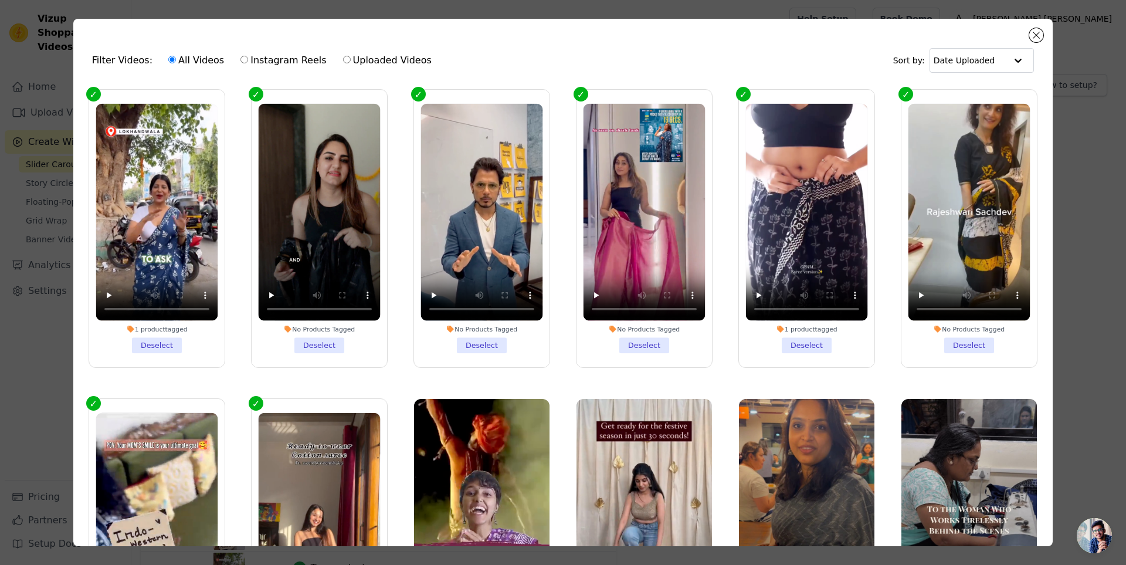
click at [343, 57] on input "Uploaded Videos" at bounding box center [347, 60] width 8 height 8
radio input "true"
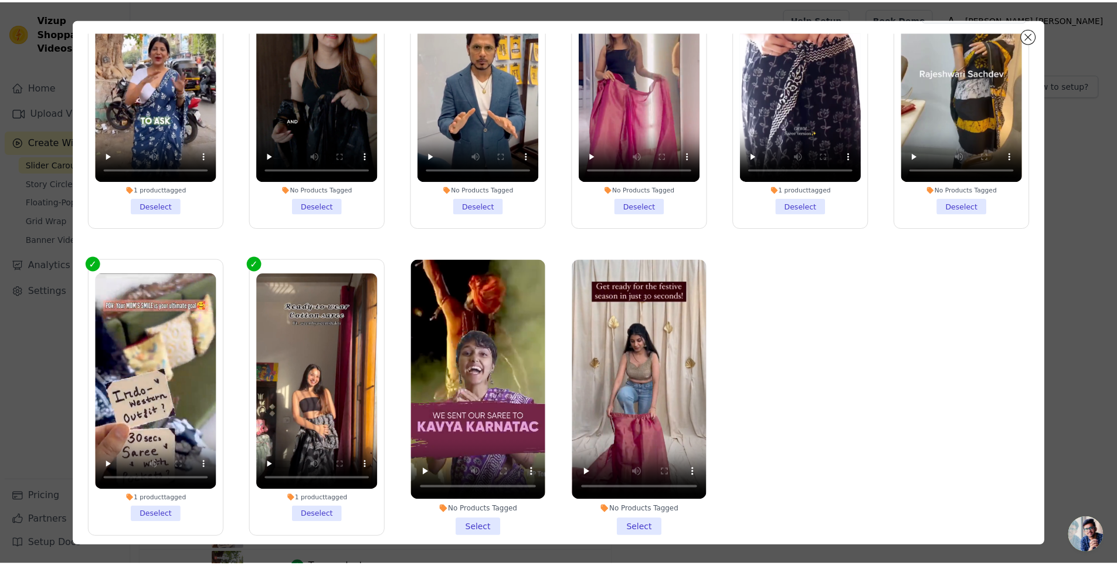
scroll to position [102, 0]
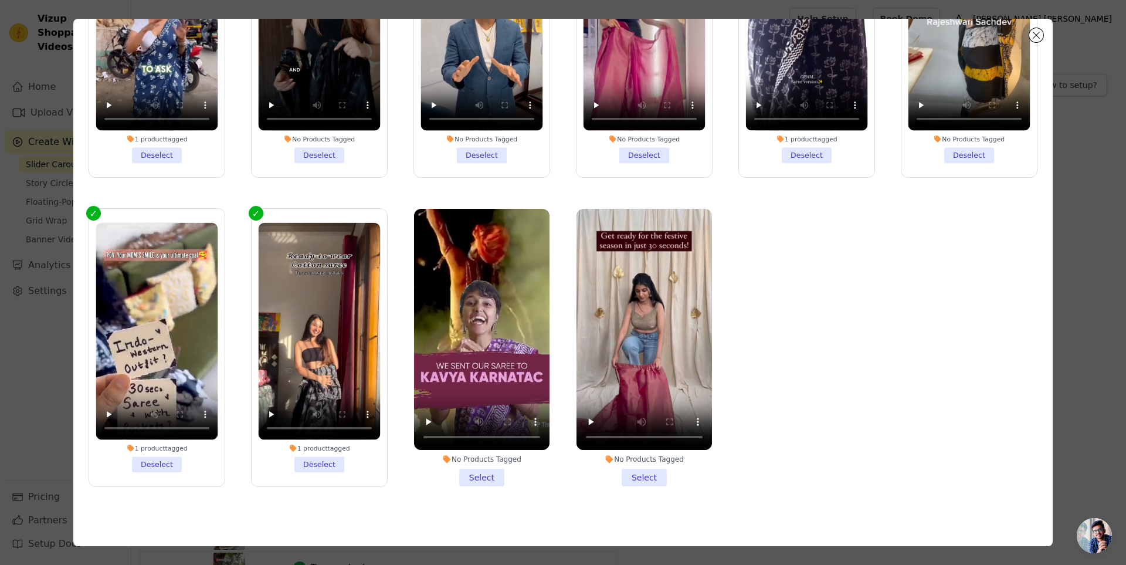
click at [484, 472] on li "No Products Tagged Select" at bounding box center [481, 347] width 135 height 277
click at [0, 0] on input "No Products Tagged Select" at bounding box center [0, 0] width 0 height 0
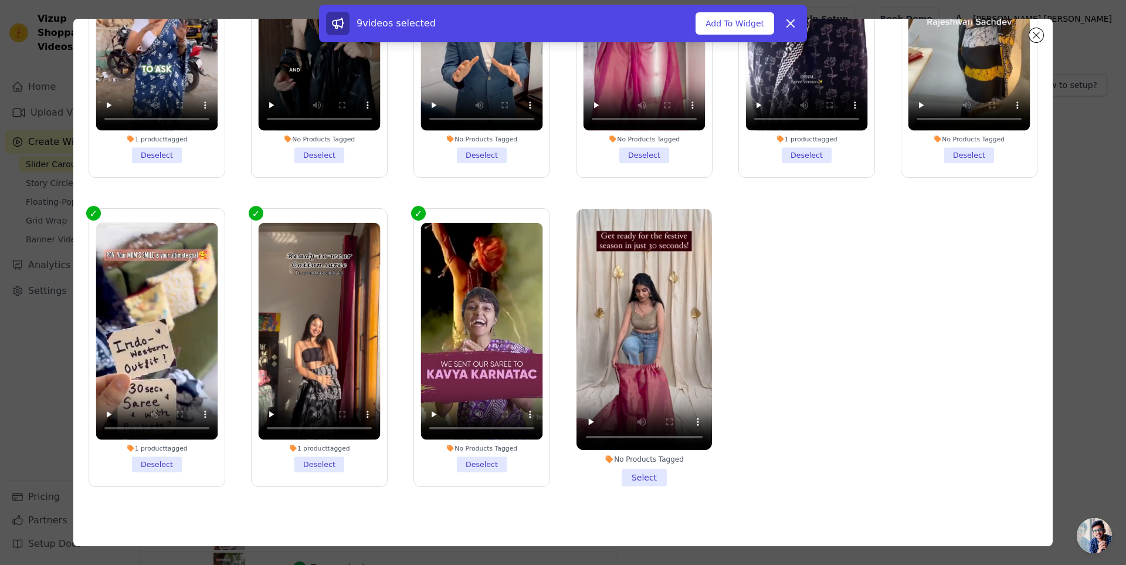
click at [626, 468] on li "No Products Tagged Select" at bounding box center [643, 347] width 135 height 277
click at [0, 0] on input "No Products Tagged Select" at bounding box center [0, 0] width 0 height 0
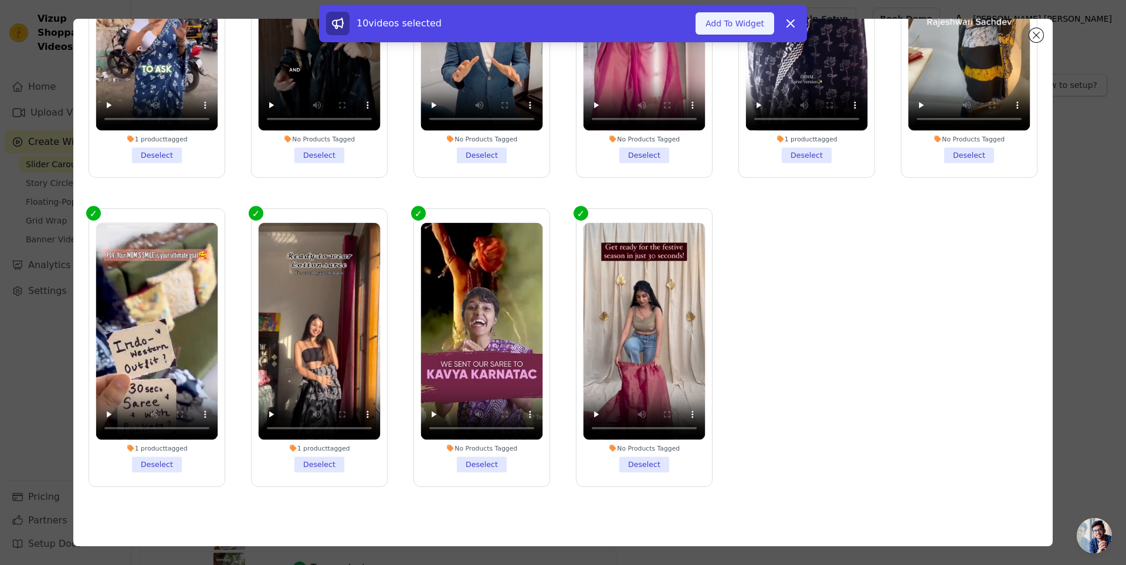
click at [739, 30] on button "Add To Widget" at bounding box center [734, 23] width 79 height 22
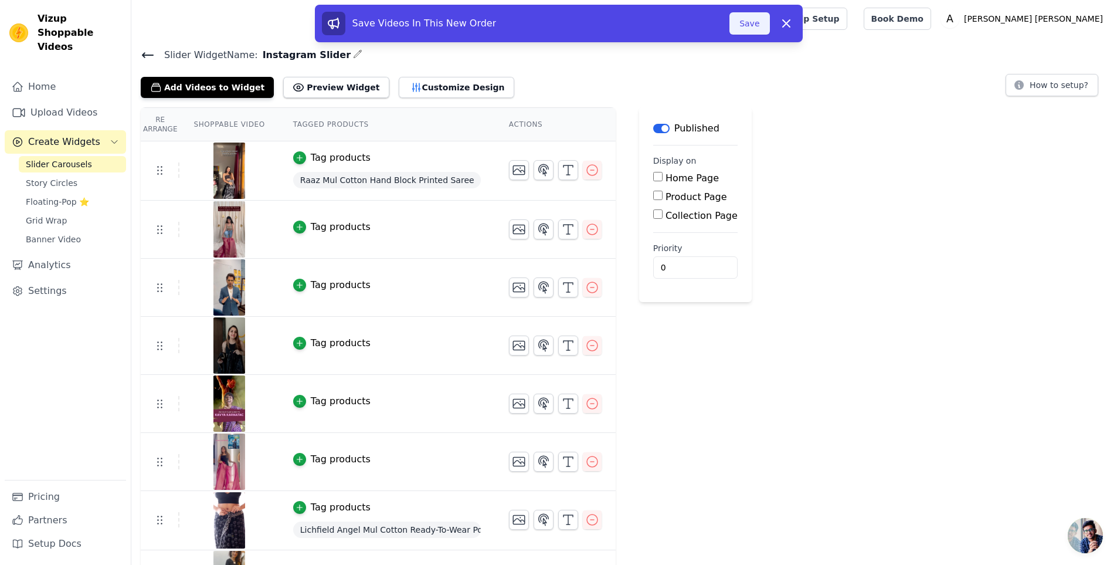
click at [743, 23] on button "Save" at bounding box center [749, 23] width 40 height 22
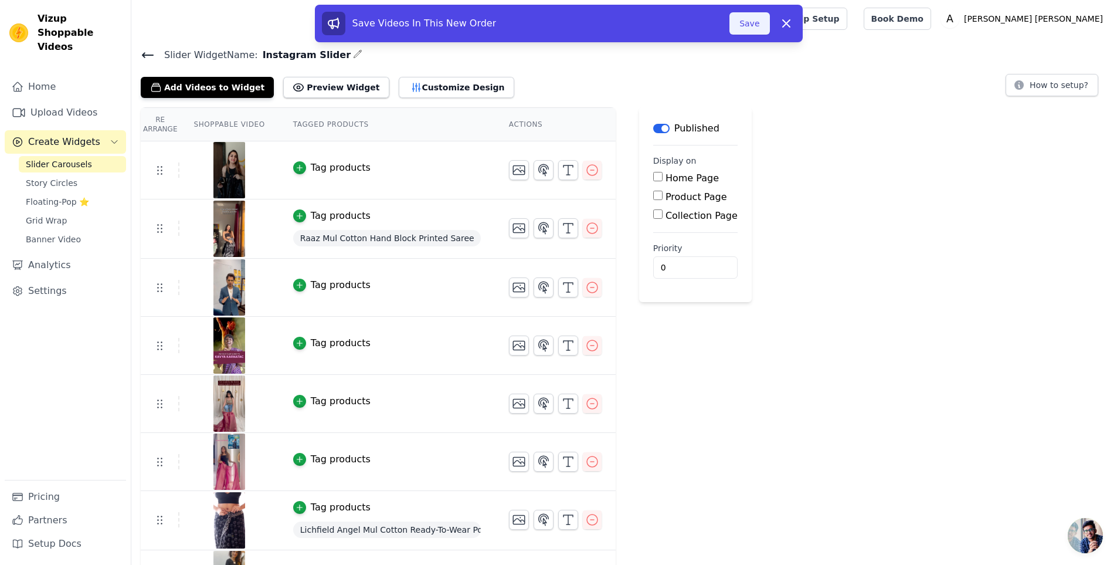
click at [750, 16] on button "Save" at bounding box center [749, 23] width 40 height 22
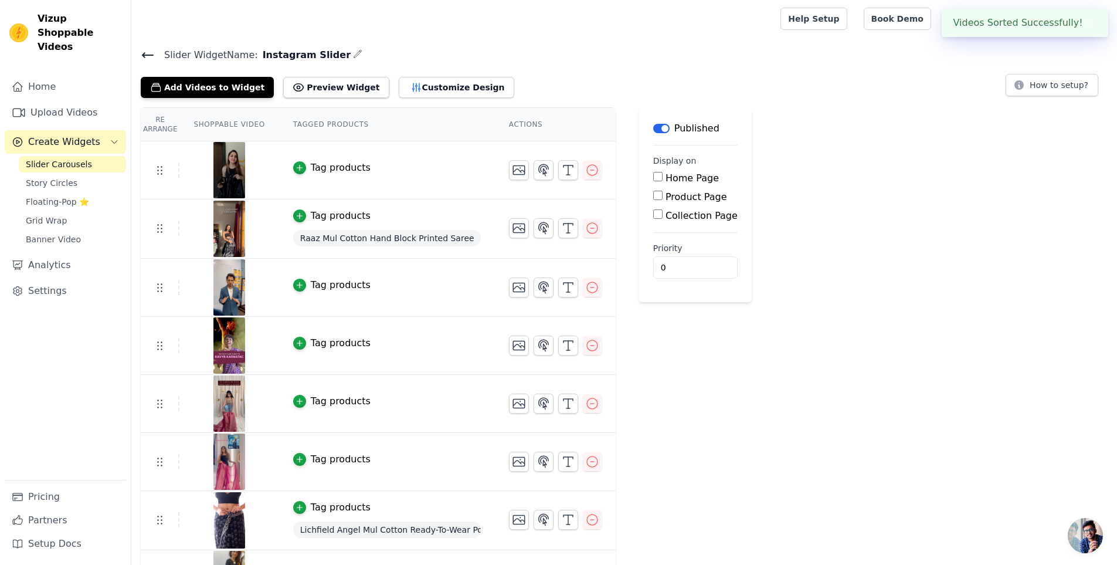
click at [750, 26] on div at bounding box center [454, 19] width 626 height 38
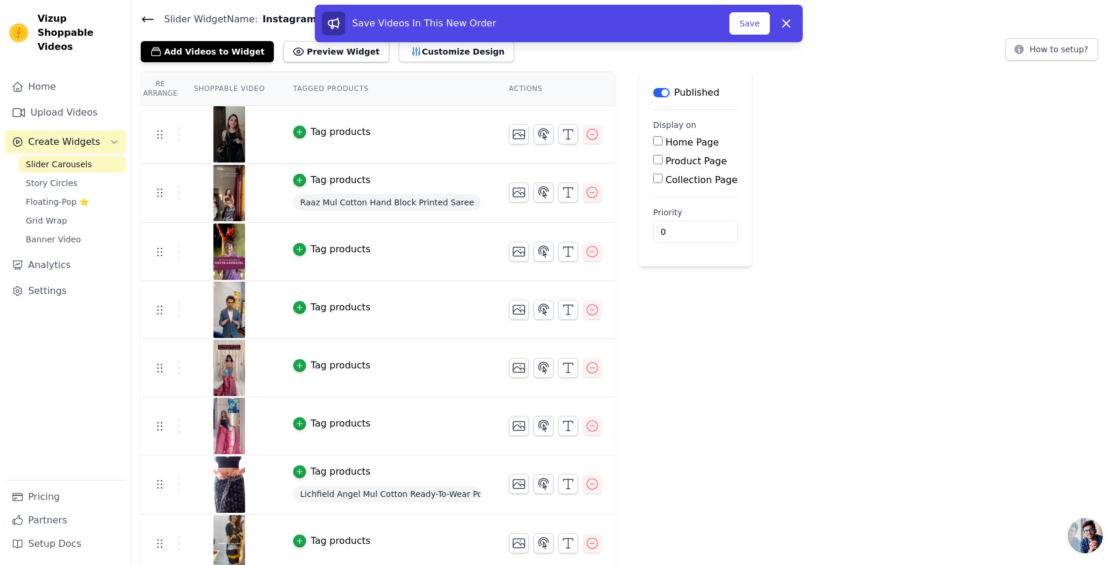
scroll to position [0, 0]
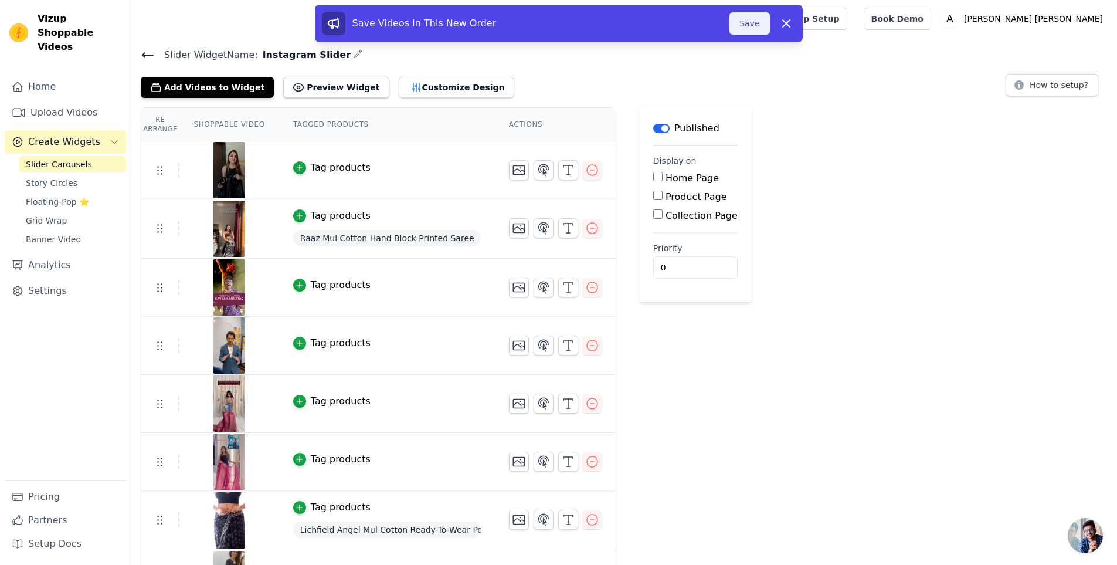
click at [752, 25] on button "Save" at bounding box center [749, 23] width 40 height 22
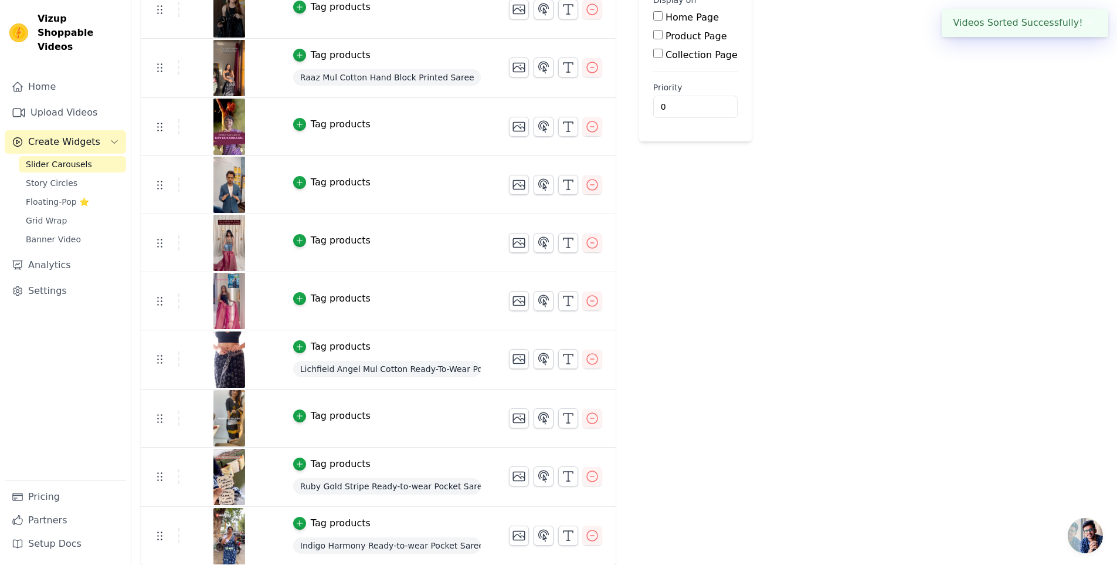
scroll to position [161, 0]
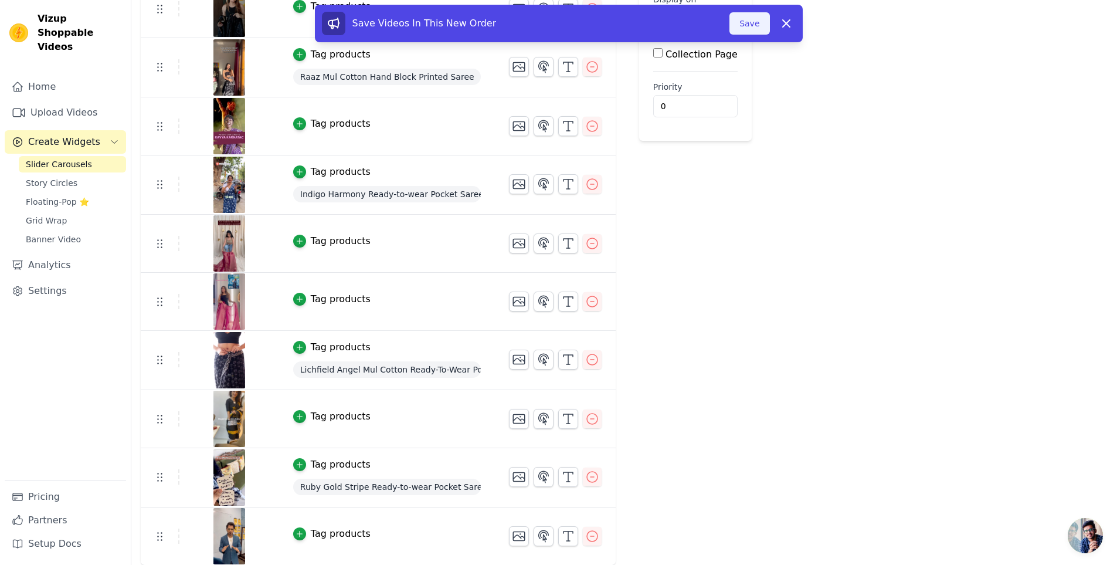
click at [747, 18] on button "Save" at bounding box center [749, 23] width 40 height 22
click at [752, 21] on button "Save" at bounding box center [749, 23] width 40 height 22
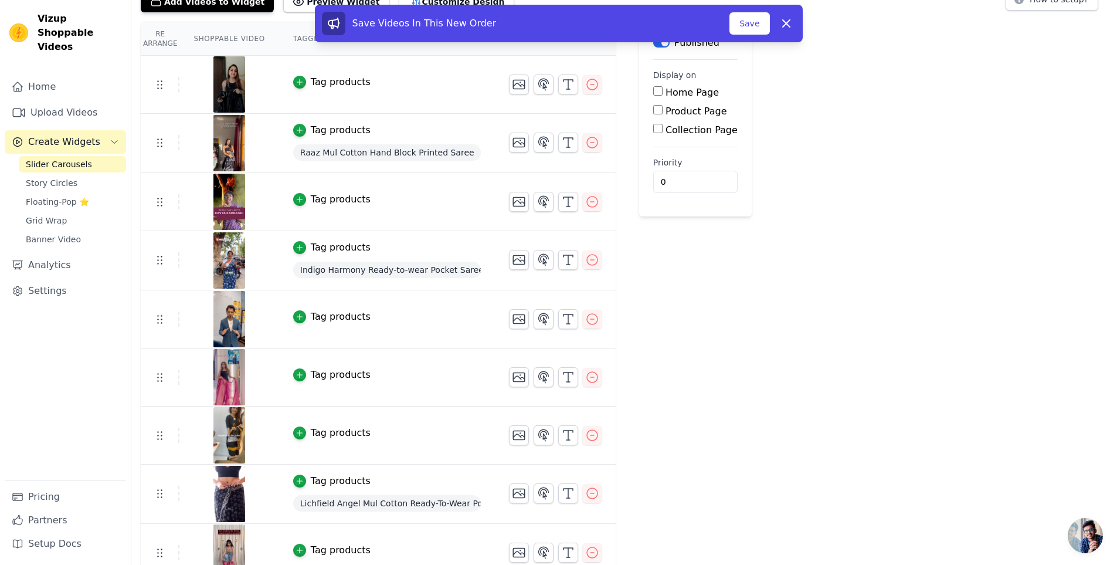
scroll to position [0, 0]
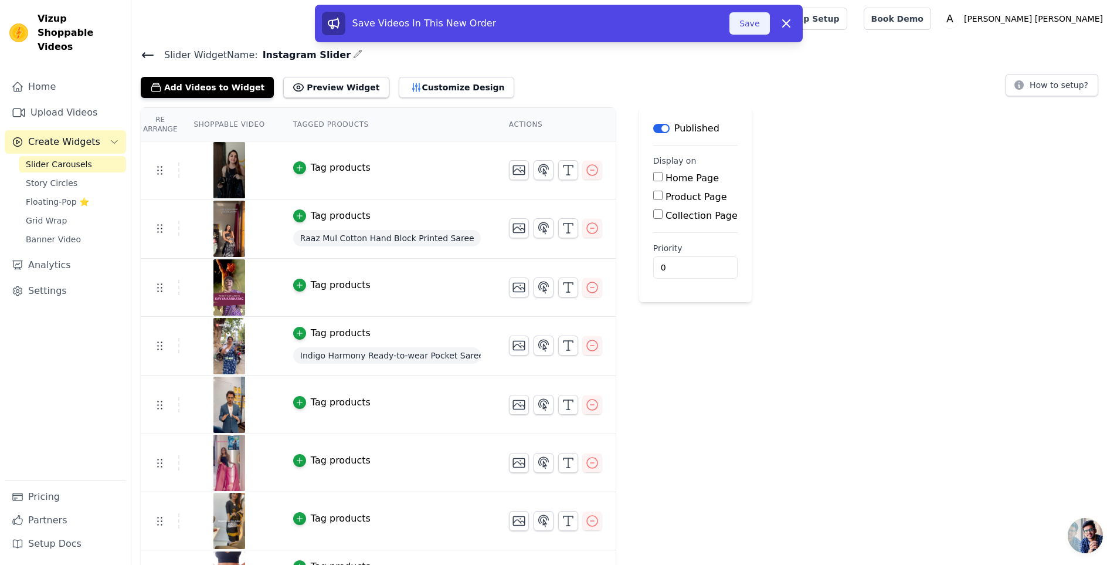
click at [740, 26] on button "Save" at bounding box center [749, 23] width 40 height 22
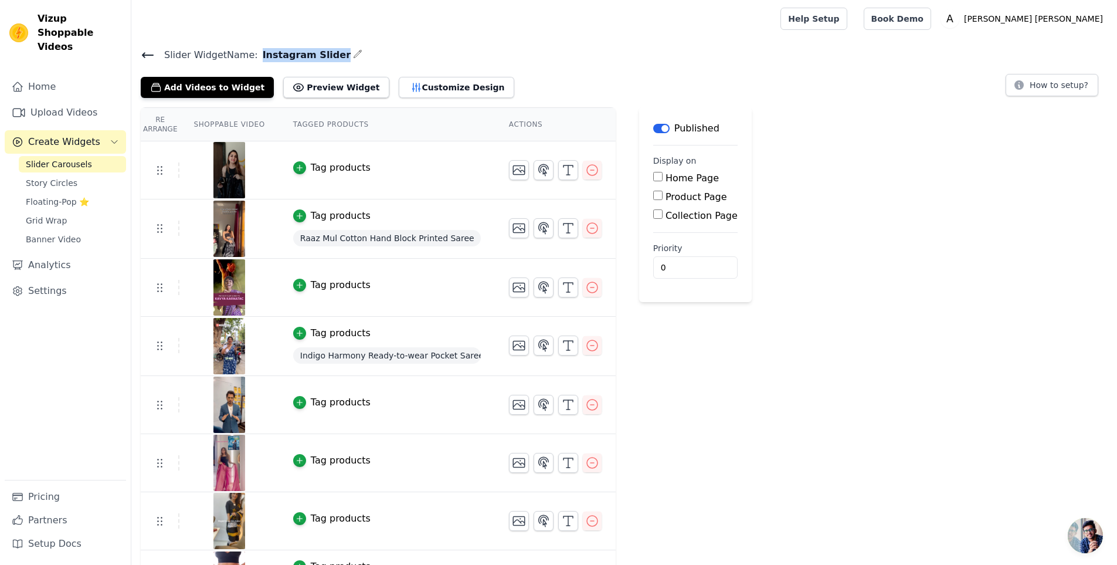
drag, startPoint x: 251, startPoint y: 56, endPoint x: 322, endPoint y: 59, distance: 71.6
click at [322, 59] on span "Instagram Slider" at bounding box center [304, 55] width 93 height 14
copy span "Instagram Slider"
click at [399, 84] on button "Customize Design" at bounding box center [456, 87] width 115 height 21
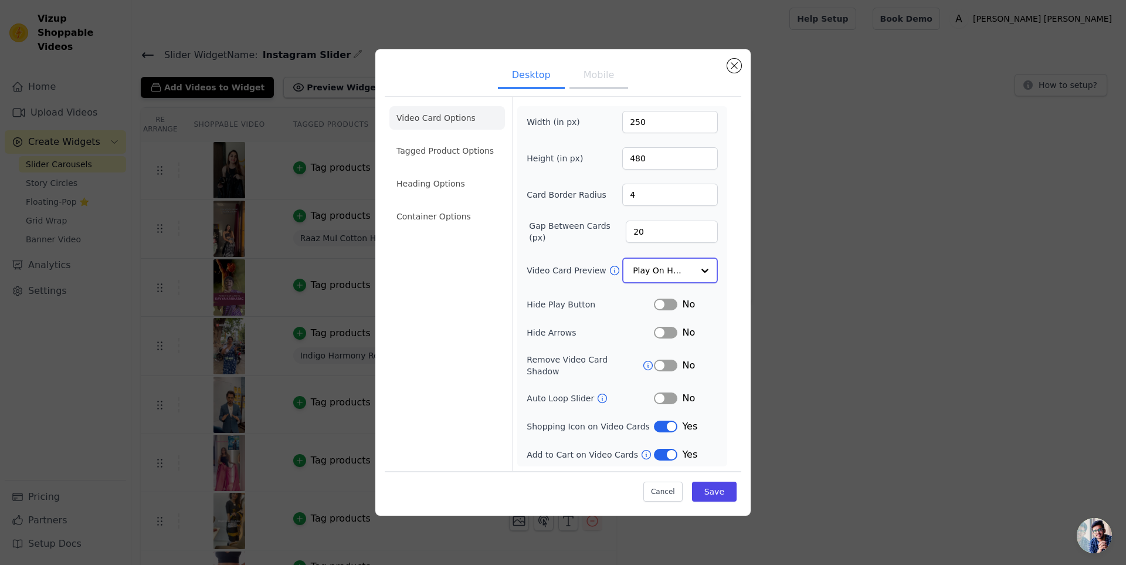
click at [656, 275] on input "Video Card Preview" at bounding box center [663, 270] width 60 height 23
click at [461, 152] on li "Tagged Product Options" at bounding box center [446, 151] width 115 height 23
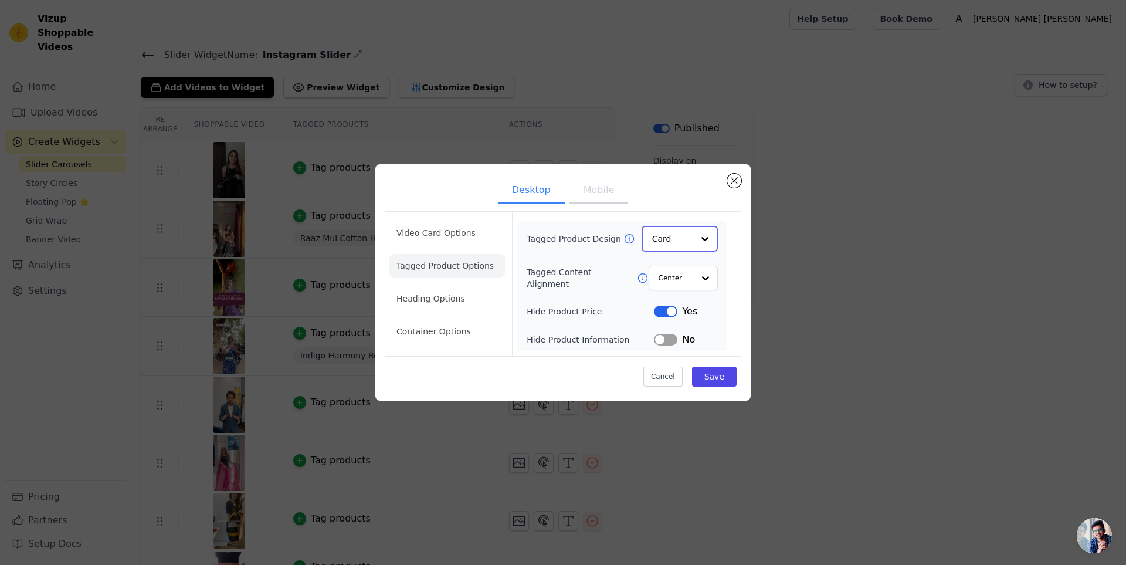
click at [678, 239] on input "Tagged Product Design" at bounding box center [672, 238] width 41 height 23
click at [677, 313] on div "Minimalist" at bounding box center [679, 316] width 76 height 25
click at [723, 378] on button "Save" at bounding box center [714, 376] width 45 height 20
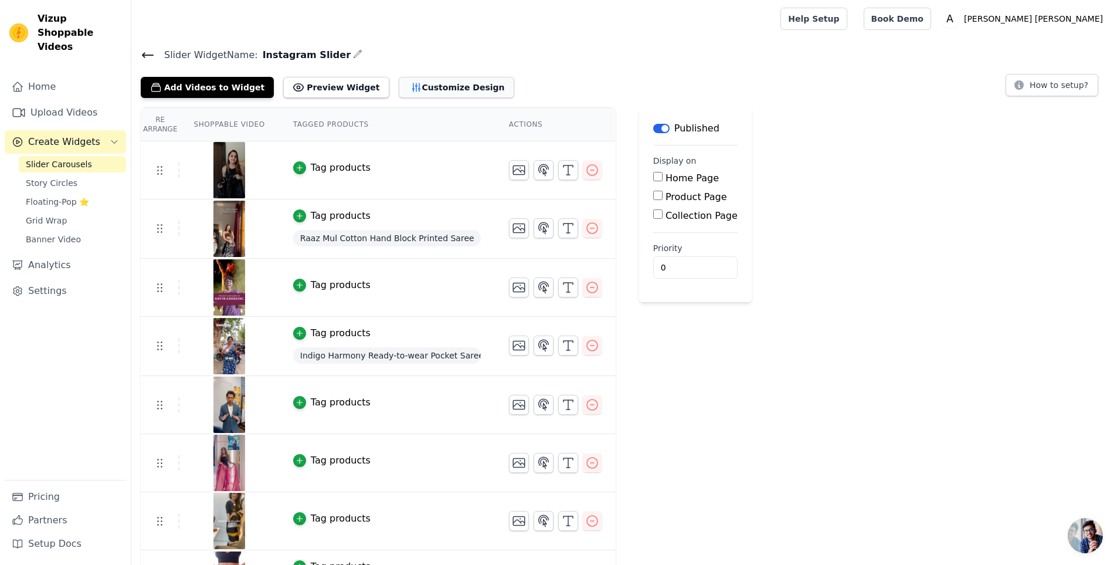
click at [399, 80] on button "Customize Design" at bounding box center [456, 87] width 115 height 21
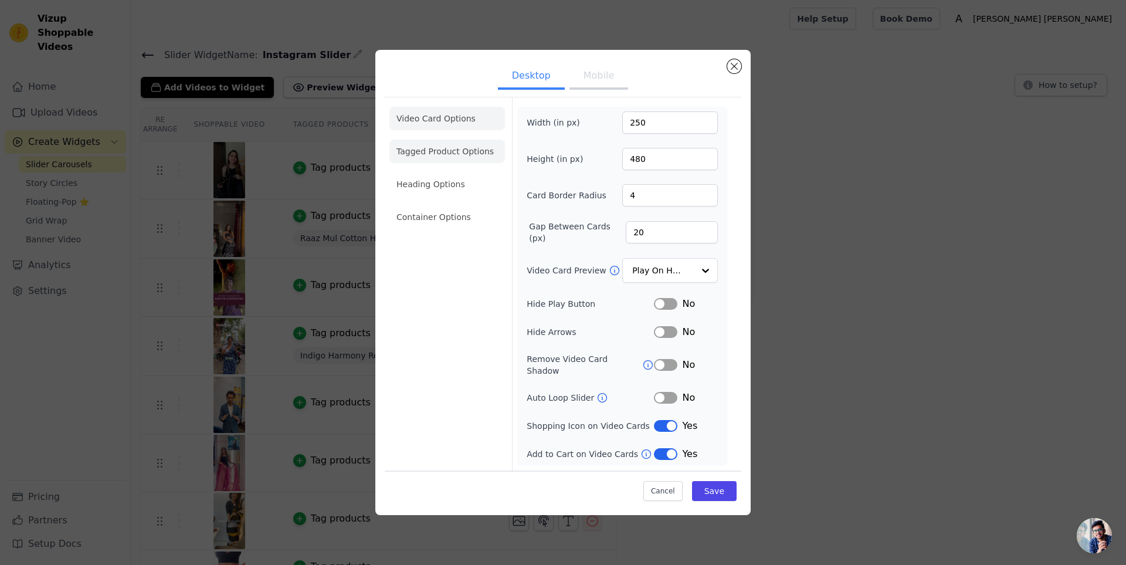
click at [440, 163] on li "Tagged Product Options" at bounding box center [446, 151] width 115 height 23
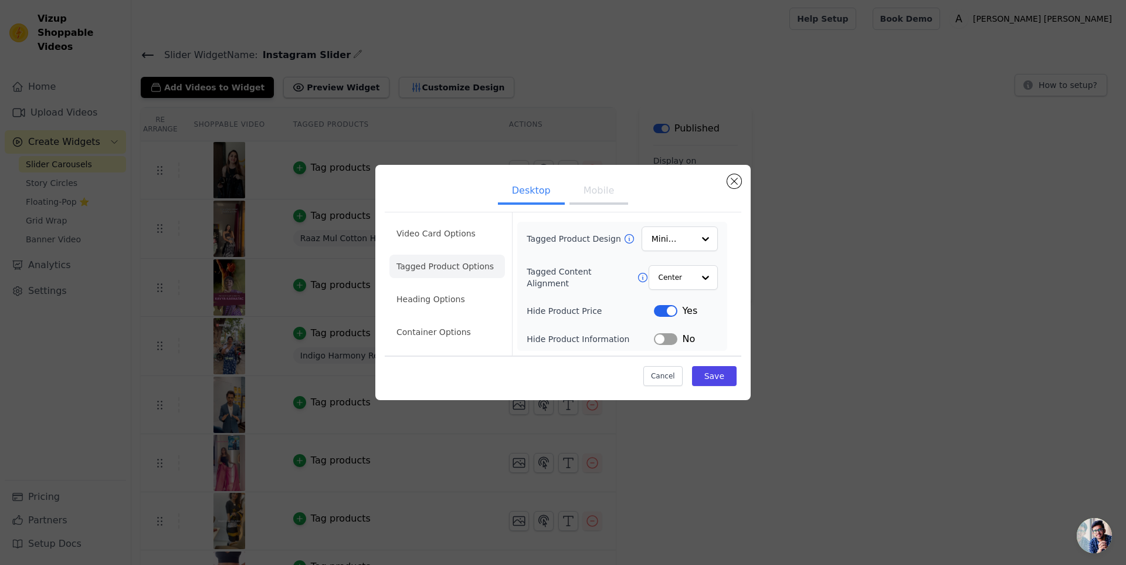
click at [668, 334] on button "Label" at bounding box center [665, 339] width 23 height 12
click at [715, 381] on button "Save" at bounding box center [714, 376] width 45 height 20
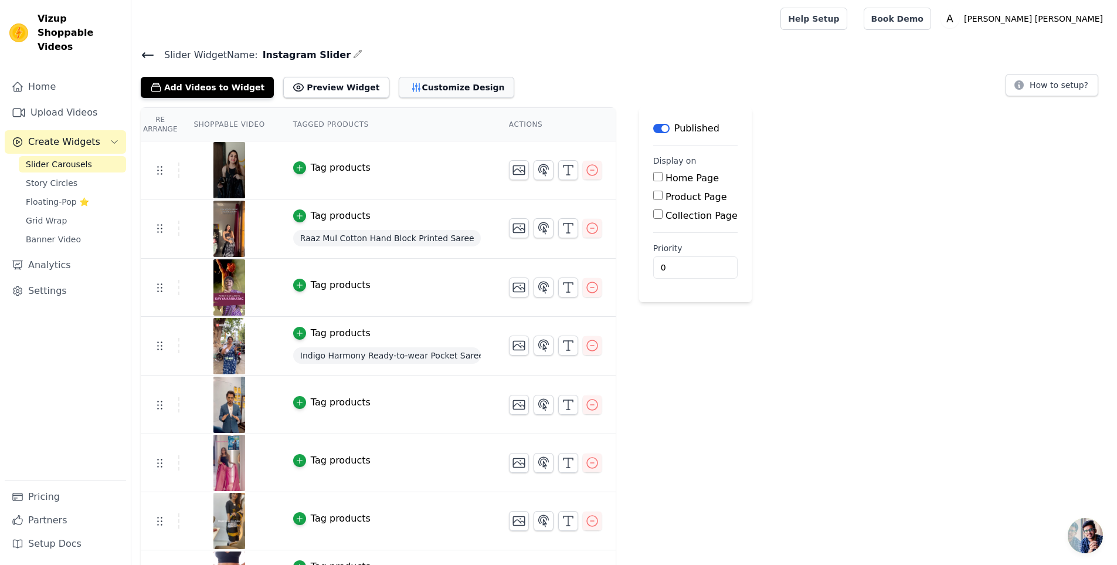
click at [414, 84] on button "Customize Design" at bounding box center [456, 87] width 115 height 21
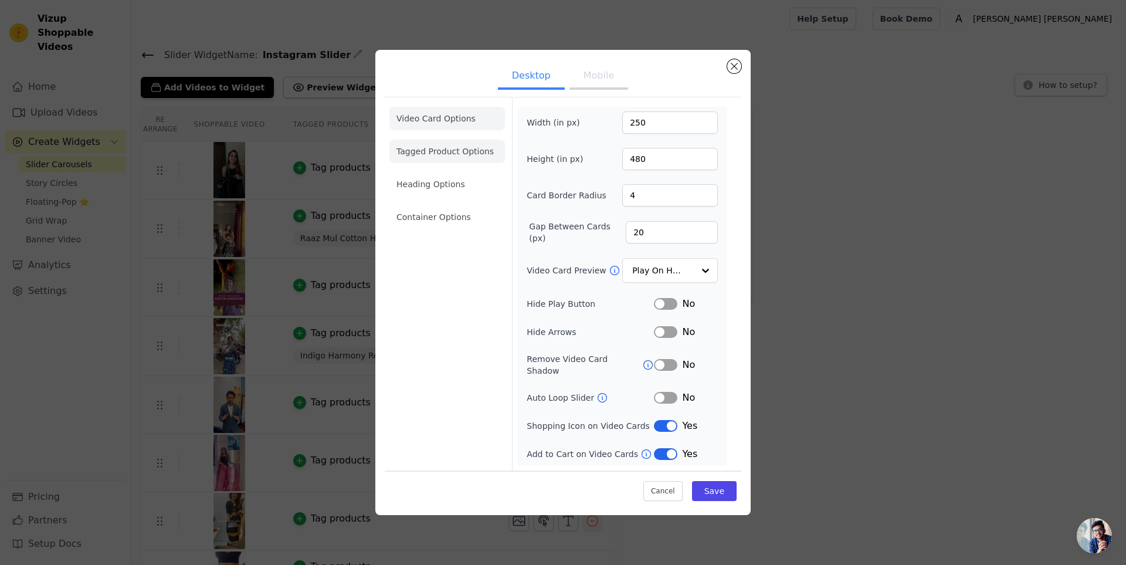
click at [433, 157] on li "Tagged Product Options" at bounding box center [446, 151] width 115 height 23
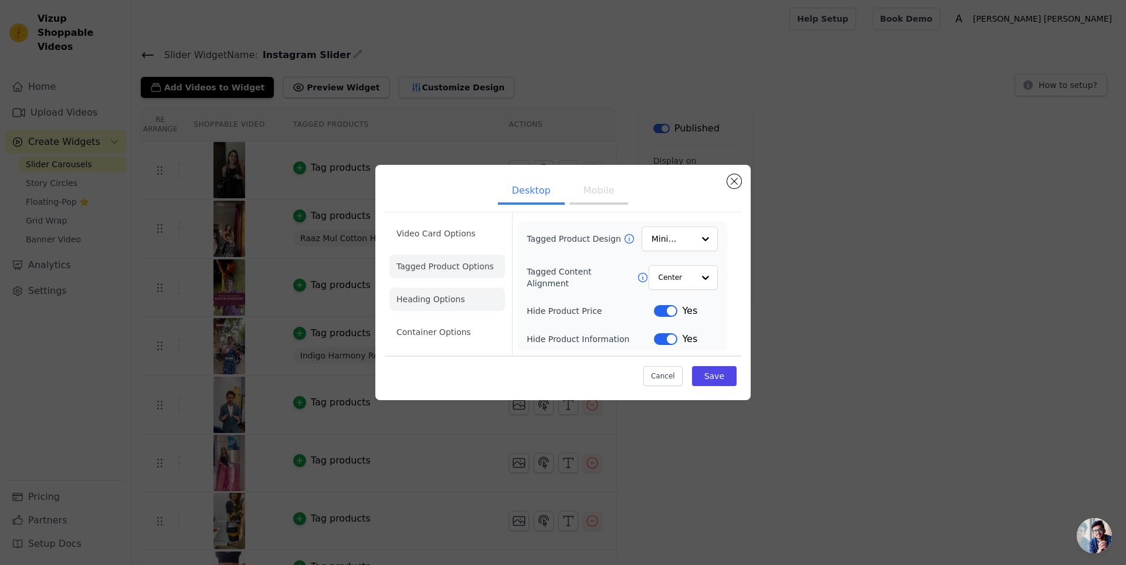
click at [442, 291] on li "Heading Options" at bounding box center [446, 298] width 115 height 23
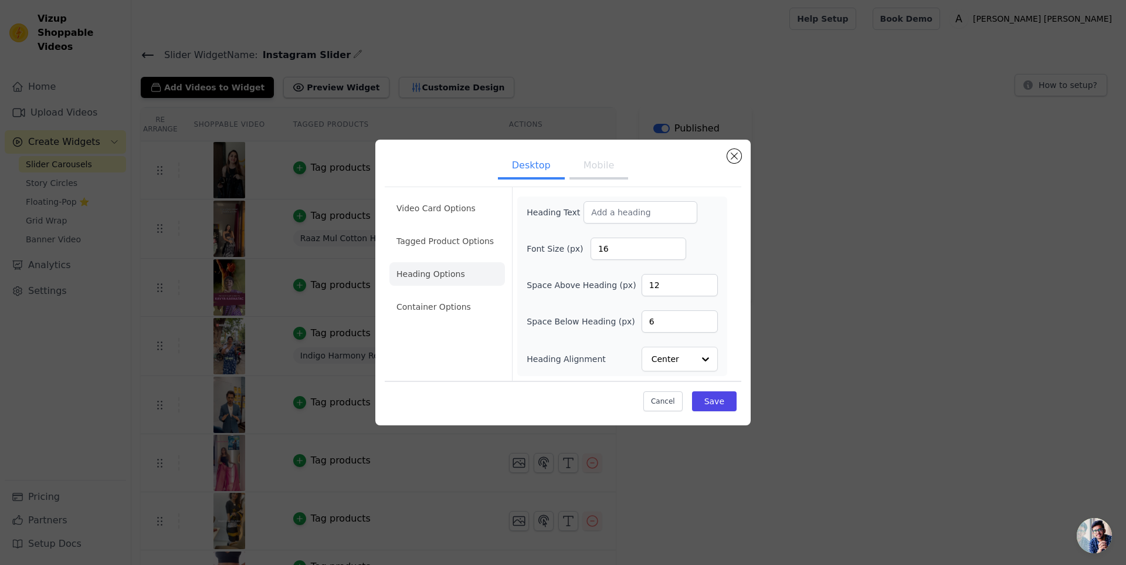
click at [396, 249] on li "Tagged Product Options" at bounding box center [446, 240] width 115 height 23
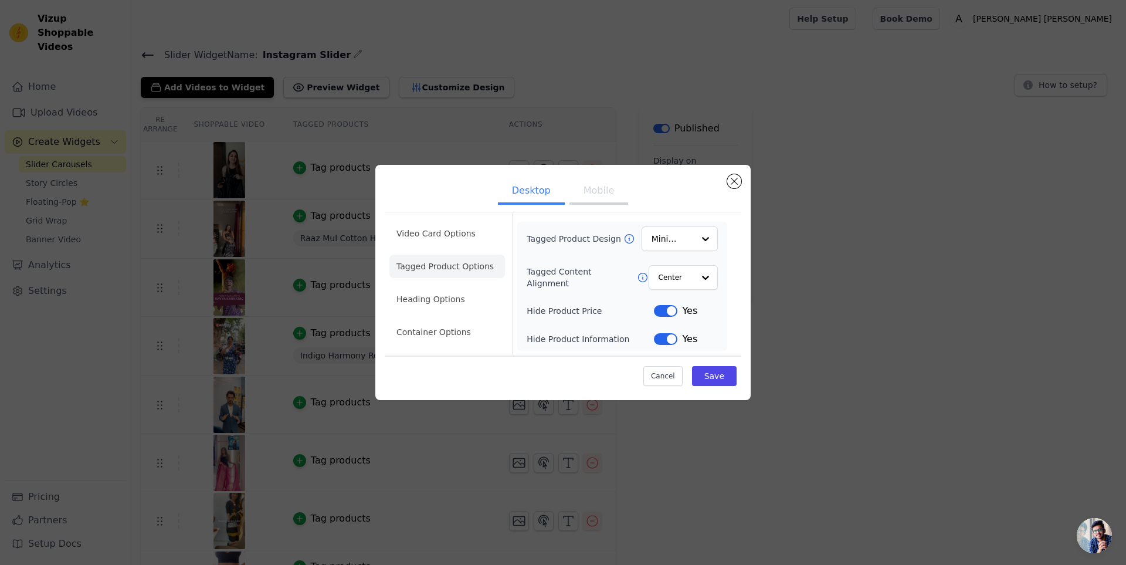
click at [671, 337] on button "Label" at bounding box center [665, 339] width 23 height 12
click at [662, 308] on button "Label" at bounding box center [665, 311] width 23 height 12
click at [716, 382] on button "Save" at bounding box center [714, 376] width 45 height 20
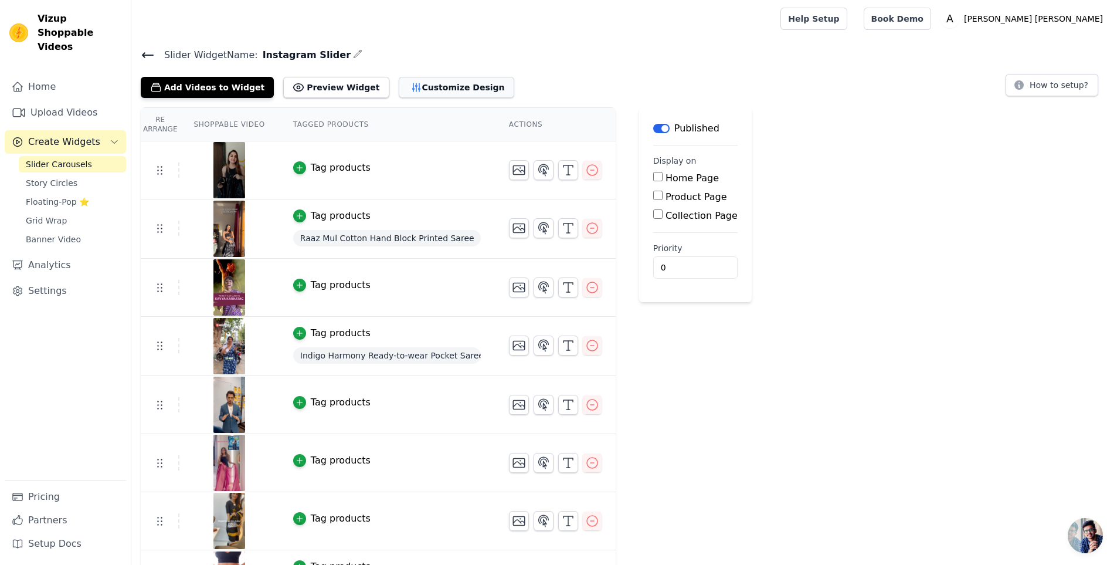
click at [399, 77] on button "Customize Design" at bounding box center [456, 87] width 115 height 21
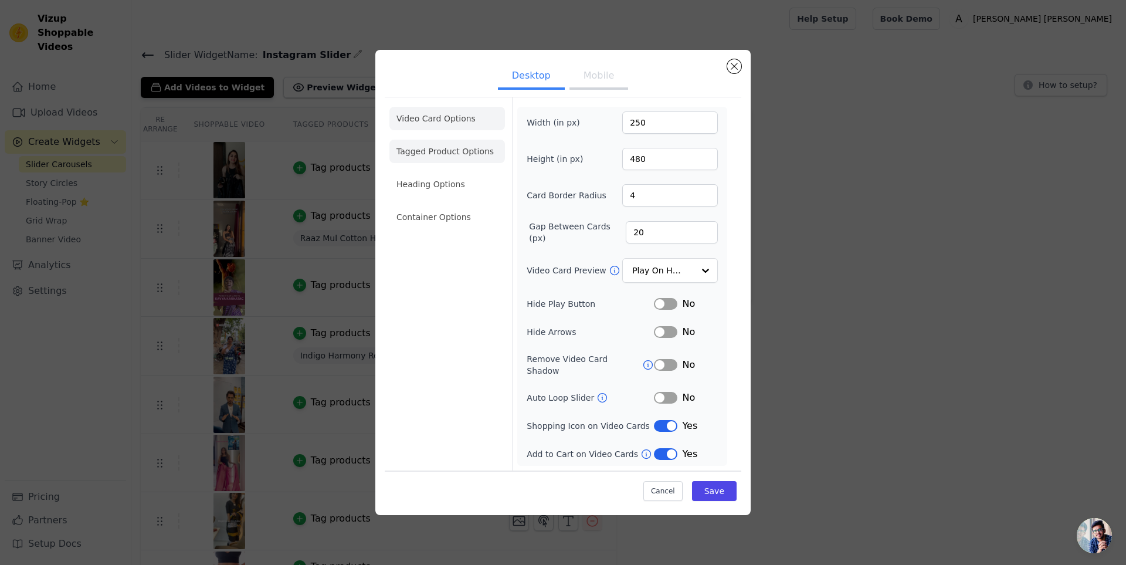
click at [424, 147] on li "Tagged Product Options" at bounding box center [446, 151] width 115 height 23
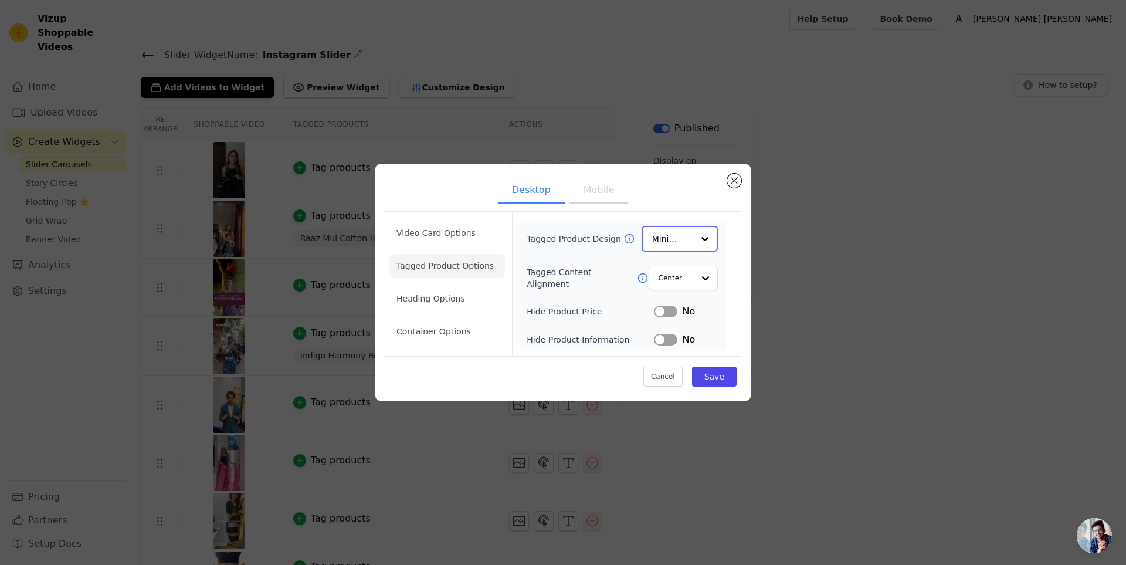
click at [710, 246] on div at bounding box center [704, 238] width 23 height 23
click at [674, 264] on div "Card" at bounding box center [679, 266] width 76 height 25
click at [713, 375] on button "Save" at bounding box center [714, 376] width 45 height 20
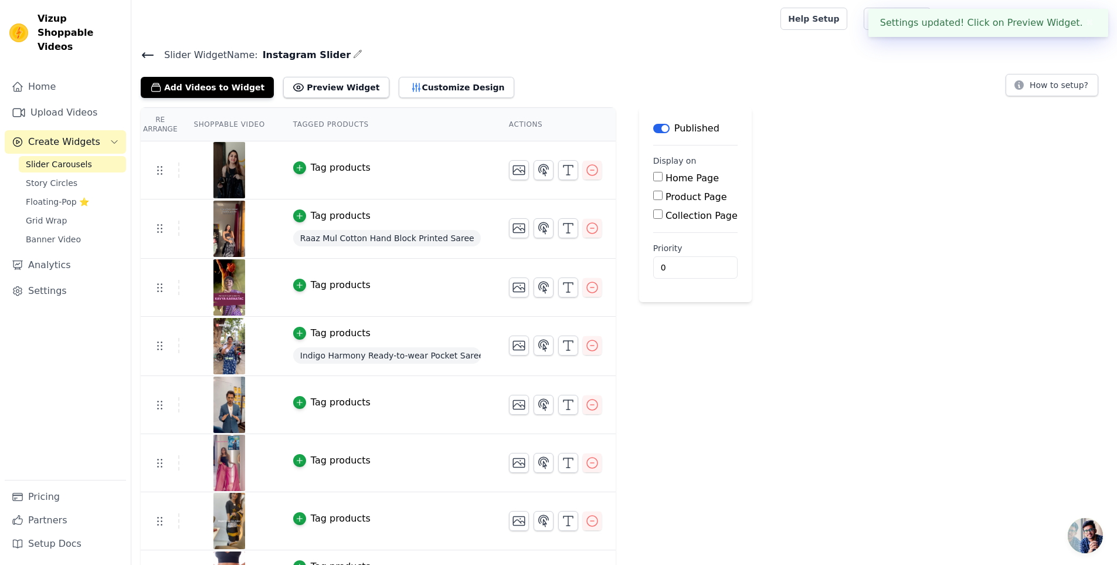
click at [596, 191] on tr "Tag products" at bounding box center [378, 170] width 475 height 58
click at [420, 89] on button "Customize Design" at bounding box center [456, 87] width 115 height 21
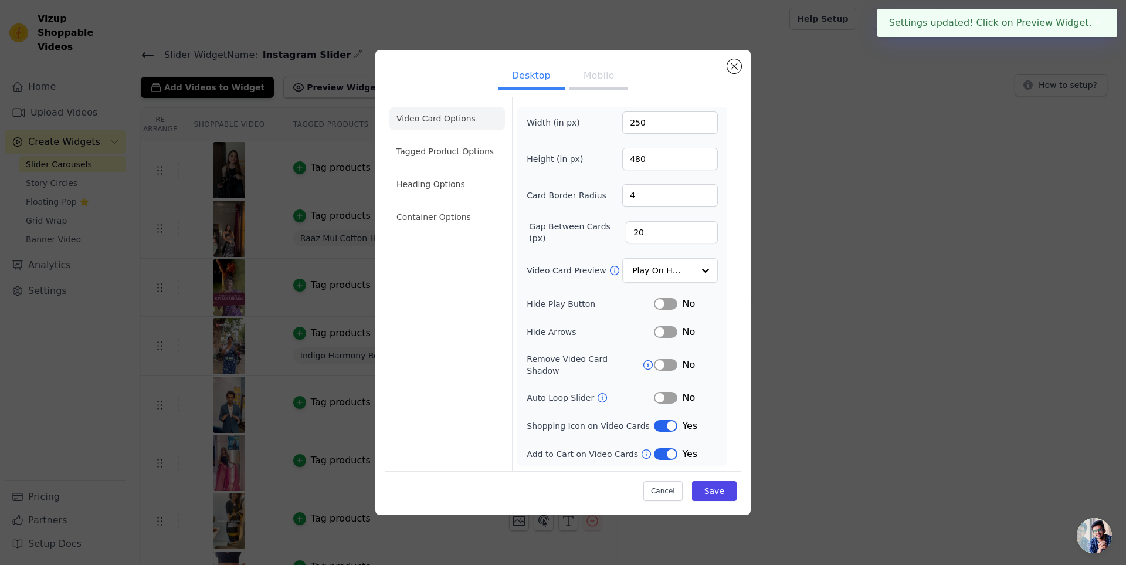
click at [597, 86] on button "Mobile" at bounding box center [598, 77] width 59 height 26
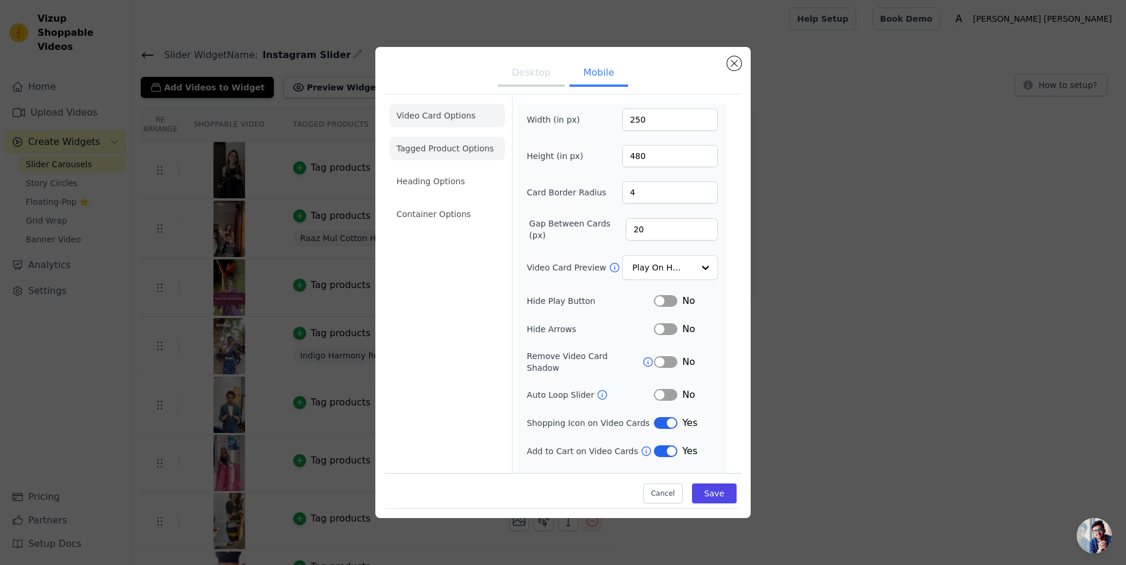
click at [470, 155] on li "Tagged Product Options" at bounding box center [446, 148] width 115 height 23
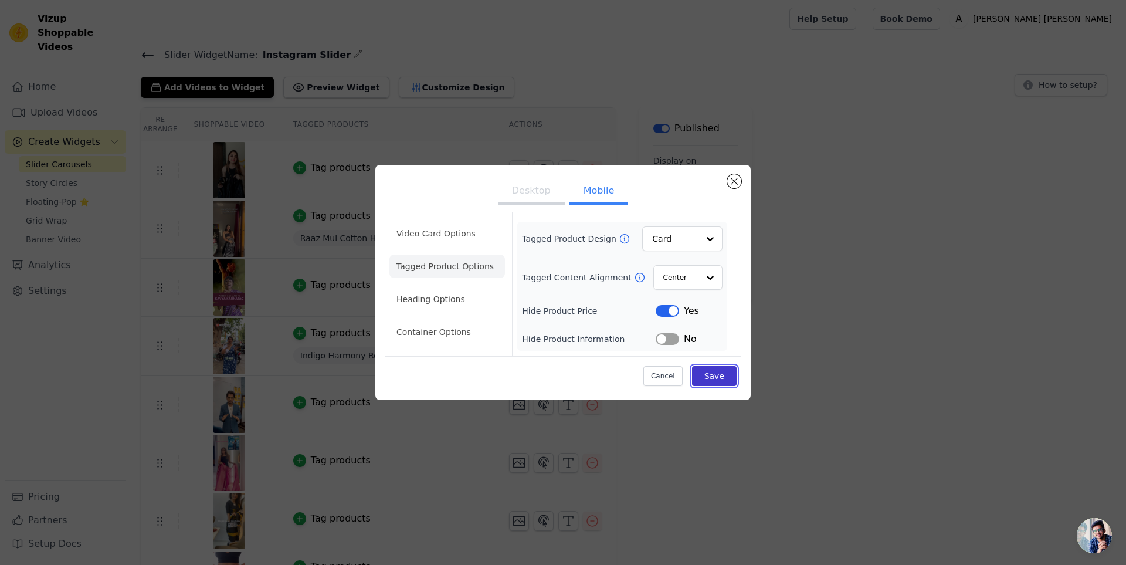
click at [716, 372] on button "Save" at bounding box center [714, 376] width 45 height 20
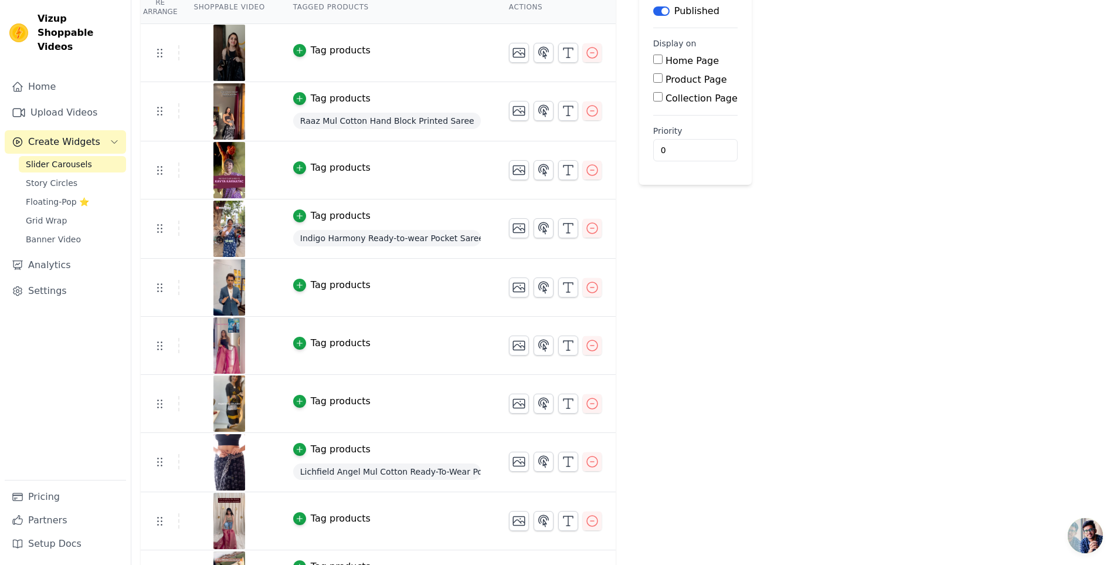
scroll to position [161, 0]
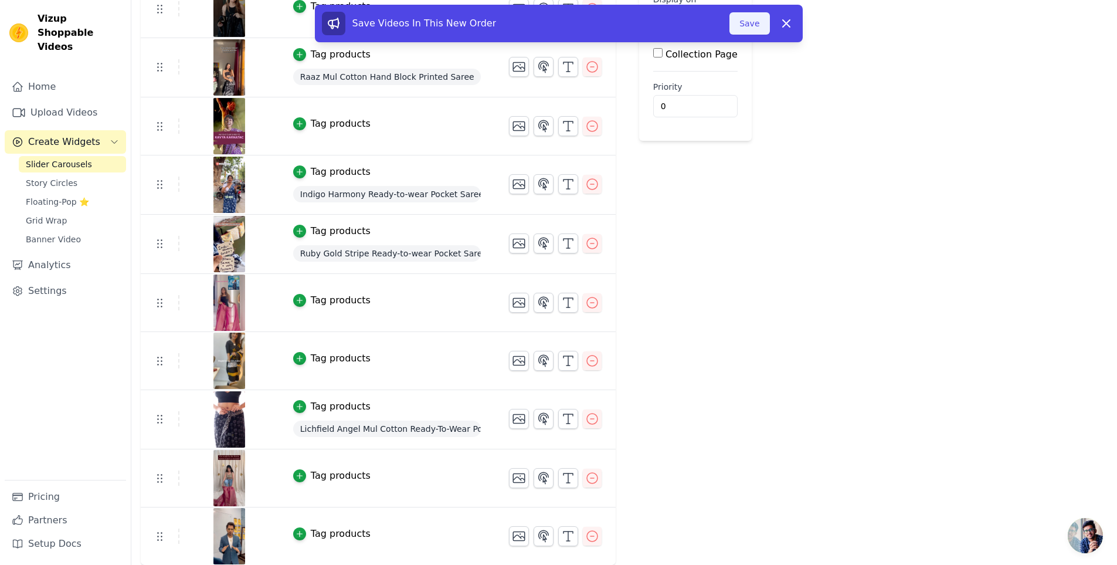
click at [755, 21] on button "Save" at bounding box center [749, 23] width 40 height 22
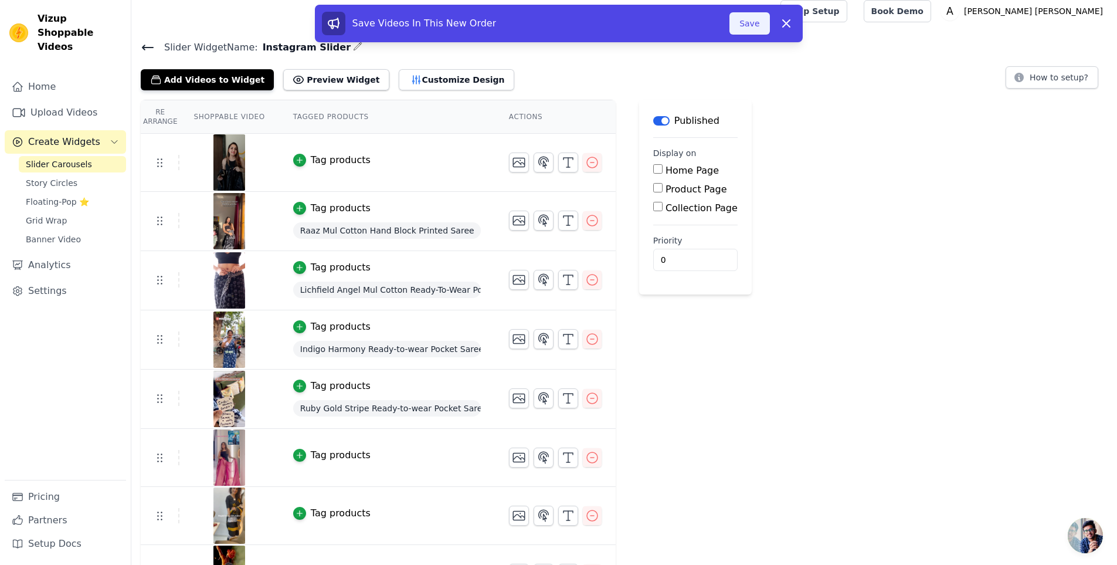
scroll to position [0, 0]
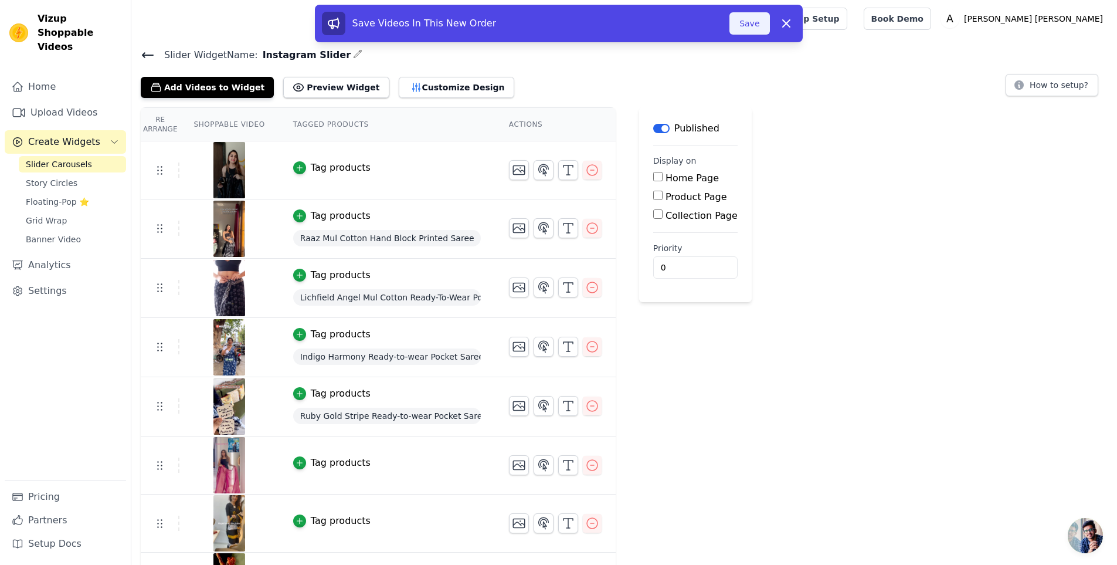
click at [749, 24] on button "Save" at bounding box center [749, 23] width 40 height 22
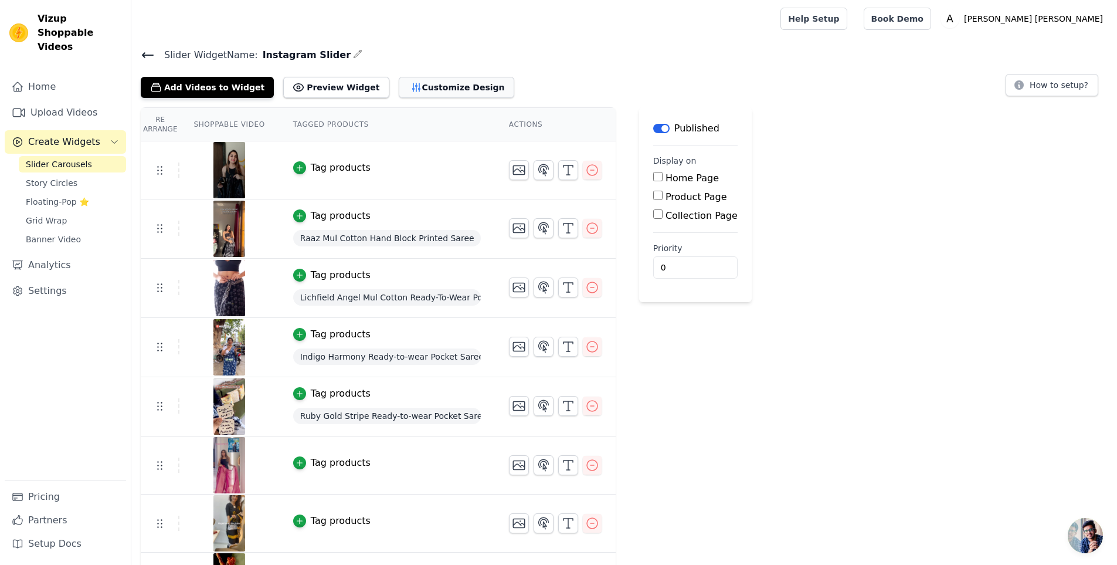
click at [413, 82] on button "Customize Design" at bounding box center [456, 87] width 115 height 21
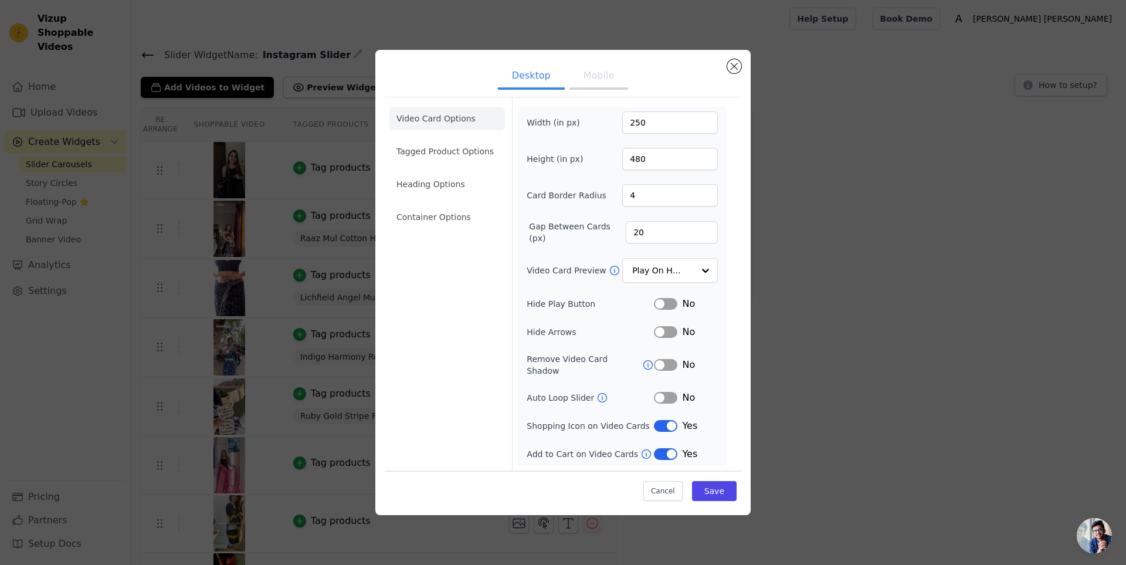
click at [590, 87] on button "Mobile" at bounding box center [598, 77] width 59 height 26
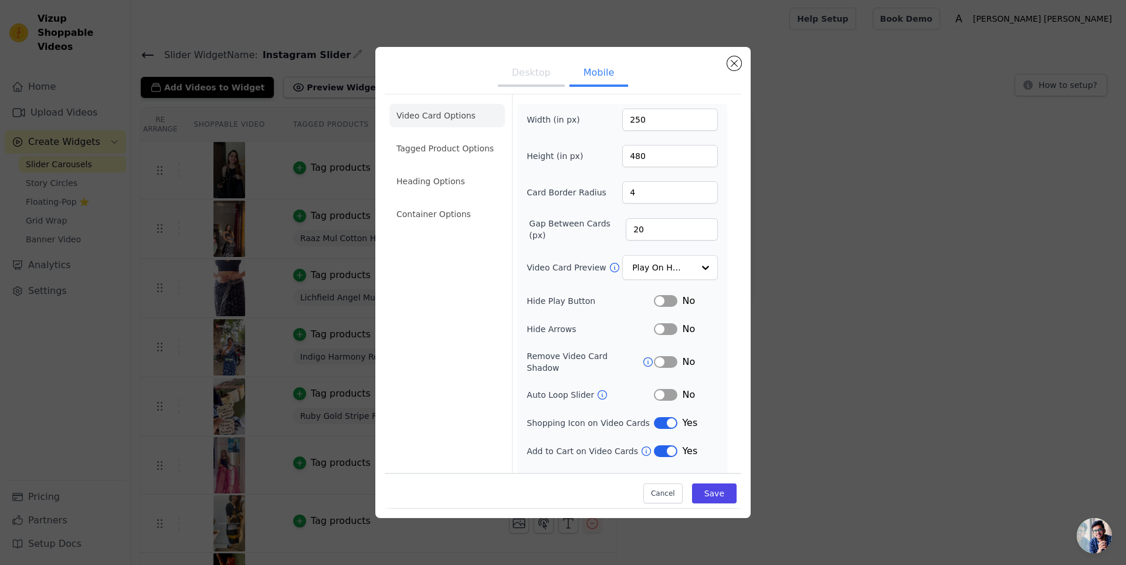
click at [533, 77] on button "Desktop" at bounding box center [531, 74] width 67 height 26
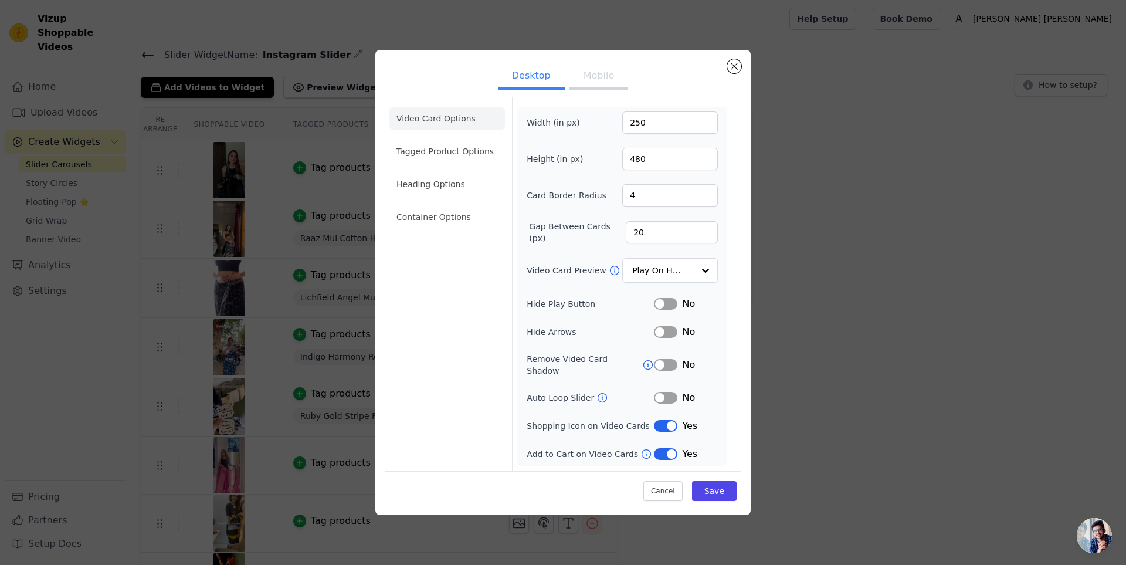
click at [583, 77] on button "Mobile" at bounding box center [598, 77] width 59 height 26
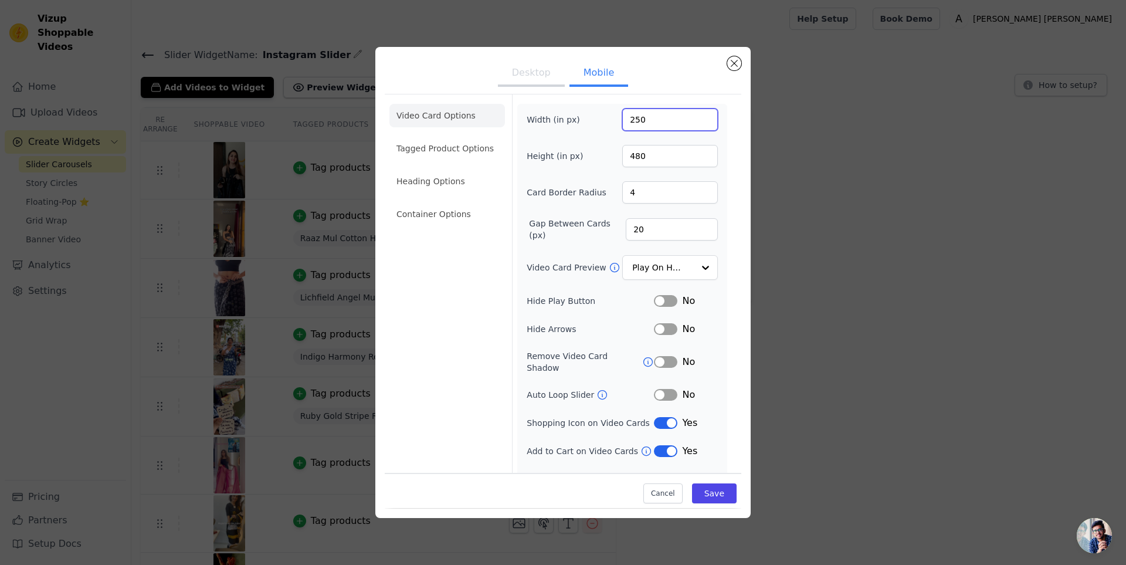
click at [633, 121] on input "250" at bounding box center [670, 119] width 96 height 22
type input "200"
click at [718, 134] on form "Width (in px) 200 Height (in px) 480 Card Border Radius 4 Gap Between Cards (px…" at bounding box center [622, 294] width 220 height 401
click at [626, 155] on input "480" at bounding box center [670, 156] width 96 height 22
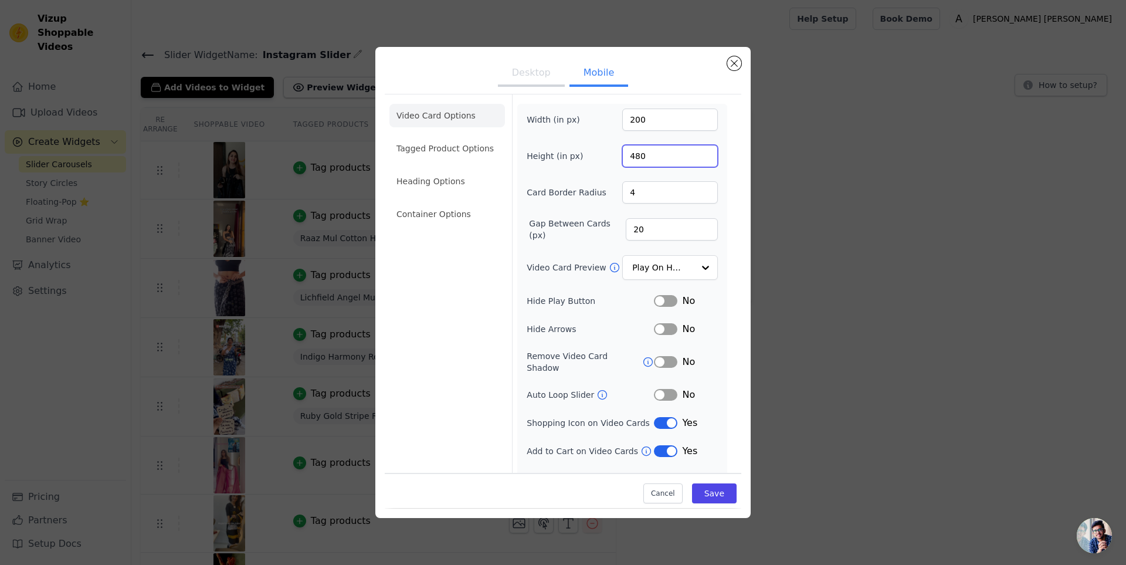
click at [626, 155] on input "480" at bounding box center [670, 156] width 96 height 22
type input "160"
click at [721, 140] on form "Width (in px) 200 Height (in px) 160 Card Border Radius 4 Gap Between Cards (px…" at bounding box center [622, 294] width 220 height 401
click at [710, 494] on button "Save" at bounding box center [714, 494] width 45 height 20
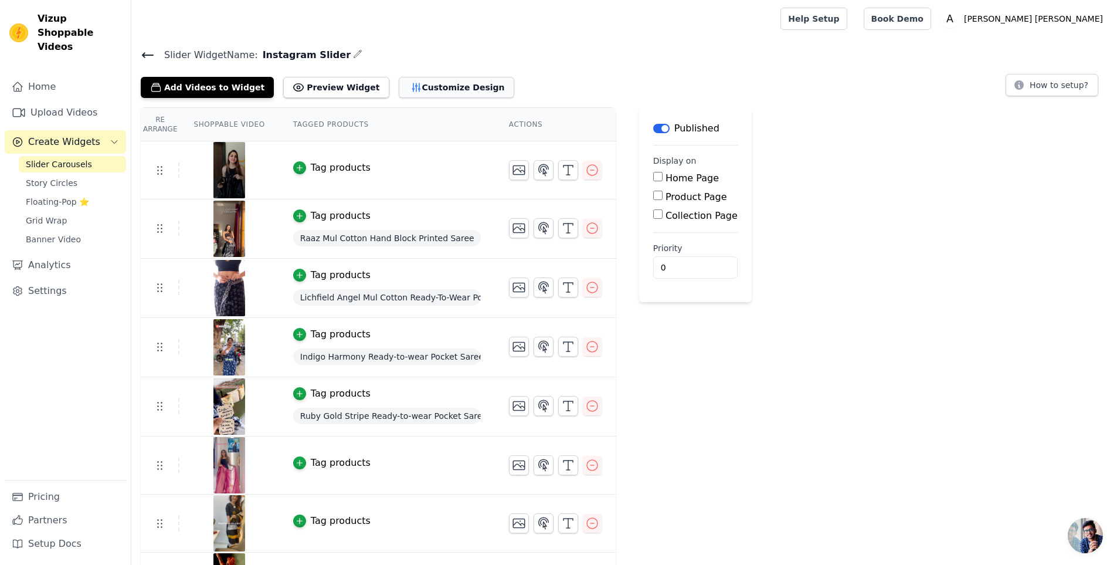
click at [404, 93] on button "Customize Design" at bounding box center [456, 87] width 115 height 21
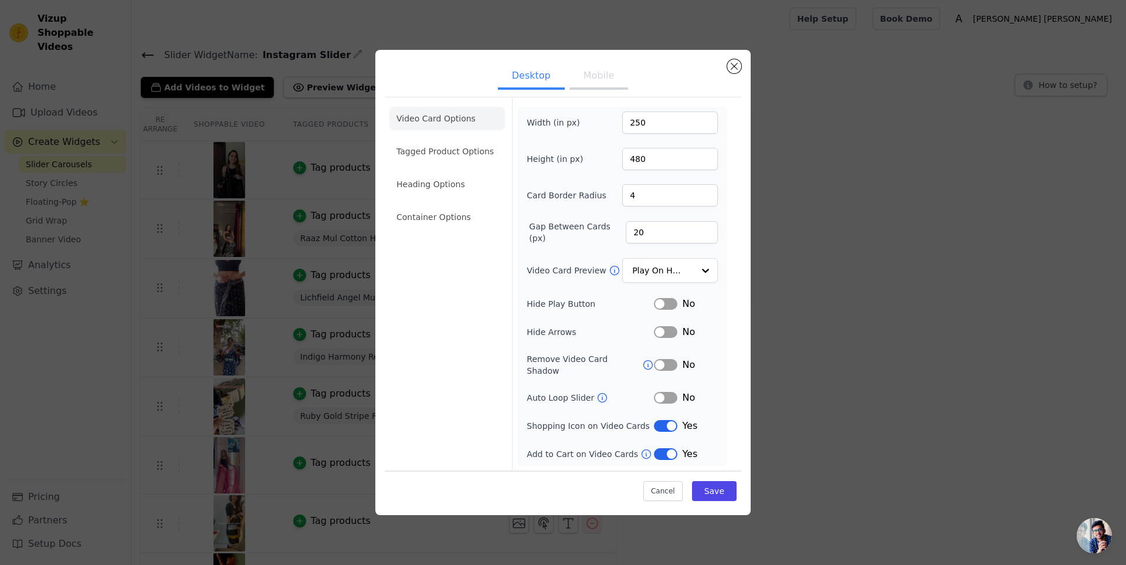
click at [597, 90] on button "Mobile" at bounding box center [598, 77] width 59 height 26
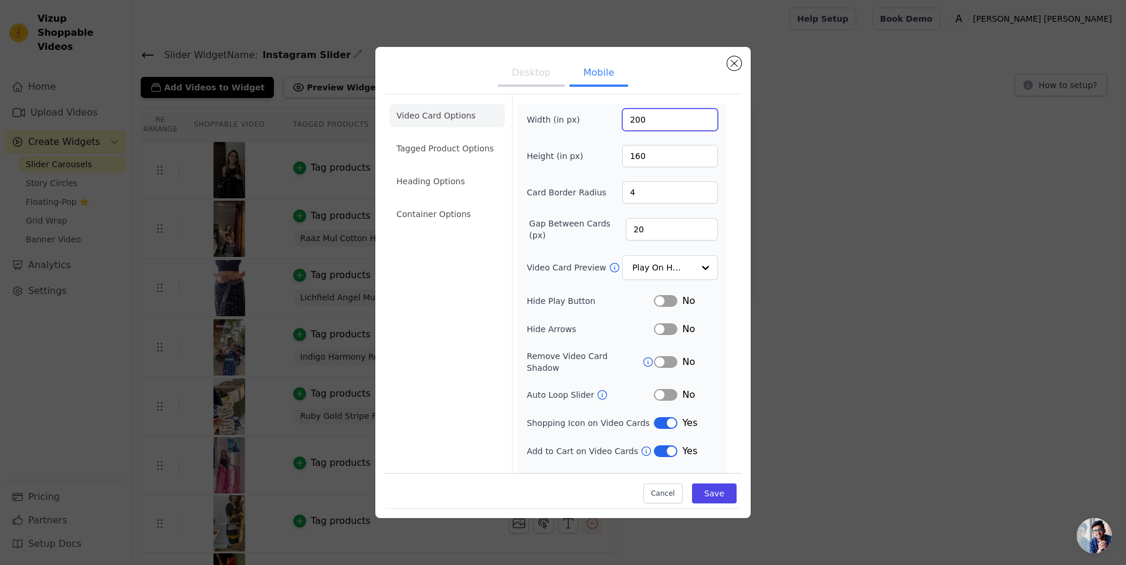
click at [624, 123] on input "200" at bounding box center [670, 119] width 96 height 22
type input "300"
click at [662, 84] on ul "Desktop Mobile" at bounding box center [563, 73] width 356 height 35
click at [664, 89] on ul "Desktop Mobile" at bounding box center [563, 73] width 356 height 35
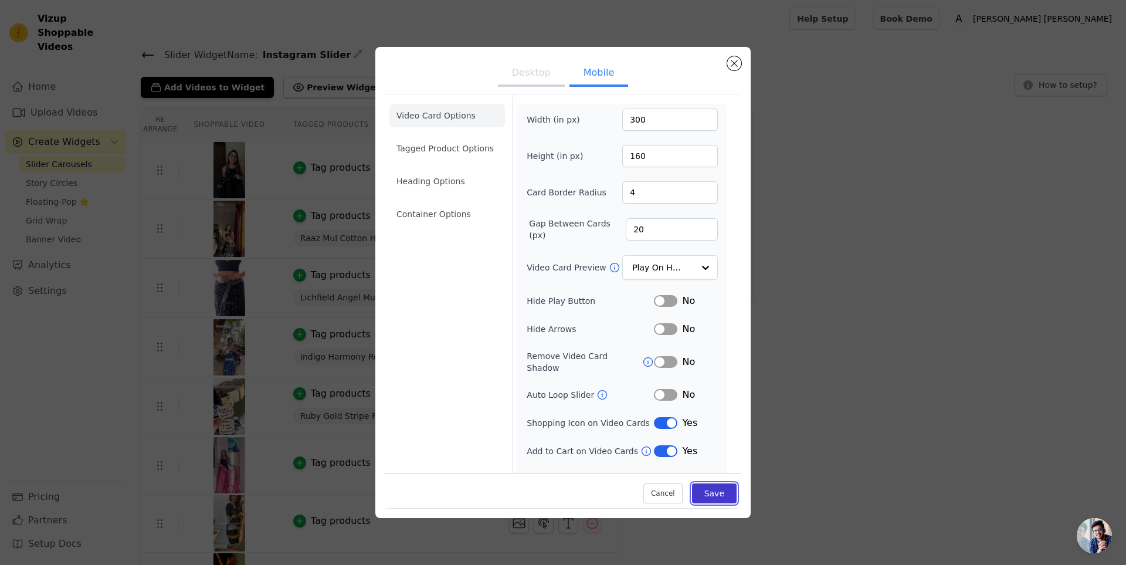
click at [713, 499] on button "Save" at bounding box center [714, 494] width 45 height 20
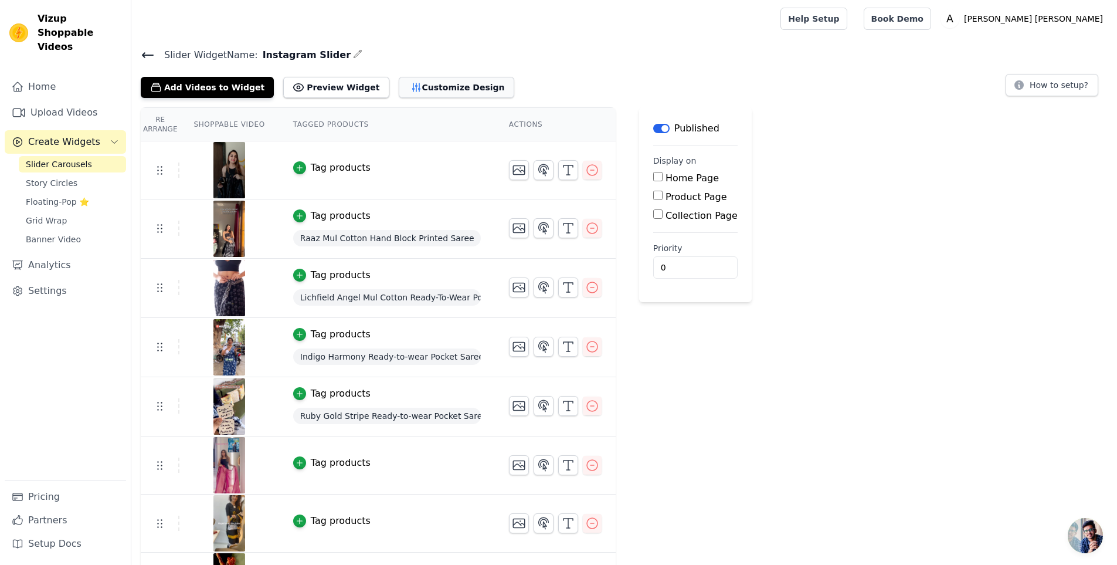
click at [409, 87] on button "Customize Design" at bounding box center [456, 87] width 115 height 21
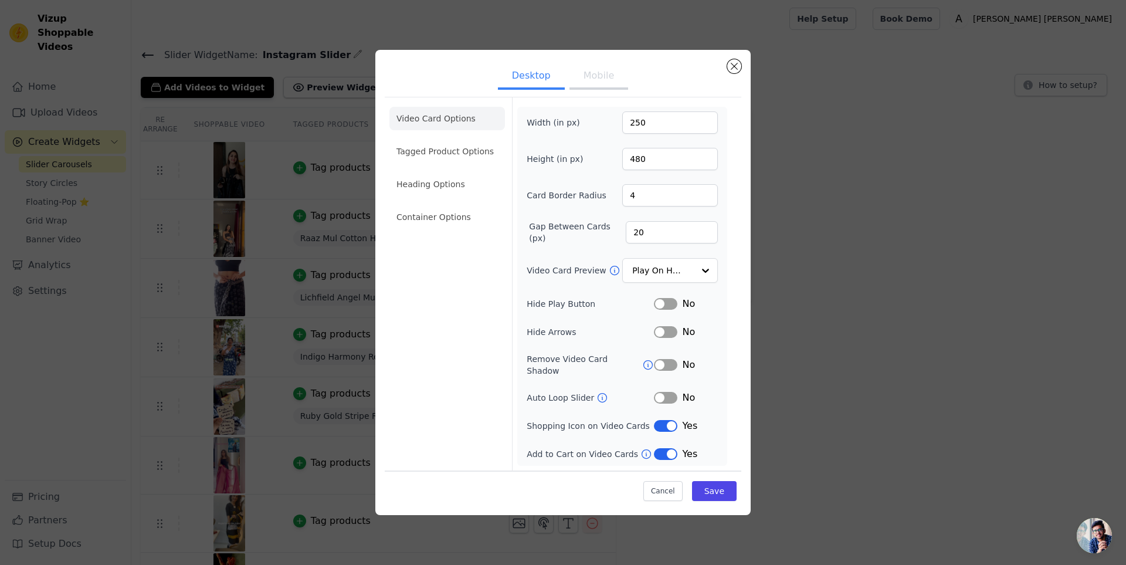
click at [604, 87] on button "Mobile" at bounding box center [598, 77] width 59 height 26
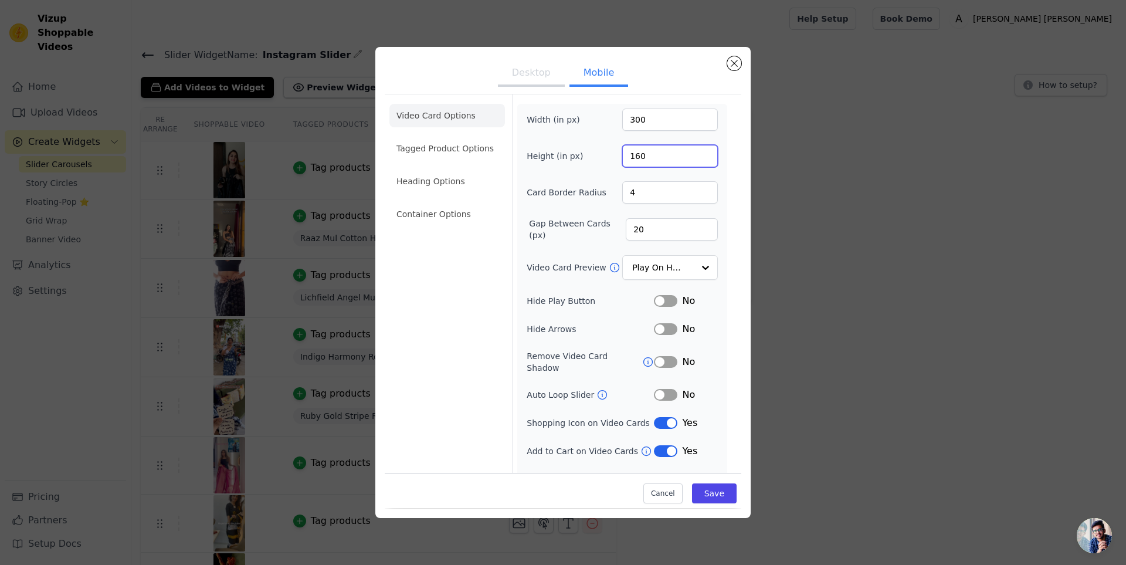
click at [631, 153] on input "160" at bounding box center [670, 156] width 96 height 22
type input "480"
click at [702, 495] on button "Save" at bounding box center [714, 494] width 45 height 20
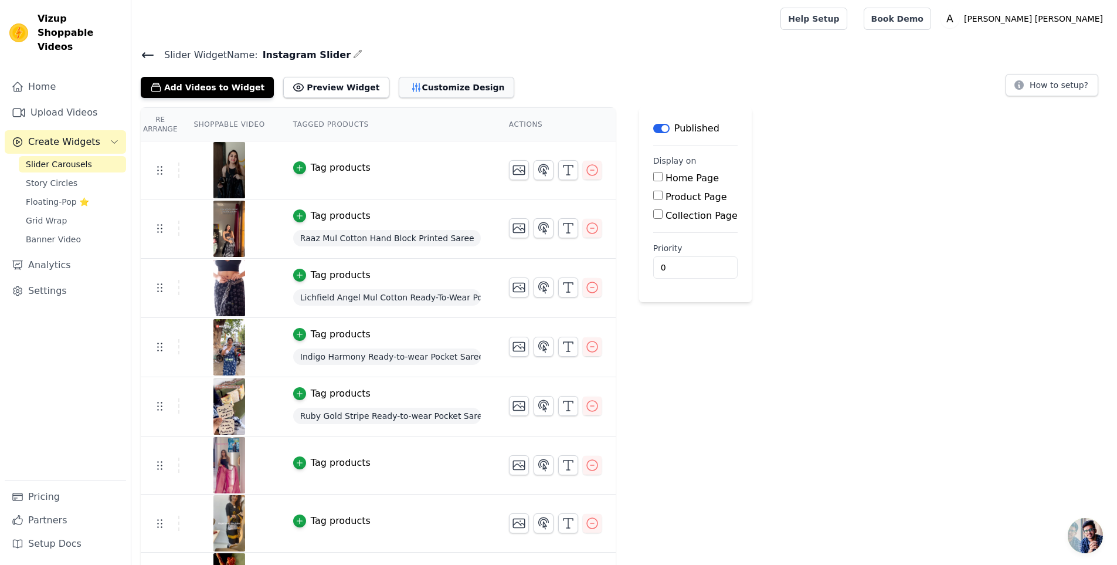
click at [409, 82] on button "Customize Design" at bounding box center [456, 87] width 115 height 21
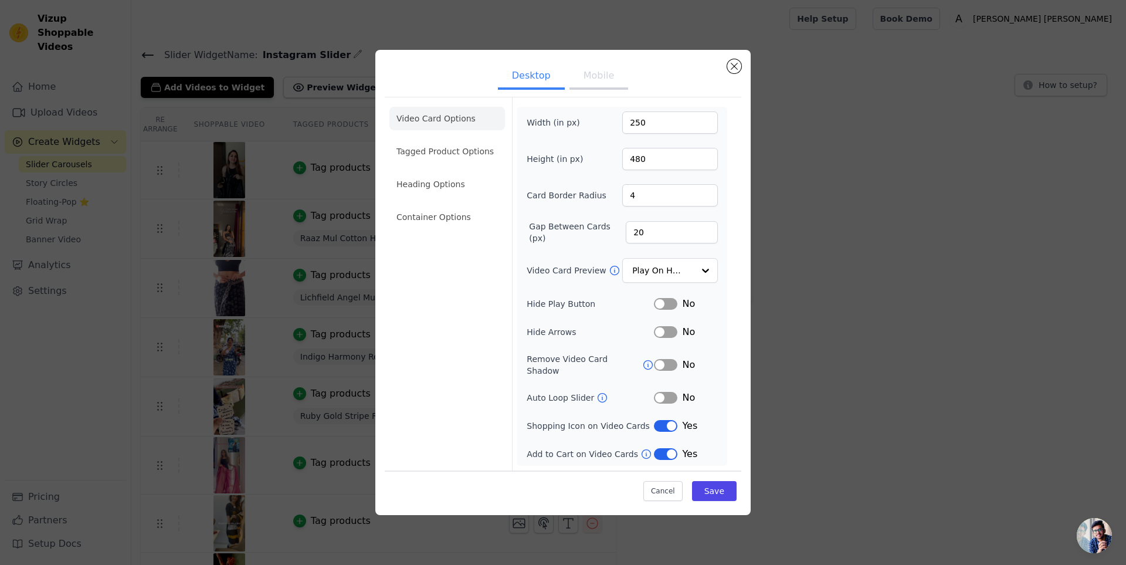
click at [617, 81] on button "Mobile" at bounding box center [598, 77] width 59 height 26
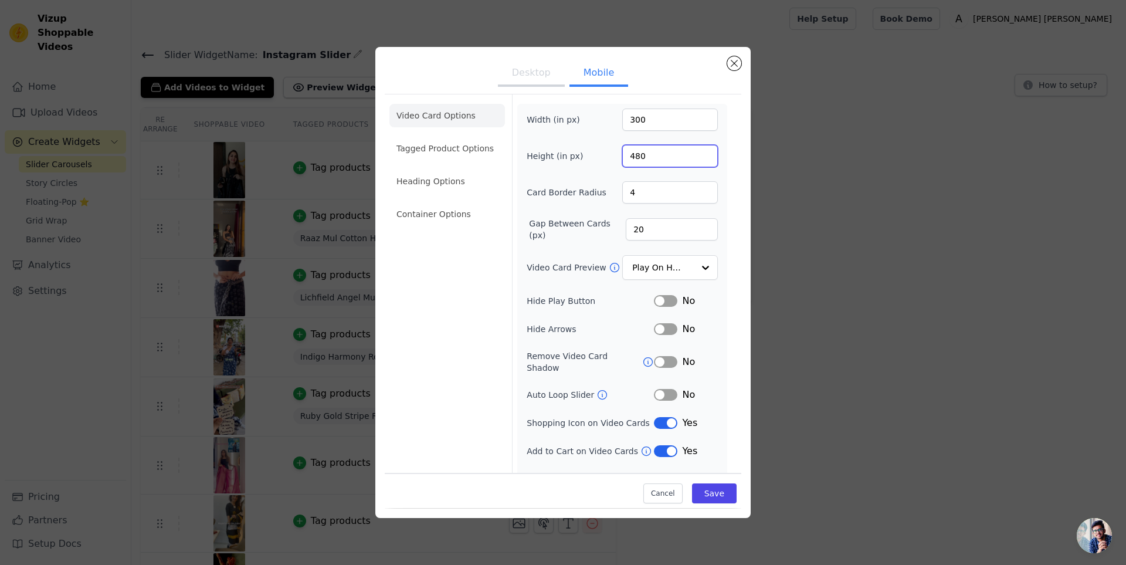
click at [638, 159] on input "480" at bounding box center [670, 156] width 96 height 22
click at [634, 157] on input "480" at bounding box center [670, 156] width 96 height 22
click at [631, 159] on input "480" at bounding box center [670, 156] width 96 height 22
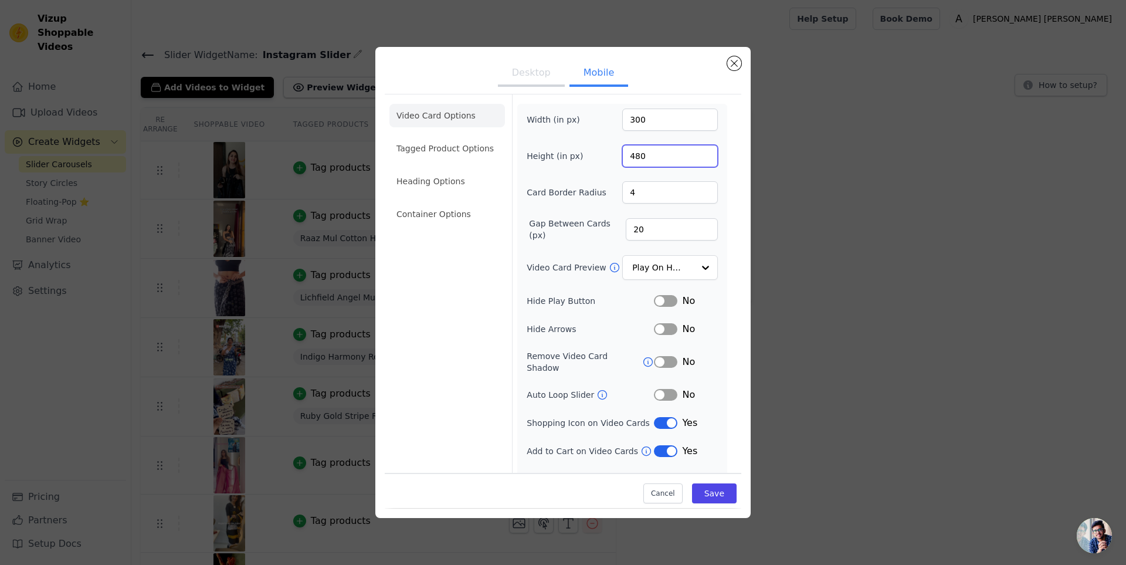
click at [631, 159] on input "480" at bounding box center [670, 156] width 96 height 22
type input "400"
click at [727, 495] on button "Save" at bounding box center [714, 494] width 45 height 20
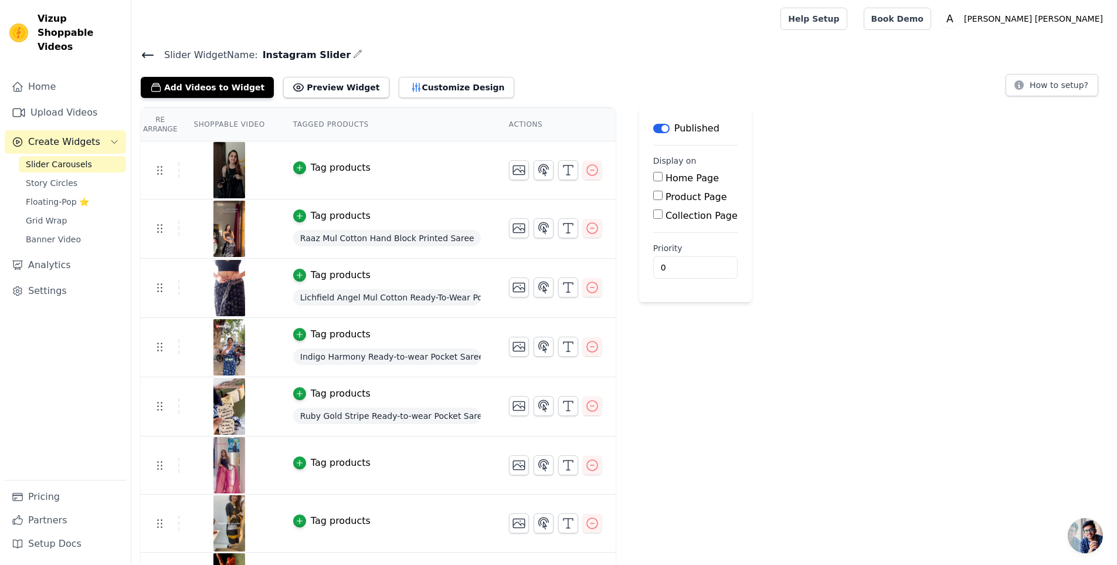
click at [433, 97] on div "Slider Widget Name: Instagram Slider Add Videos to Widget Preview Widget Custom…" at bounding box center [624, 386] width 986 height 679
click at [429, 89] on button "Customize Design" at bounding box center [456, 87] width 115 height 21
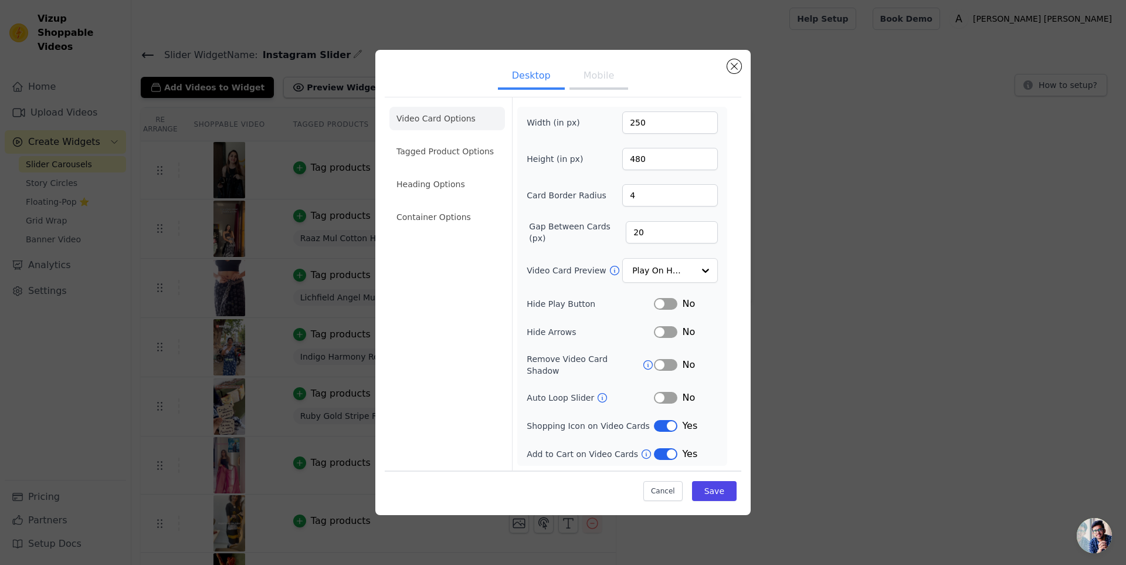
click at [592, 87] on button "Mobile" at bounding box center [598, 77] width 59 height 26
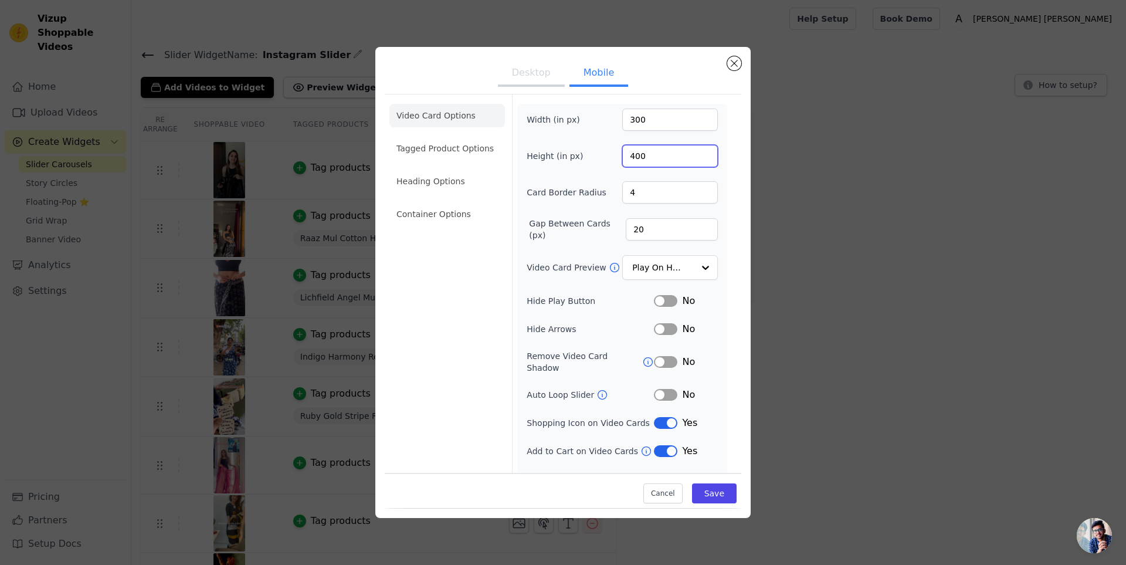
click at [635, 156] on input "400" at bounding box center [670, 156] width 96 height 22
type input "350"
click at [697, 487] on button "Save" at bounding box center [714, 494] width 45 height 20
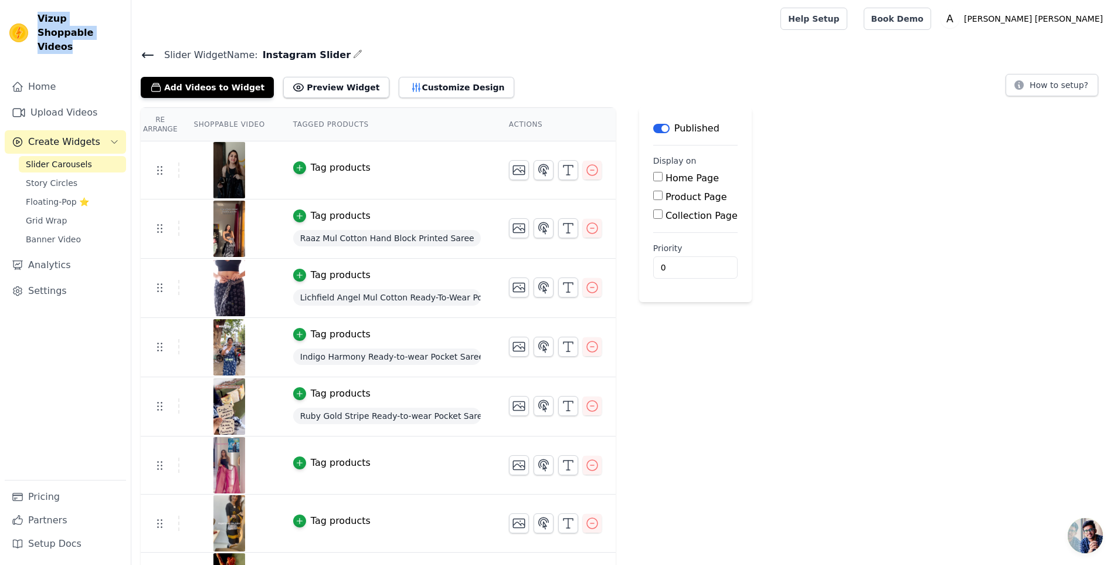
drag, startPoint x: 80, startPoint y: 32, endPoint x: 39, endPoint y: 19, distance: 43.0
click at [39, 19] on span "Vizup Shoppable Videos" at bounding box center [80, 33] width 84 height 42
copy span "Vizup Shoppable Videos"
click at [535, 20] on div at bounding box center [454, 19] width 626 height 38
